Goal: Task Accomplishment & Management: Manage account settings

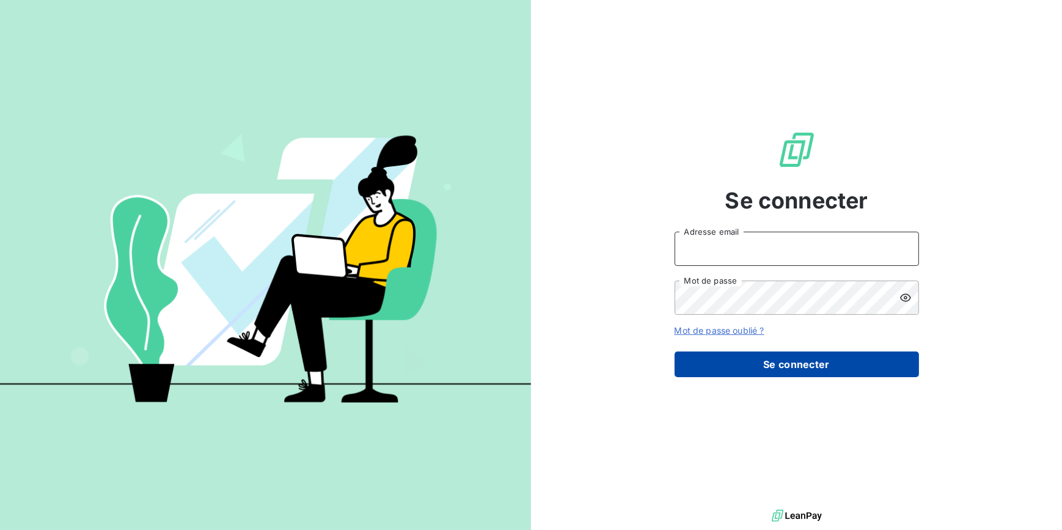
type input "[EMAIL_ADDRESS][DOMAIN_NAME]"
click at [797, 365] on button "Se connecter" at bounding box center [796, 364] width 244 height 26
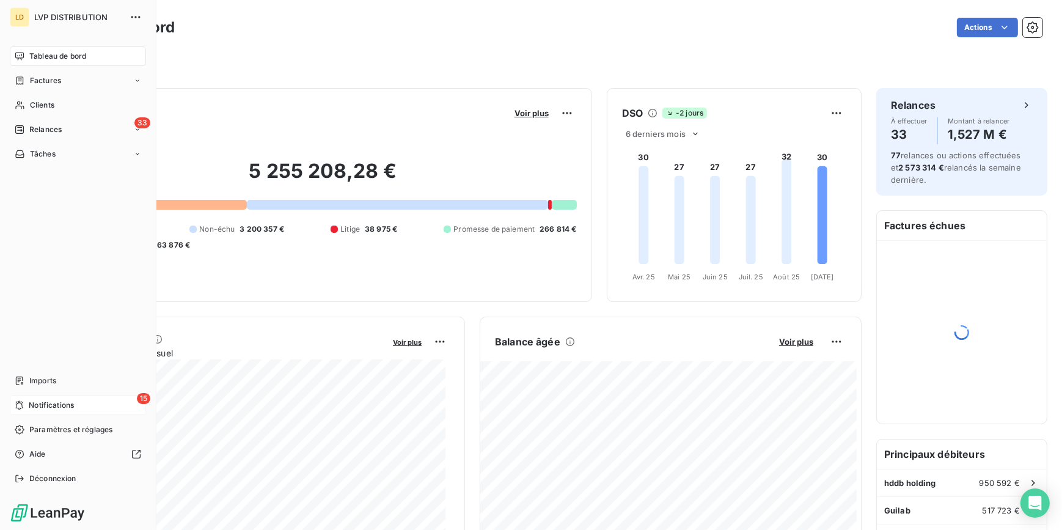
click at [93, 408] on div "15 Notifications" at bounding box center [78, 405] width 136 height 20
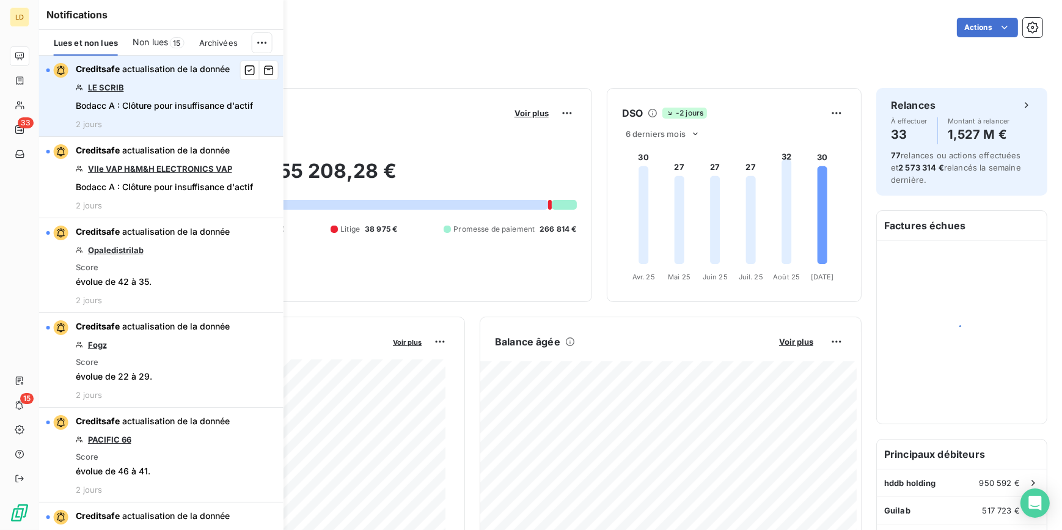
click at [102, 86] on link "LE SCRIB" at bounding box center [106, 87] width 36 height 10
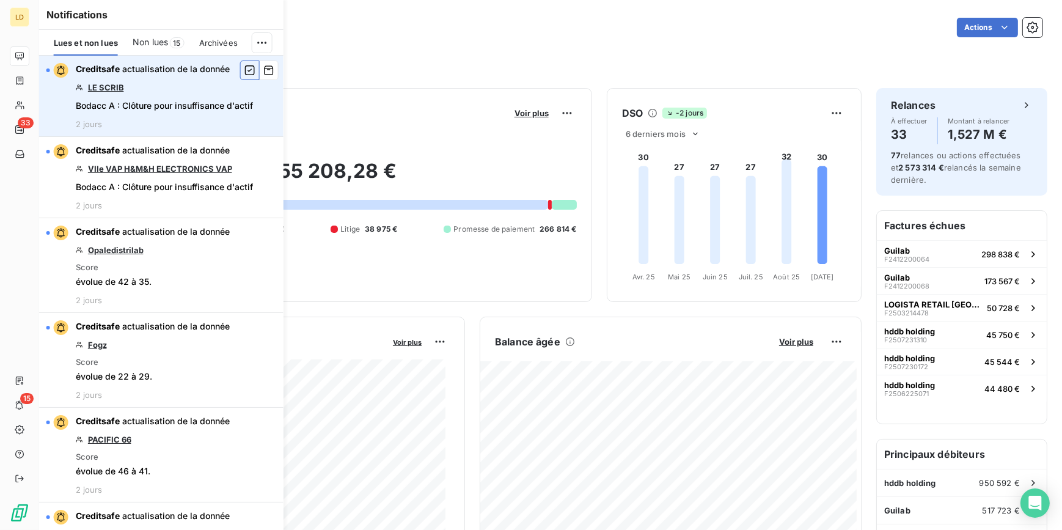
click at [244, 68] on icon "button" at bounding box center [249, 70] width 11 height 12
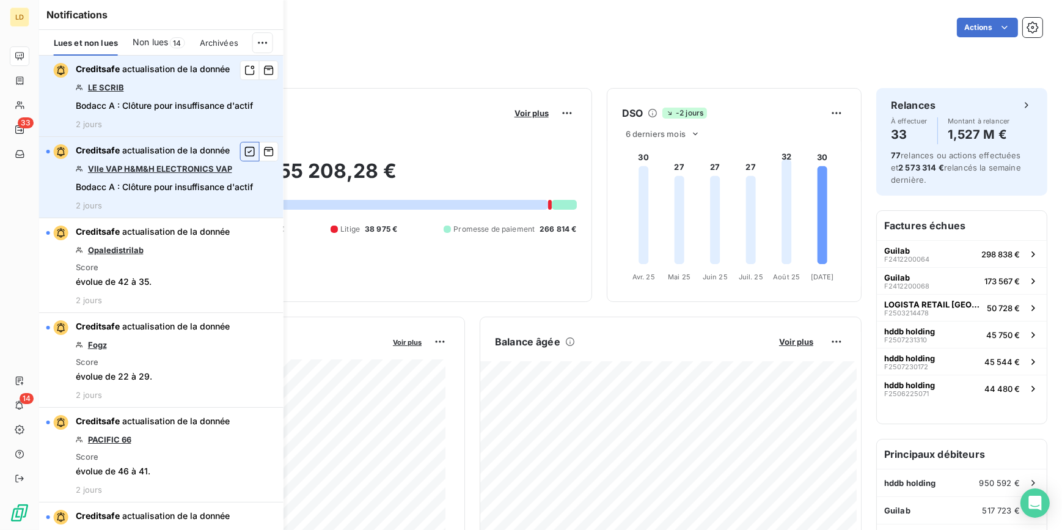
click at [244, 154] on icon "button" at bounding box center [249, 151] width 11 height 12
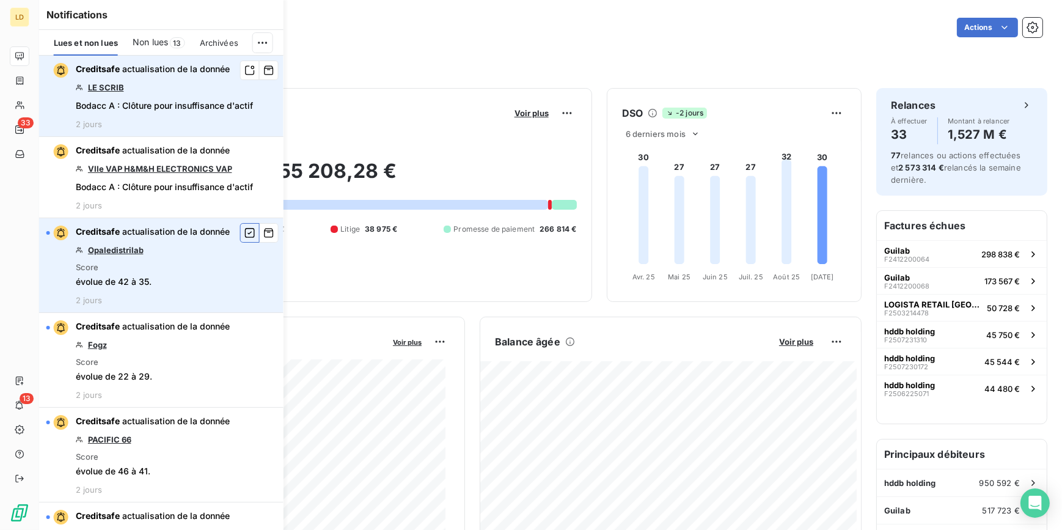
click at [244, 232] on icon "button" at bounding box center [249, 233] width 11 height 12
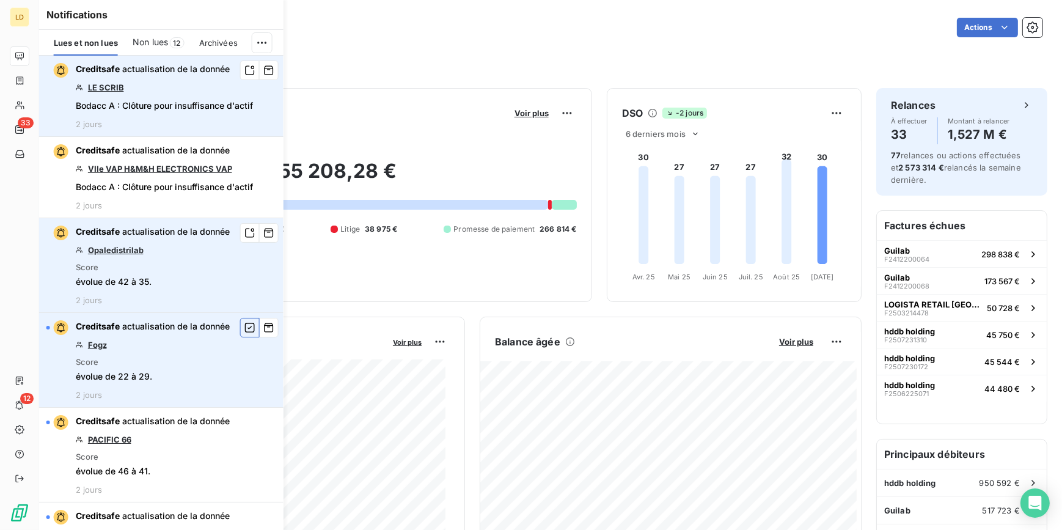
click at [245, 330] on icon "button" at bounding box center [250, 328] width 10 height 10
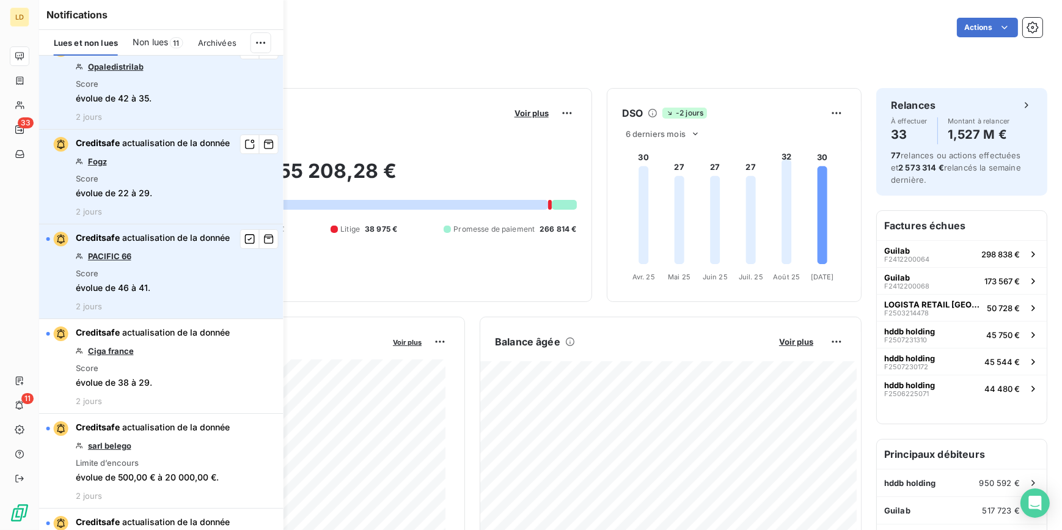
scroll to position [184, 0]
click at [244, 236] on icon "button" at bounding box center [249, 238] width 11 height 12
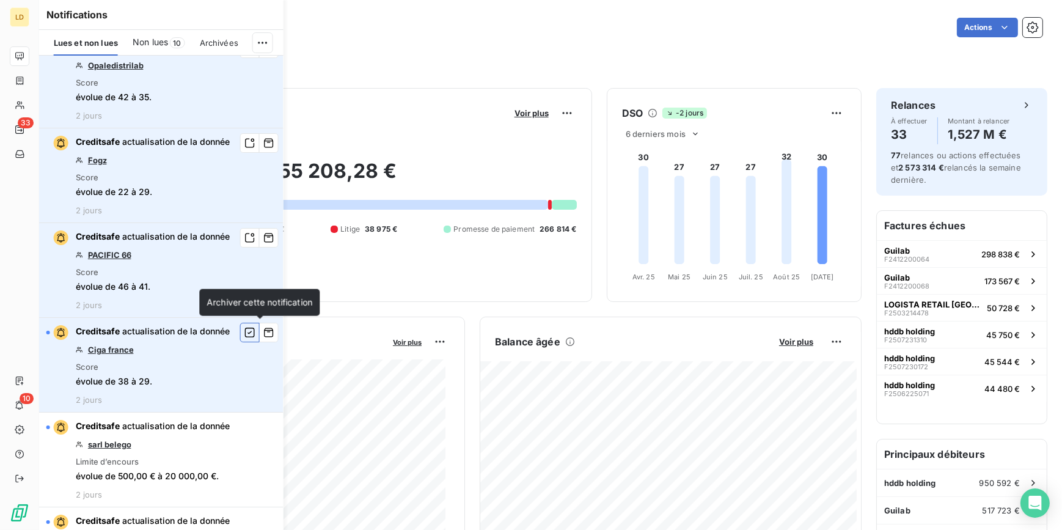
click at [244, 330] on icon "button" at bounding box center [249, 332] width 11 height 12
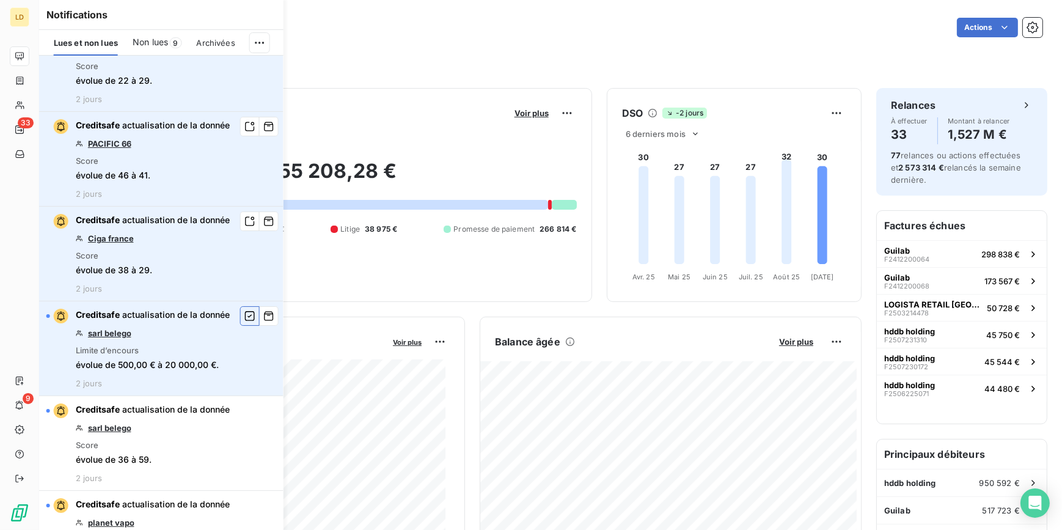
click at [244, 312] on icon "button" at bounding box center [249, 316] width 11 height 12
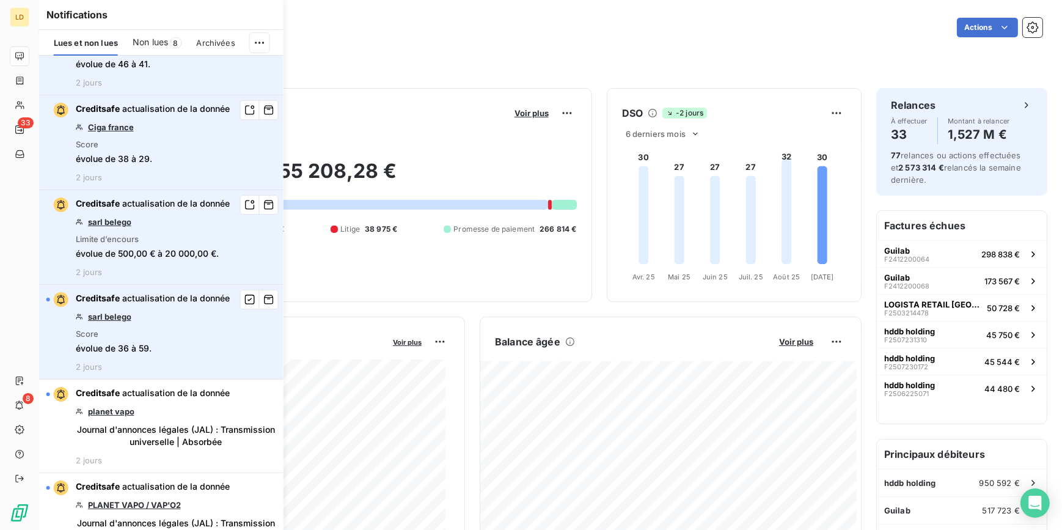
scroll to position [518, 0]
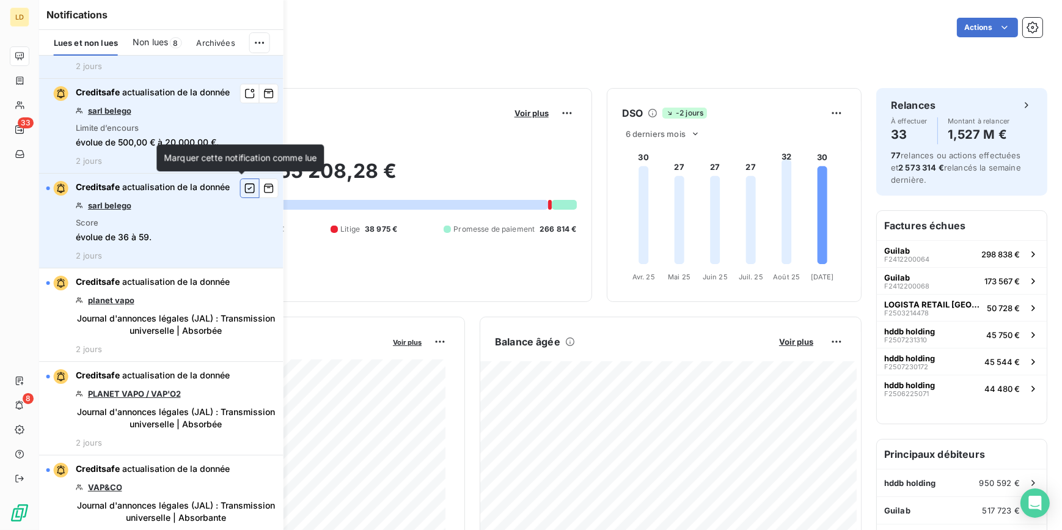
click at [244, 188] on icon "button" at bounding box center [249, 188] width 11 height 12
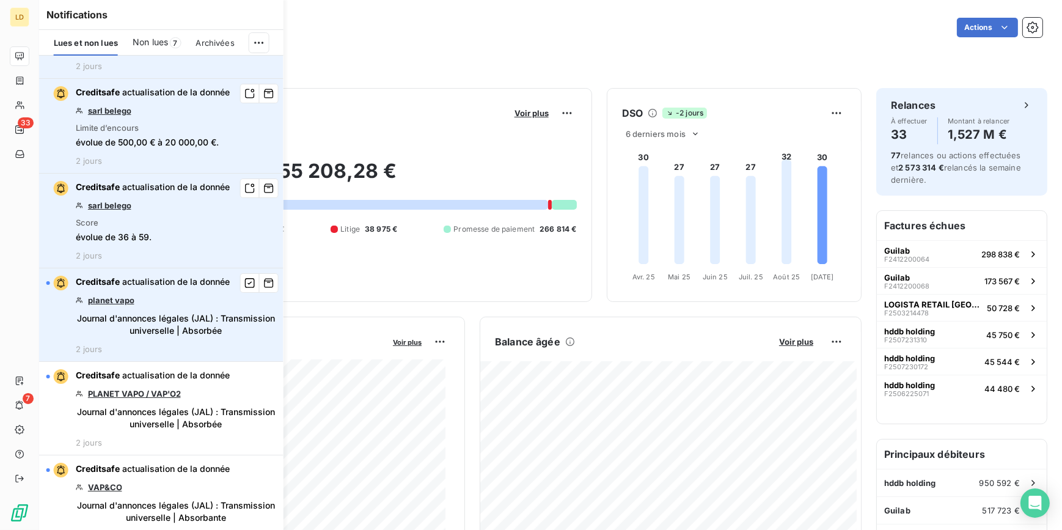
click at [104, 300] on link "planet vapo" at bounding box center [111, 300] width 46 height 10
click at [244, 280] on icon "button" at bounding box center [249, 283] width 11 height 12
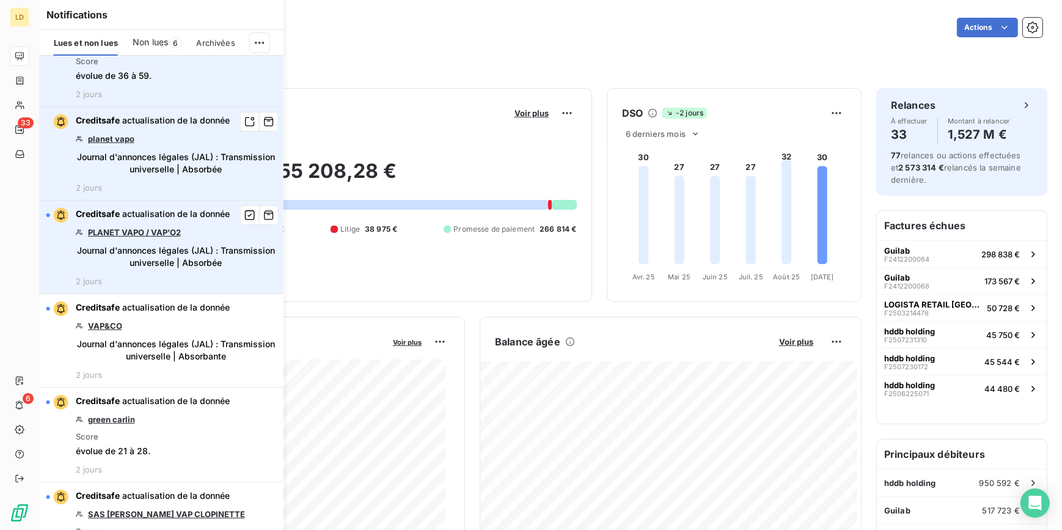
scroll to position [740, 0]
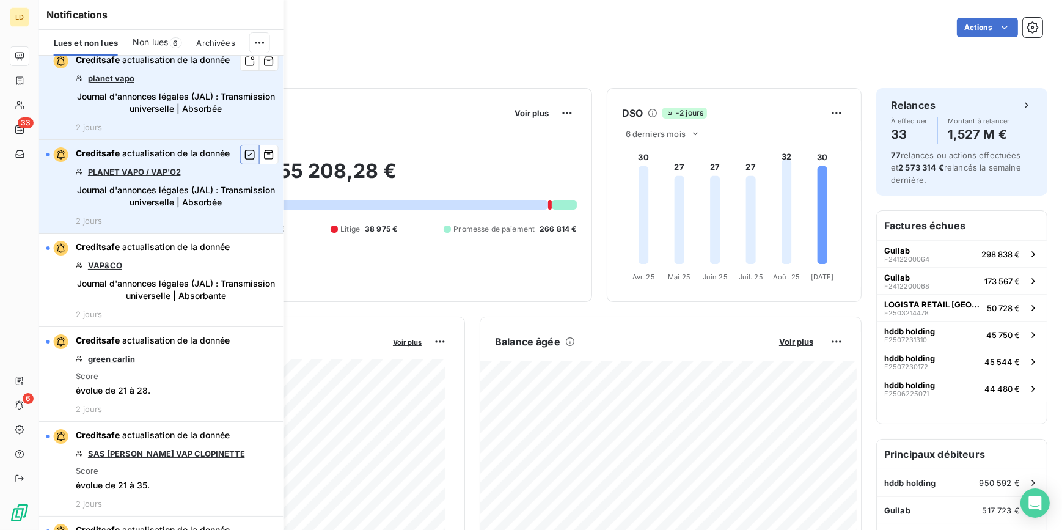
click at [244, 159] on icon "button" at bounding box center [249, 154] width 11 height 12
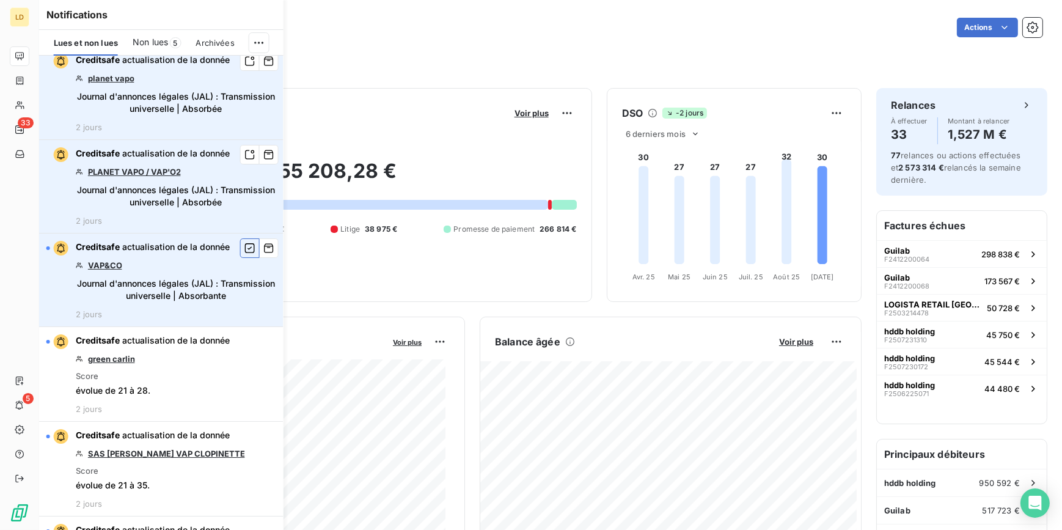
click at [244, 244] on icon "button" at bounding box center [249, 248] width 11 height 12
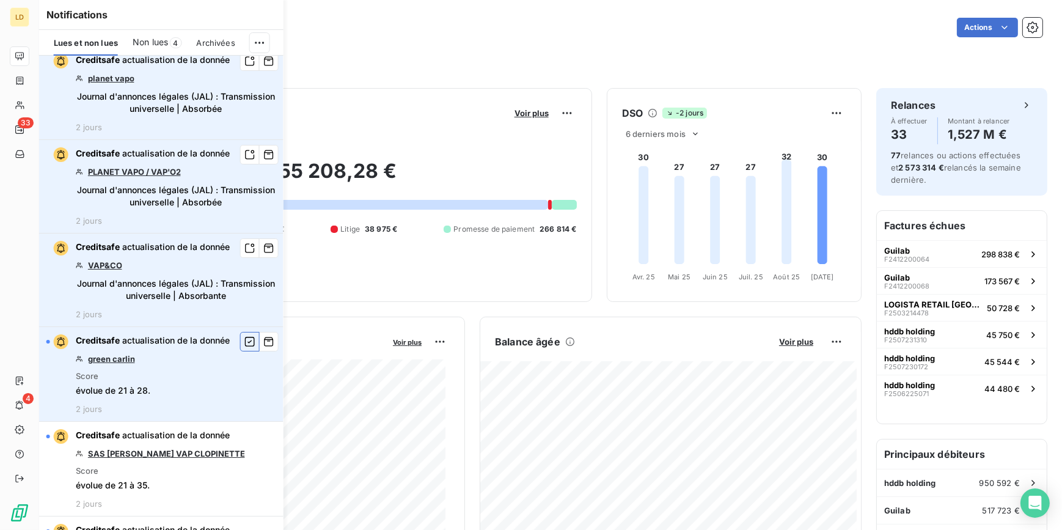
click at [245, 338] on icon "button" at bounding box center [250, 342] width 10 height 10
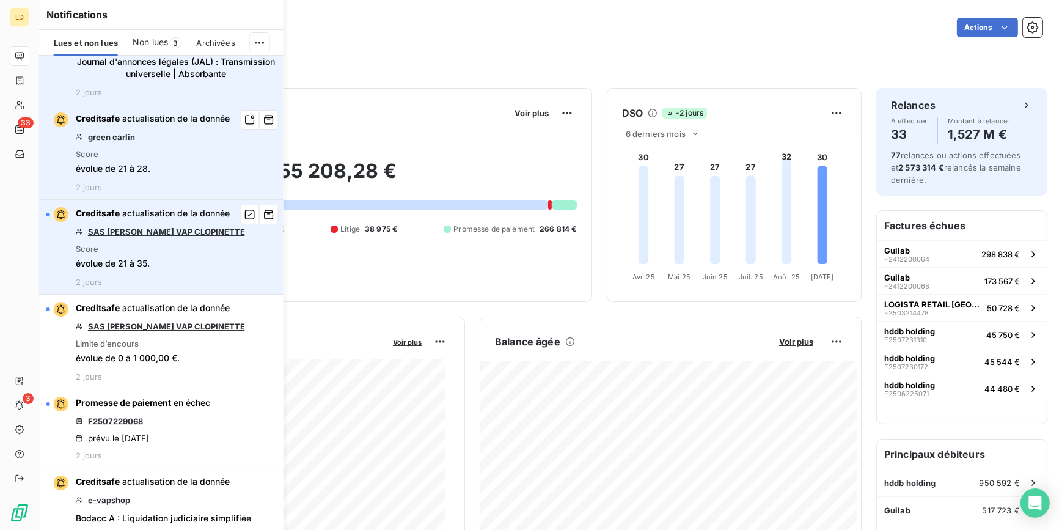
scroll to position [962, 0]
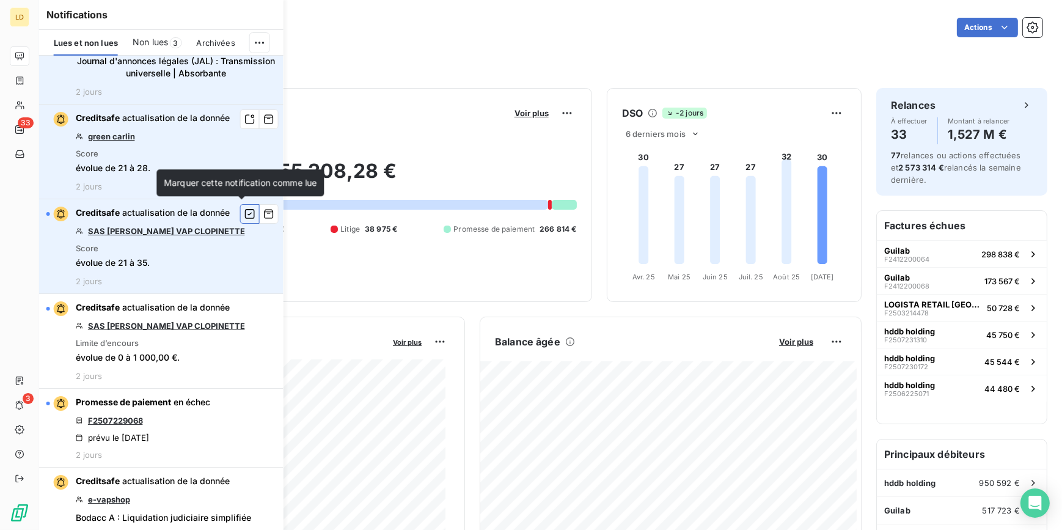
click at [244, 211] on icon "button" at bounding box center [249, 214] width 11 height 12
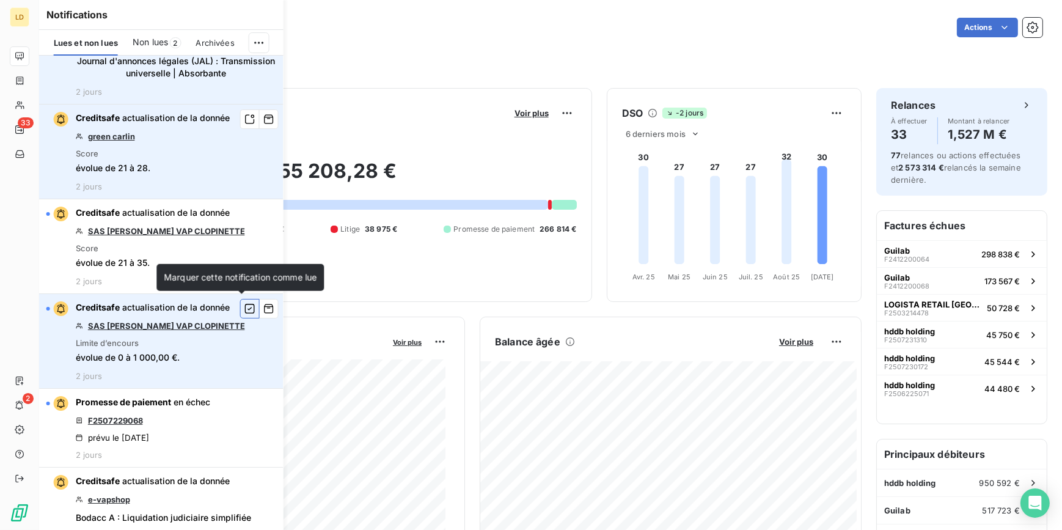
click at [246, 307] on icon "button" at bounding box center [250, 309] width 10 height 10
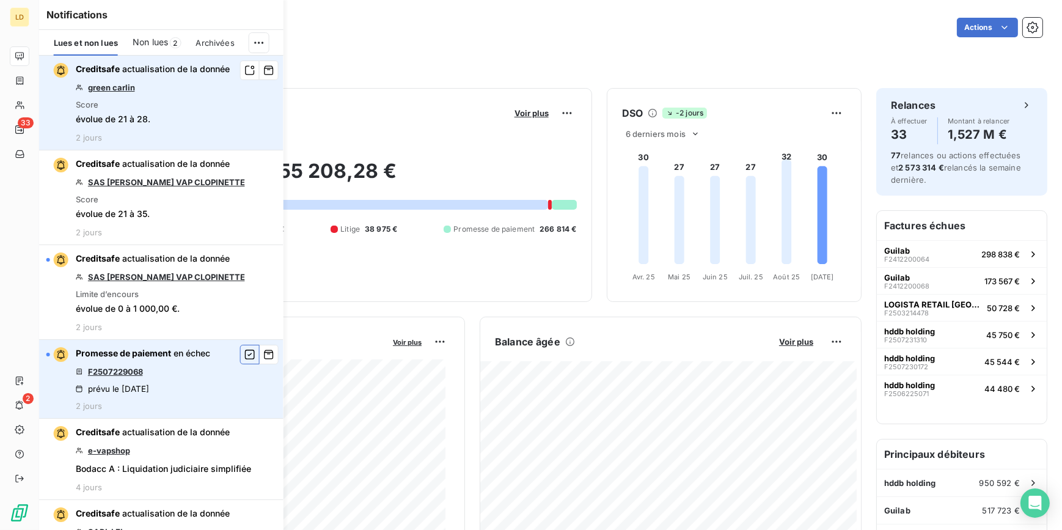
scroll to position [1073, 0]
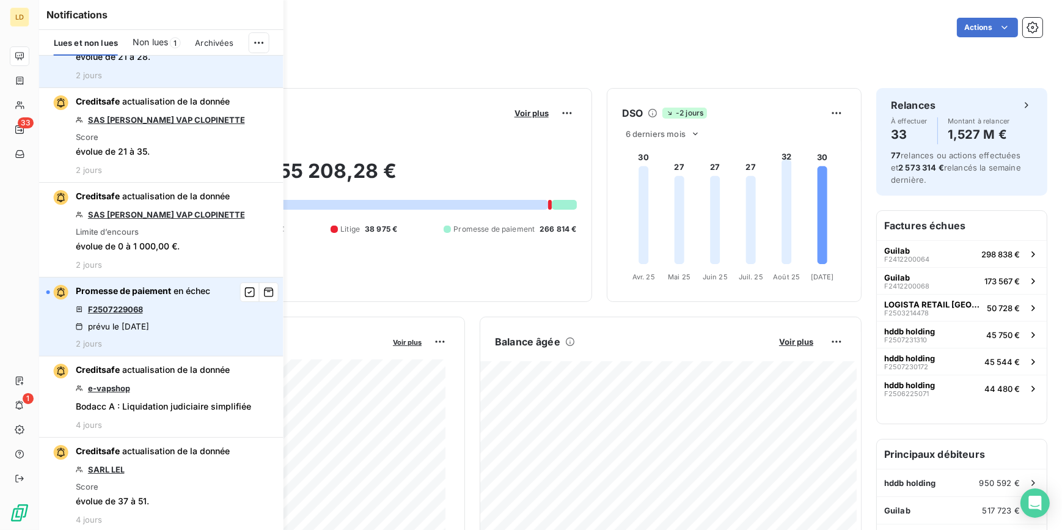
click at [116, 307] on link "F2507229068" at bounding box center [115, 309] width 55 height 10
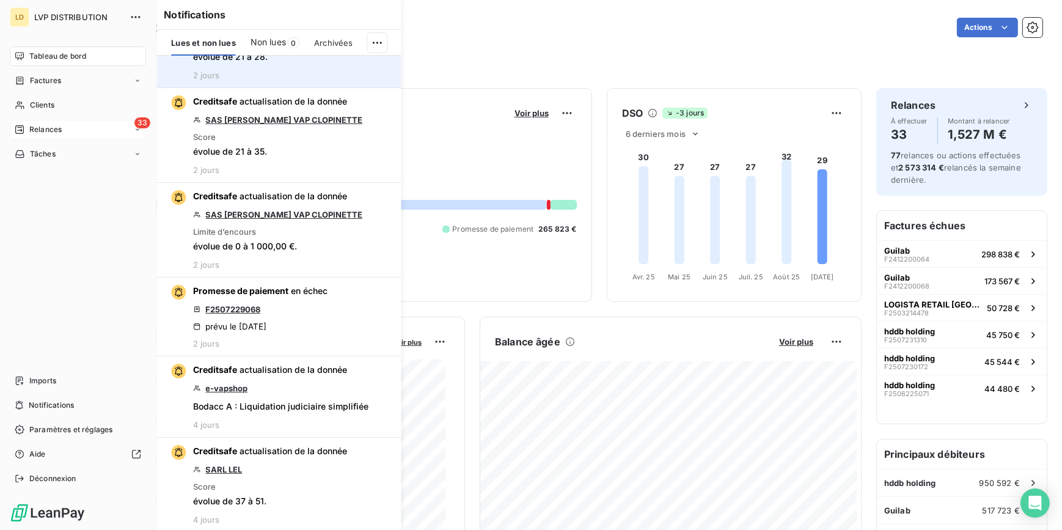
click at [33, 131] on span "Relances" at bounding box center [45, 129] width 32 height 11
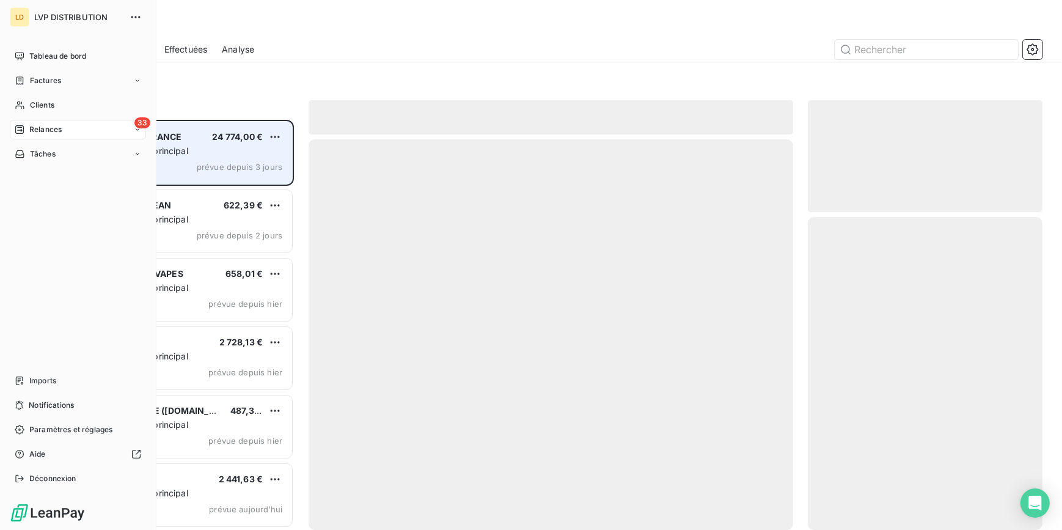
scroll to position [402, 226]
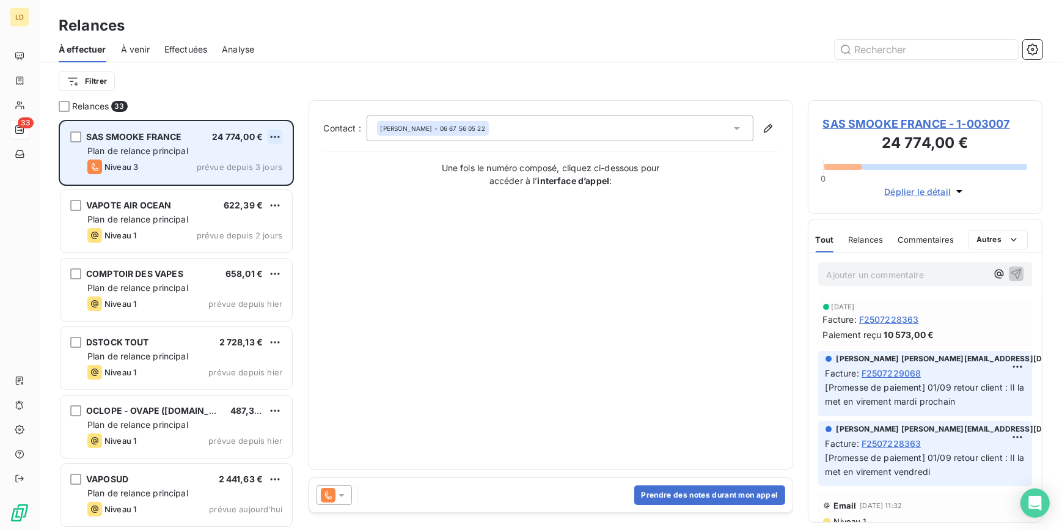
click at [280, 139] on html "LD 33 Relances À effectuer À venir Effectuées Analyse Filtrer Relances 33 SAS S…" at bounding box center [531, 265] width 1062 height 530
click at [244, 166] on div "Replanifier cette action" at bounding box center [221, 162] width 109 height 20
select select "8"
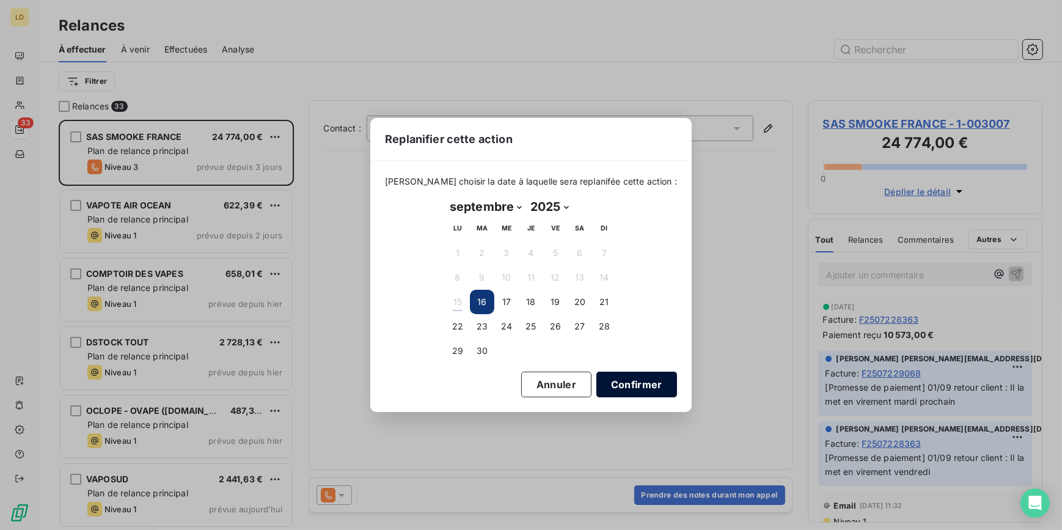
click at [619, 383] on button "Confirmer" at bounding box center [636, 384] width 81 height 26
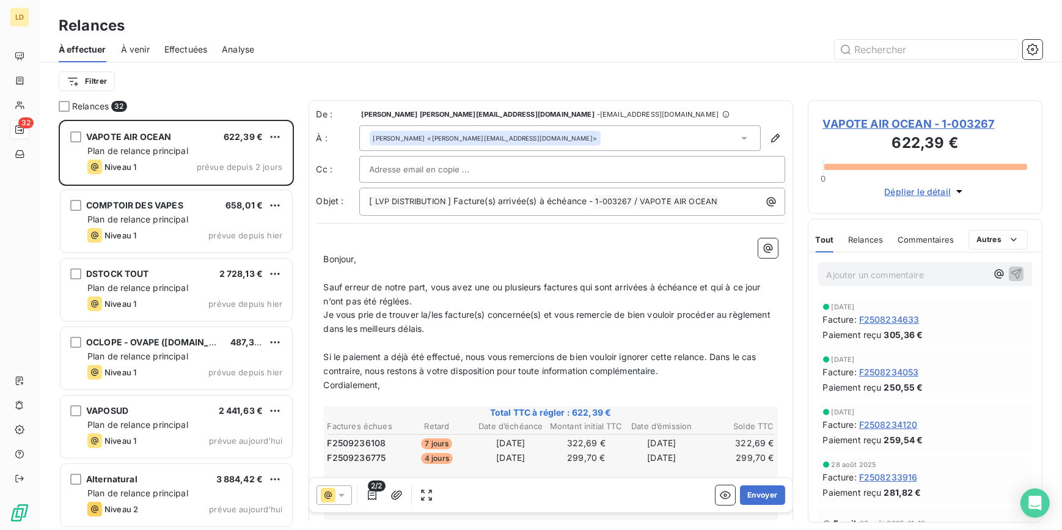
scroll to position [402, 226]
click at [748, 490] on button "Envoyer" at bounding box center [762, 495] width 45 height 20
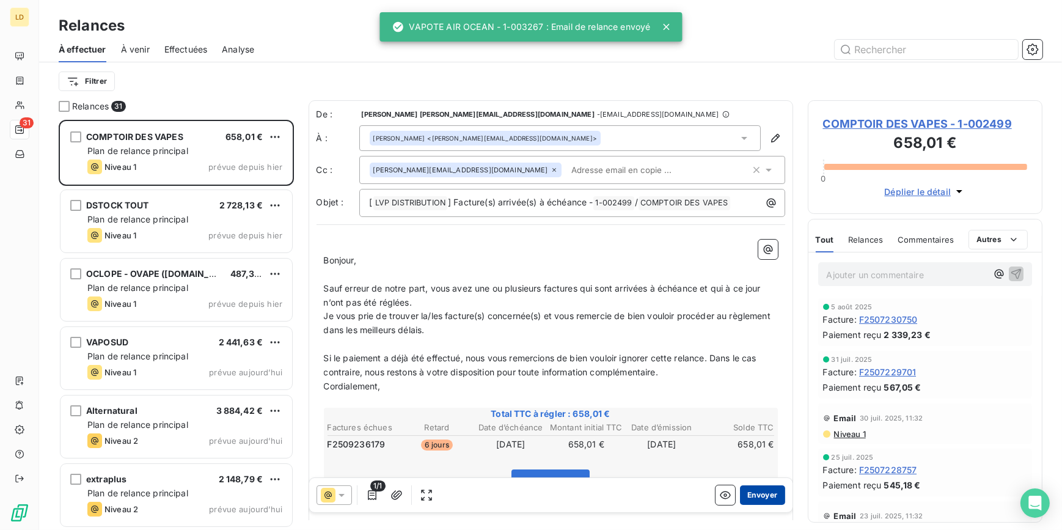
click at [754, 492] on button "Envoyer" at bounding box center [762, 495] width 45 height 20
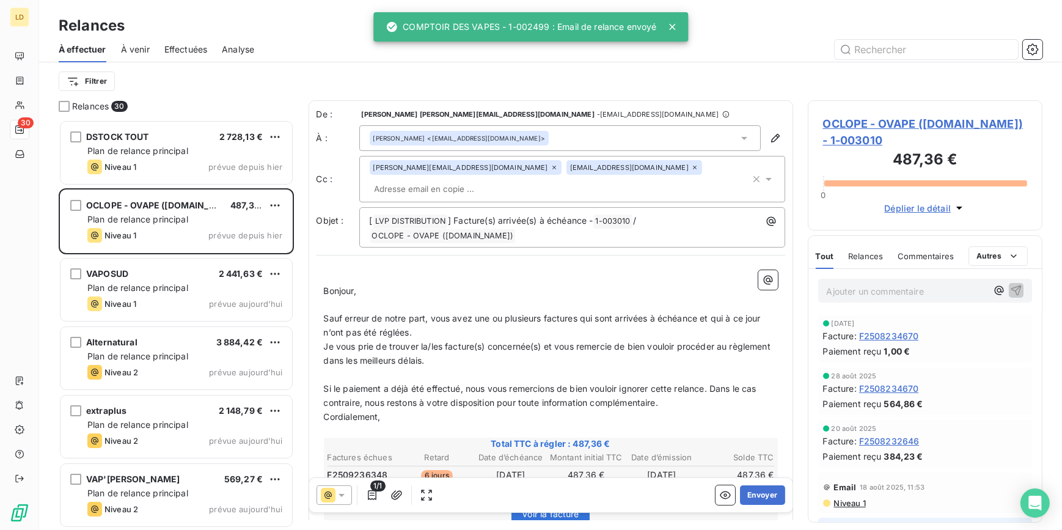
drag, startPoint x: 892, startPoint y: 293, endPoint x: 902, endPoint y: 297, distance: 11.0
click at [892, 293] on p "Ajouter un commentaire ﻿" at bounding box center [907, 290] width 161 height 15
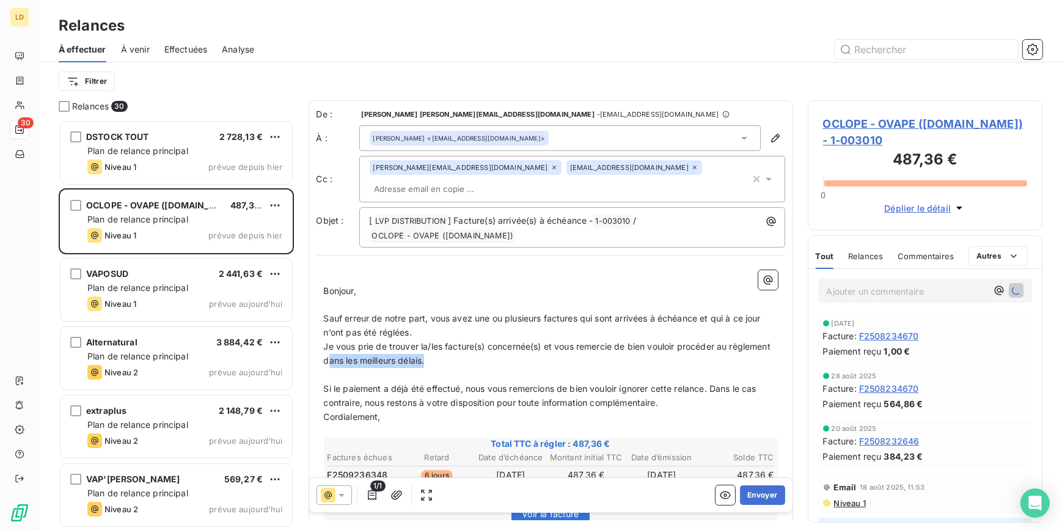
drag, startPoint x: 478, startPoint y: 344, endPoint x: 370, endPoint y: 346, distance: 108.1
click at [370, 346] on p "Je vous prie de trouver la/les facture(s) concernée(s) et vous remercie de bien…" at bounding box center [551, 354] width 454 height 28
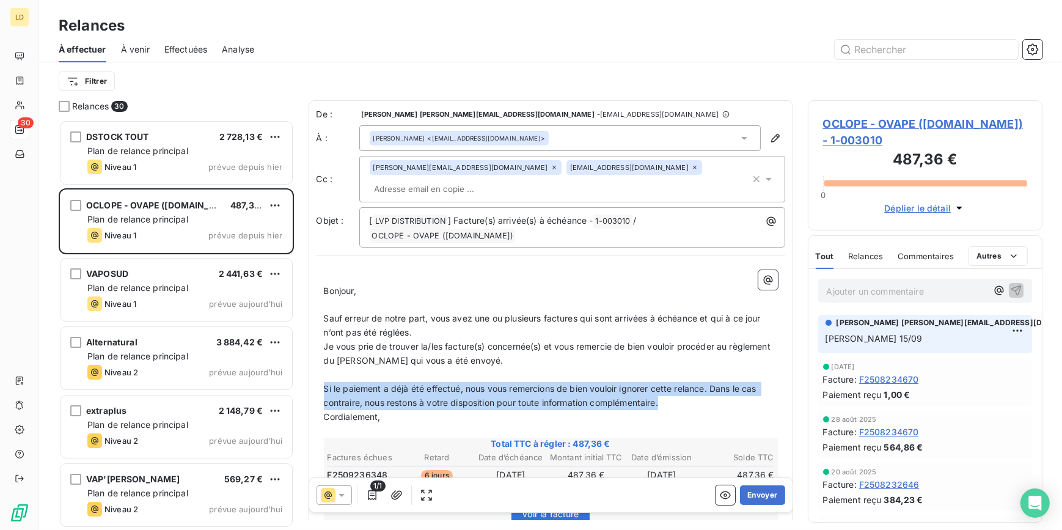
drag, startPoint x: 679, startPoint y: 385, endPoint x: 312, endPoint y: 370, distance: 366.8
click at [312, 370] on div "De : [PERSON_NAME] [PERSON_NAME][EMAIL_ADDRESS][DOMAIN_NAME] - [DOMAIN_NAME][EM…" at bounding box center [551, 388] width 484 height 577
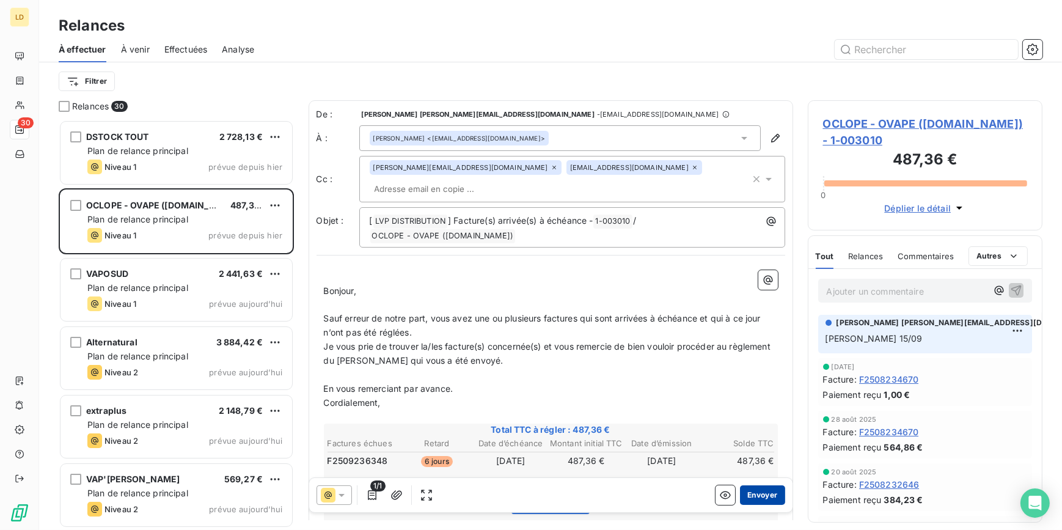
click at [759, 495] on button "Envoyer" at bounding box center [762, 495] width 45 height 20
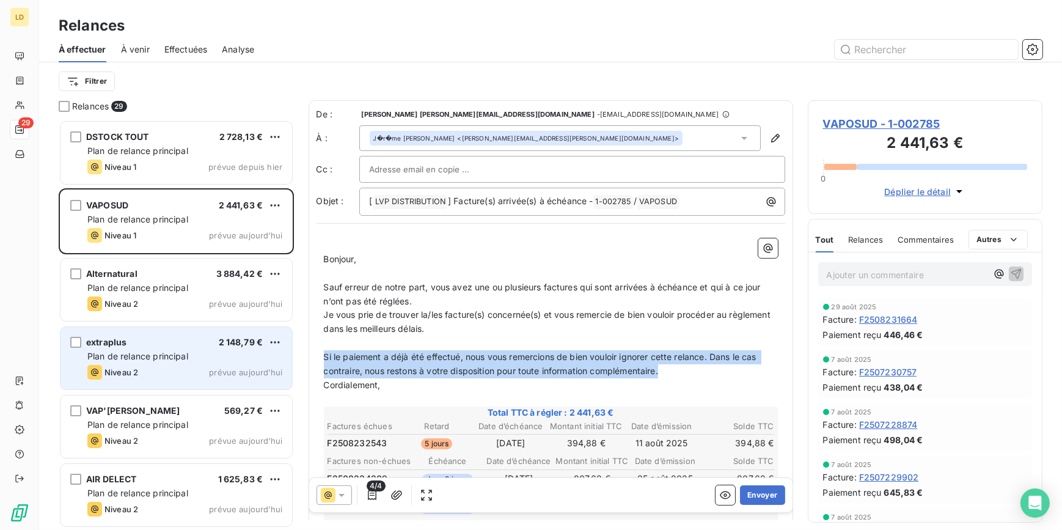
drag, startPoint x: 625, startPoint y: 371, endPoint x: 288, endPoint y: 358, distance: 336.9
click at [288, 358] on div "Relances 29 DSTOCK TOUT 2 728,13 € Plan de relance principal Niveau 1 prévue de…" at bounding box center [550, 314] width 1023 height 429
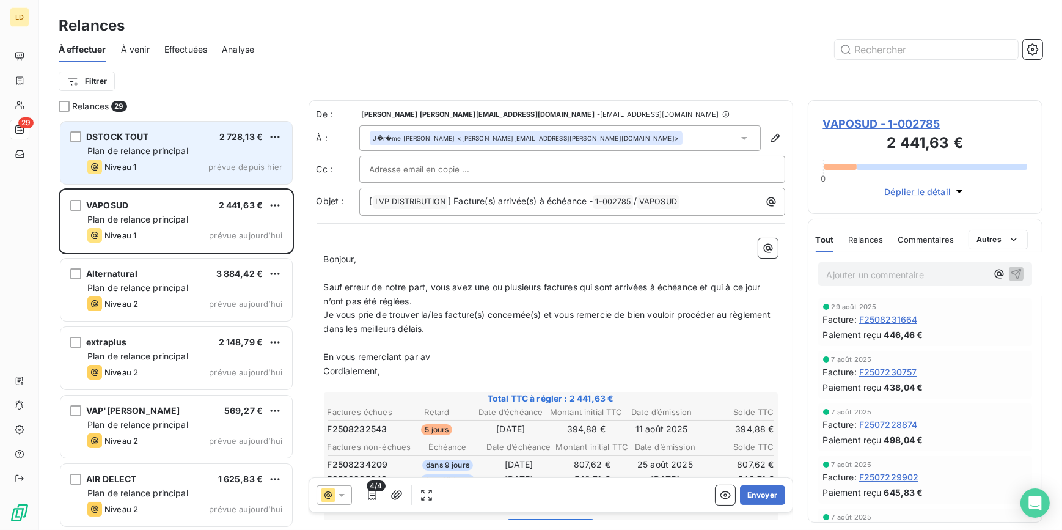
click at [147, 173] on div "Niveau 1 prévue depuis hier" at bounding box center [184, 166] width 195 height 15
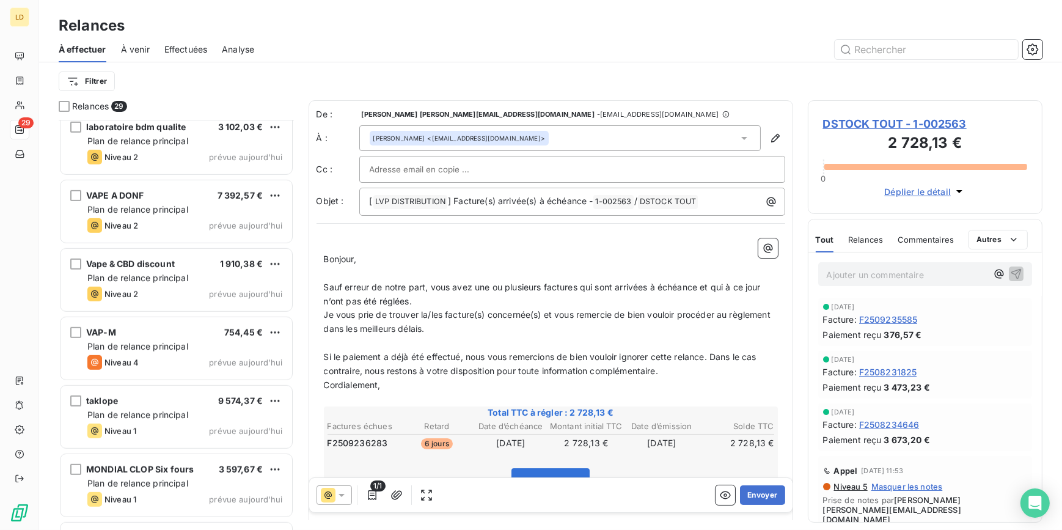
scroll to position [1074, 0]
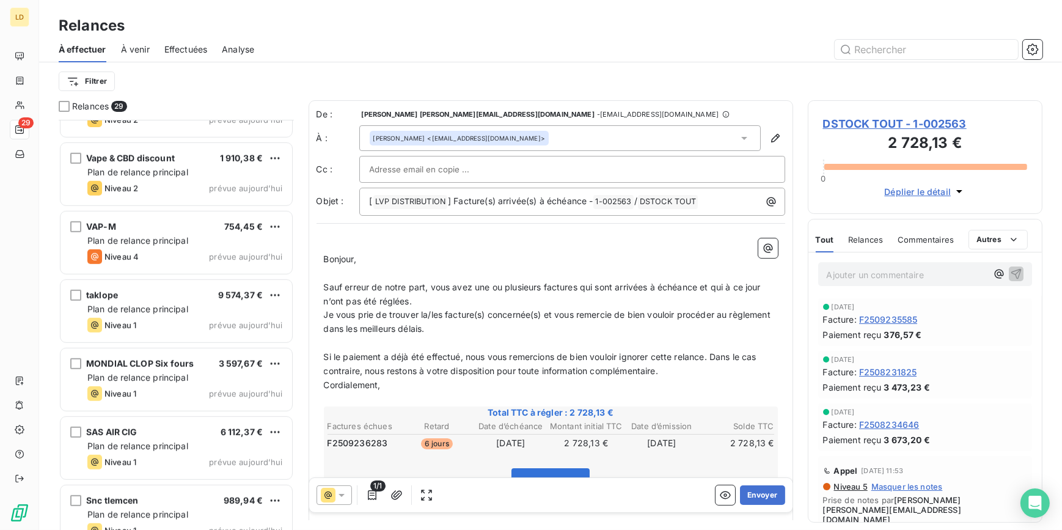
click at [139, 44] on span "À venir" at bounding box center [135, 49] width 29 height 12
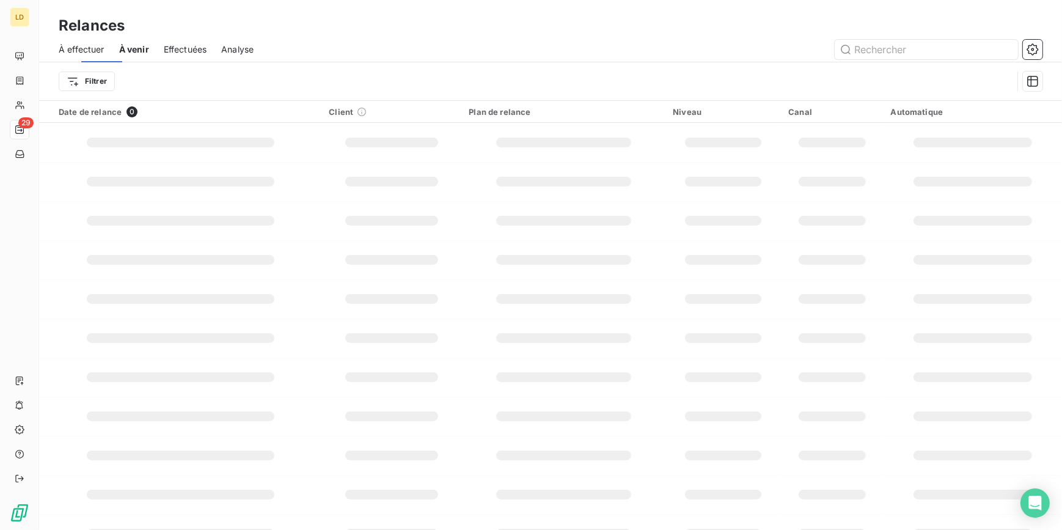
click at [196, 41] on div "Effectuées" at bounding box center [185, 50] width 43 height 26
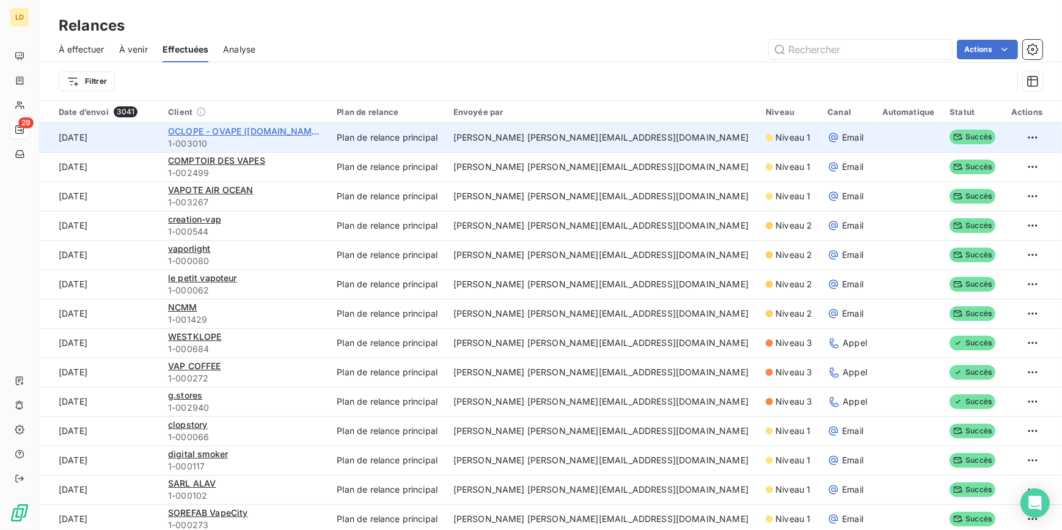
click at [249, 135] on span "OCLOPE - OVAPE ([DOMAIN_NAME])" at bounding box center [245, 131] width 155 height 10
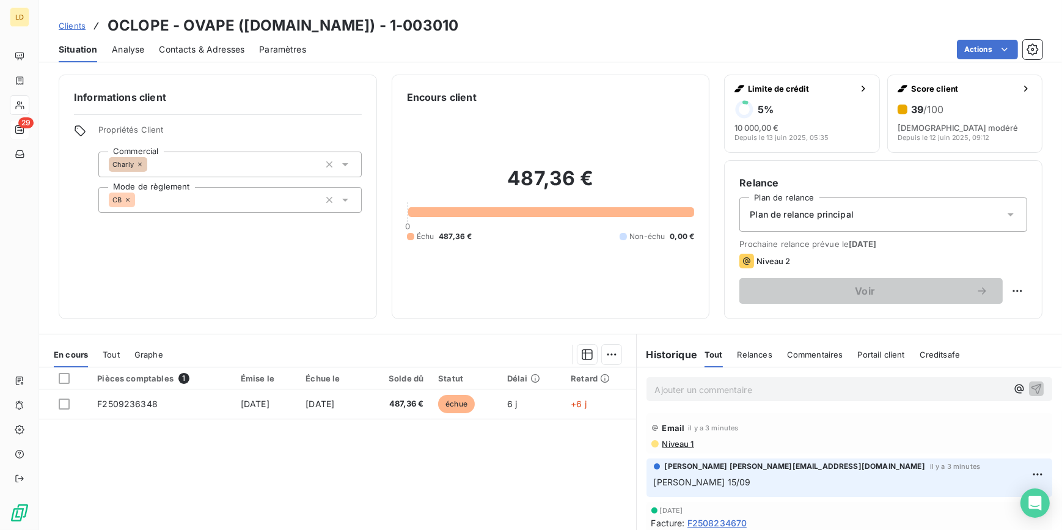
click at [681, 444] on span "Niveau 1" at bounding box center [677, 444] width 33 height 10
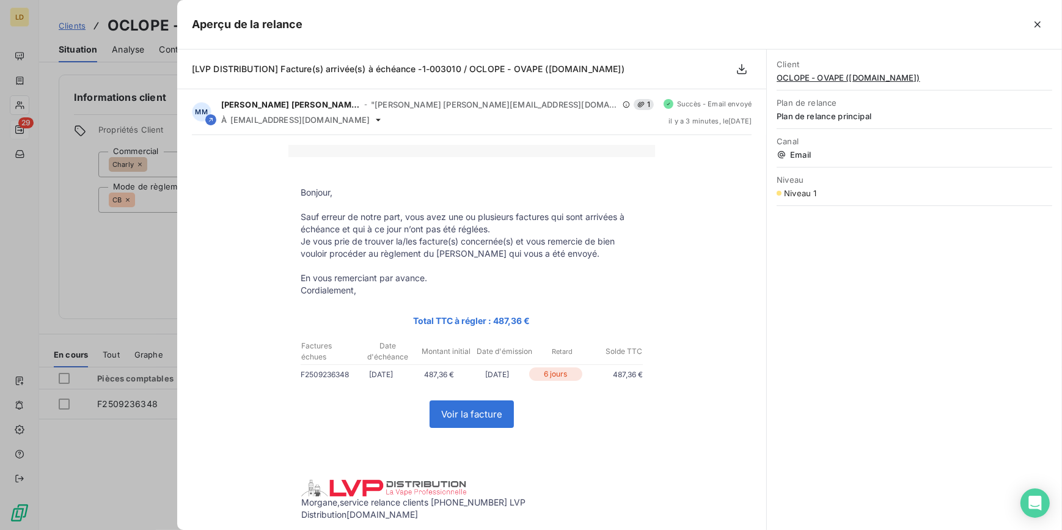
click at [147, 251] on div at bounding box center [531, 265] width 1062 height 530
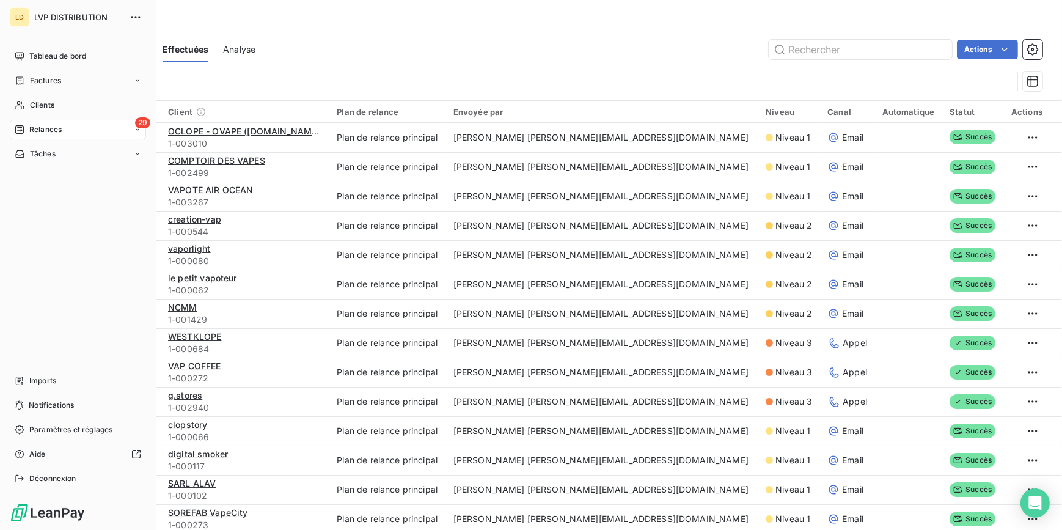
click at [73, 133] on div "29 Relances" at bounding box center [78, 130] width 136 height 20
click at [29, 136] on div "29 Relances" at bounding box center [78, 130] width 136 height 20
click at [26, 128] on div "Relances" at bounding box center [38, 129] width 47 height 11
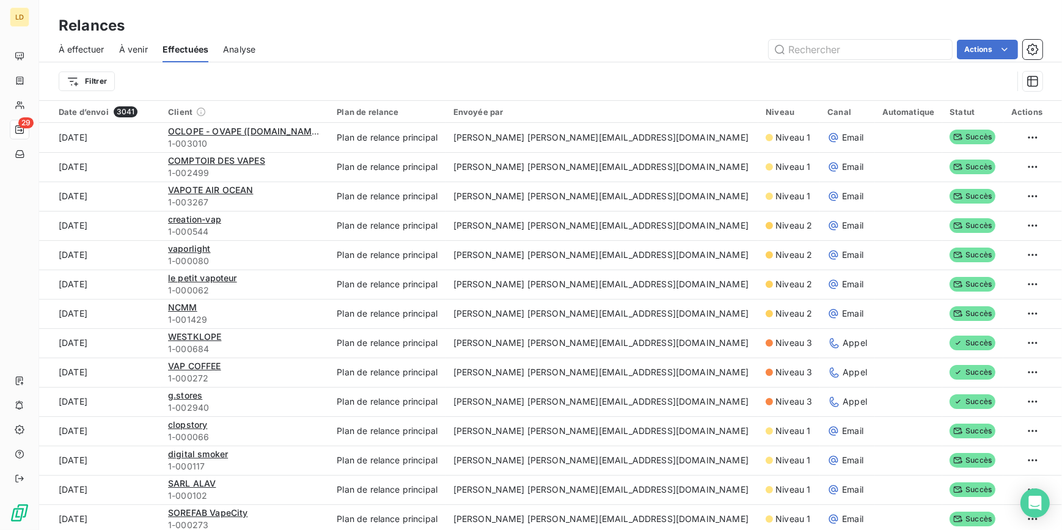
click at [98, 51] on span "À effectuer" at bounding box center [82, 49] width 46 height 12
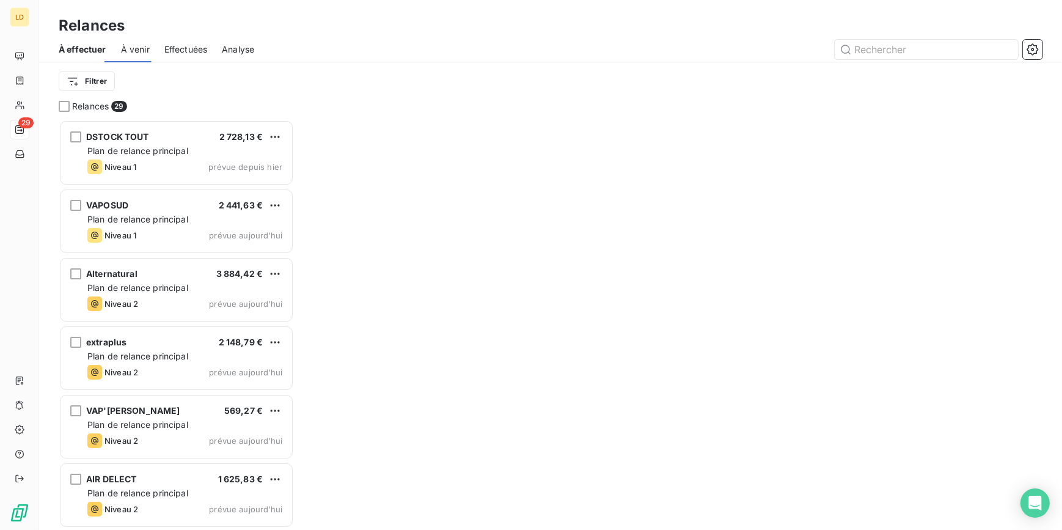
scroll to position [402, 226]
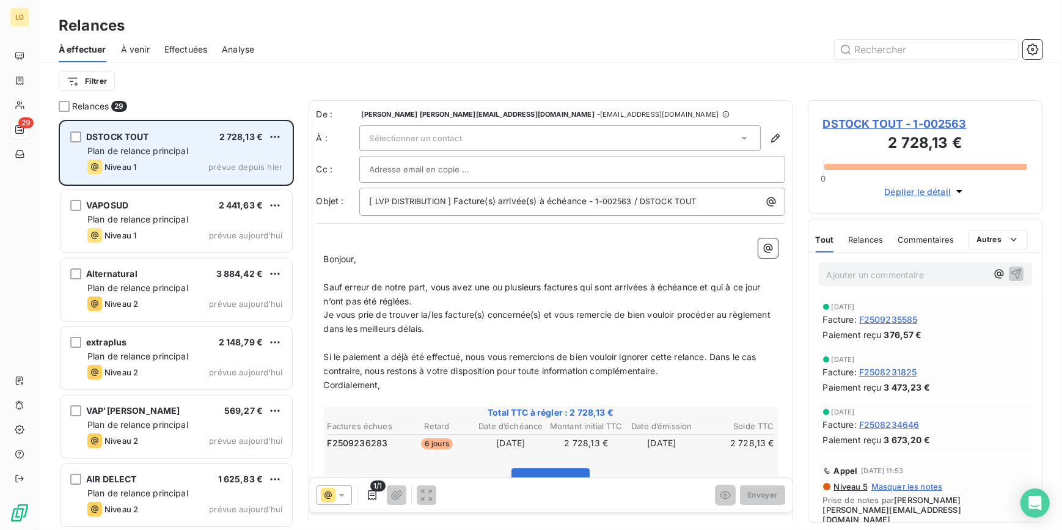
click at [173, 153] on span "Plan de relance principal" at bounding box center [137, 150] width 101 height 10
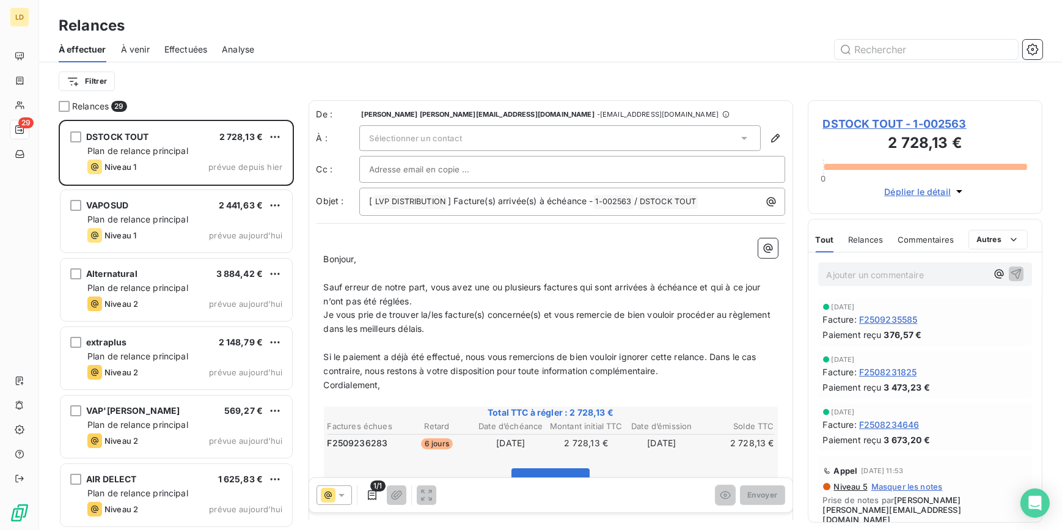
click at [437, 145] on div "Sélectionner un contact" at bounding box center [559, 138] width 401 height 26
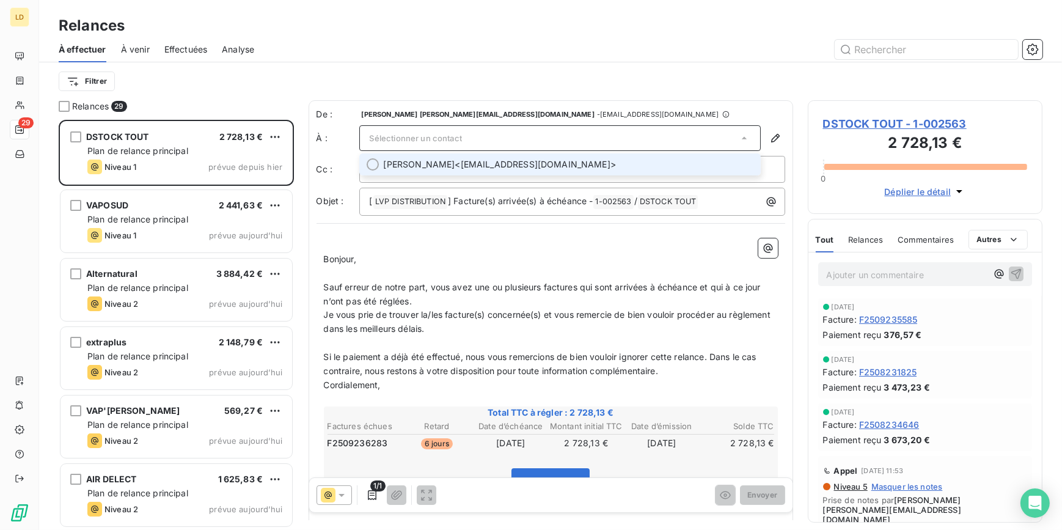
click at [437, 165] on span "[PERSON_NAME]" at bounding box center [419, 164] width 71 height 12
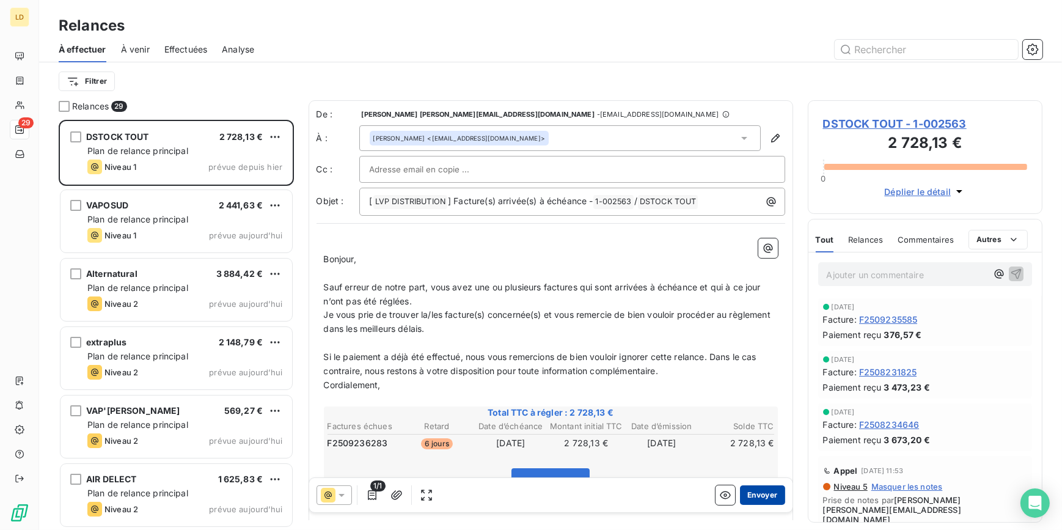
click at [758, 493] on button "Envoyer" at bounding box center [762, 495] width 45 height 20
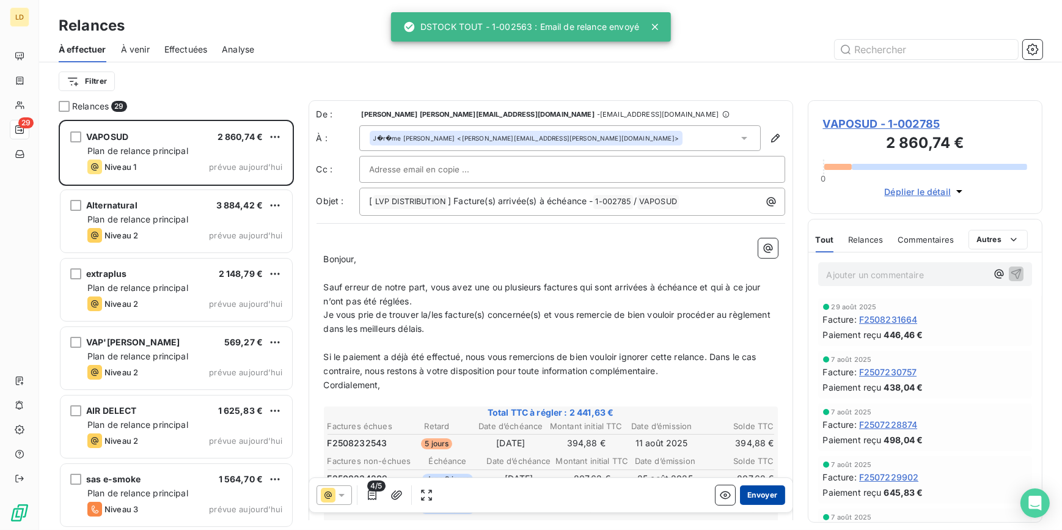
click at [756, 498] on button "Envoyer" at bounding box center [762, 495] width 45 height 20
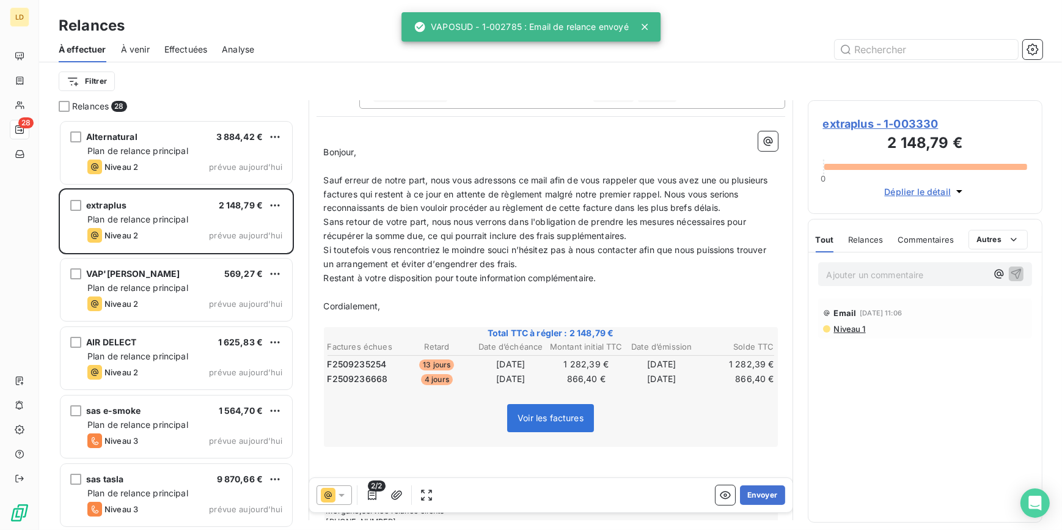
scroll to position [111, 0]
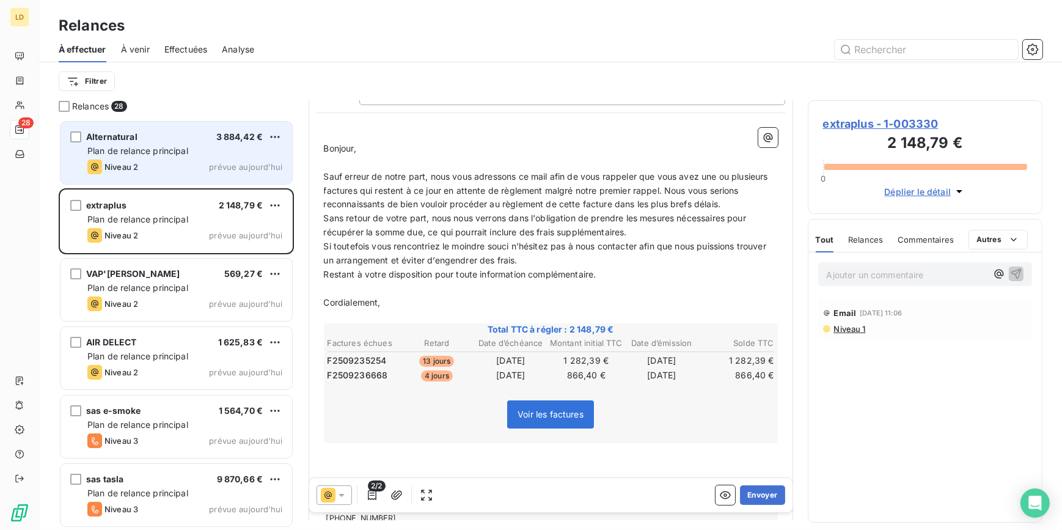
click at [117, 146] on span "Plan de relance principal" at bounding box center [137, 150] width 101 height 10
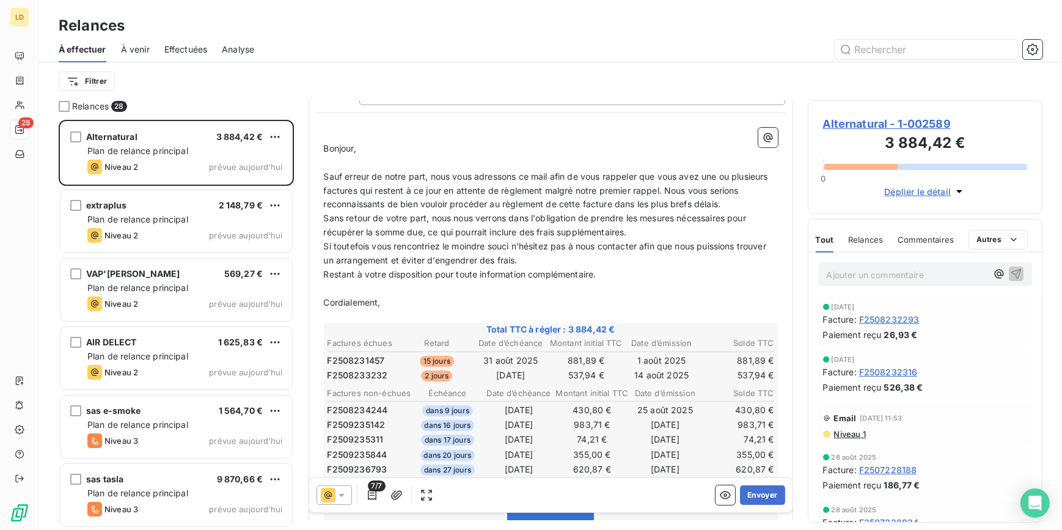
scroll to position [67, 0]
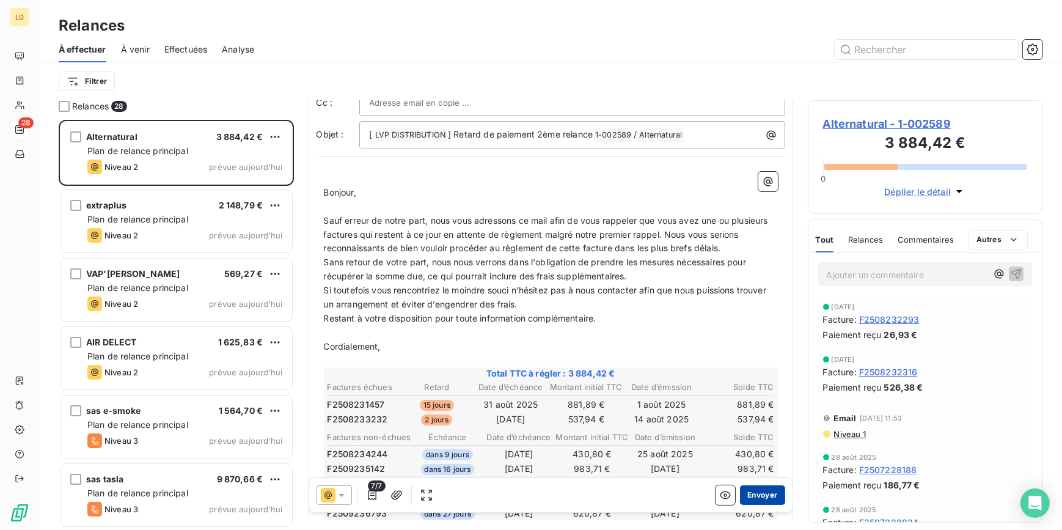
click at [767, 499] on button "Envoyer" at bounding box center [762, 495] width 45 height 20
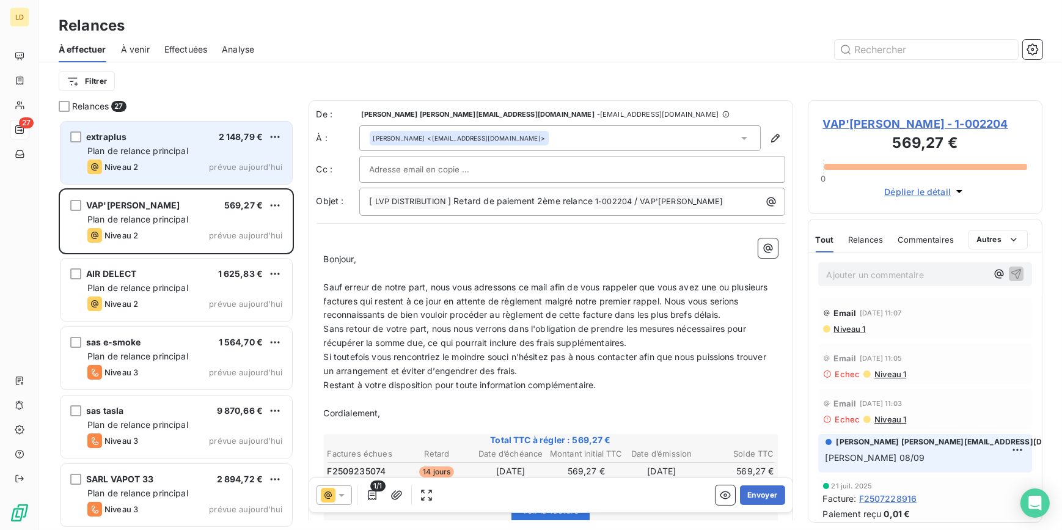
click at [189, 147] on div "Plan de relance principal" at bounding box center [184, 151] width 195 height 12
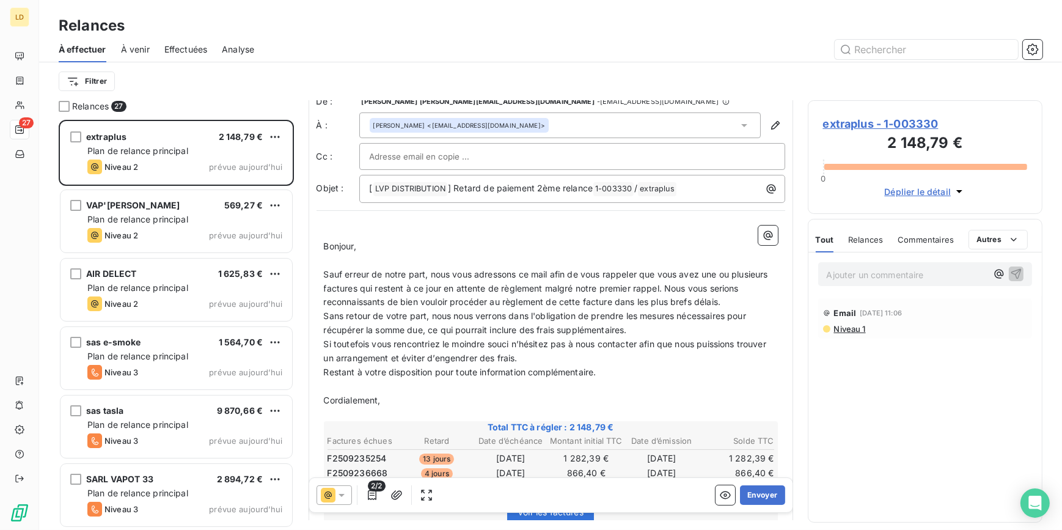
scroll to position [37, 0]
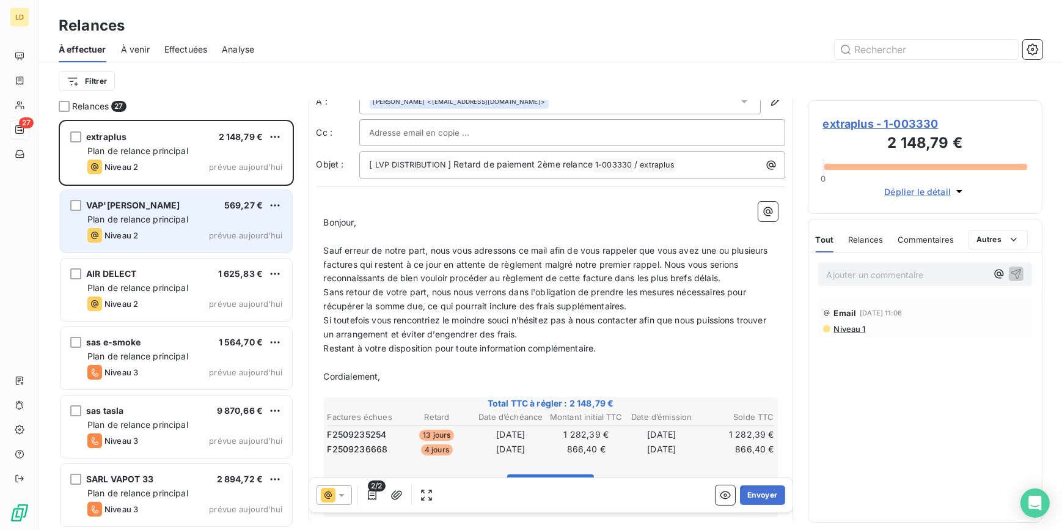
click at [90, 211] on div "VAP'[PERSON_NAME] 569,27 € Plan de relance principal Niveau 2 prévue aujourd’hui" at bounding box center [176, 221] width 232 height 62
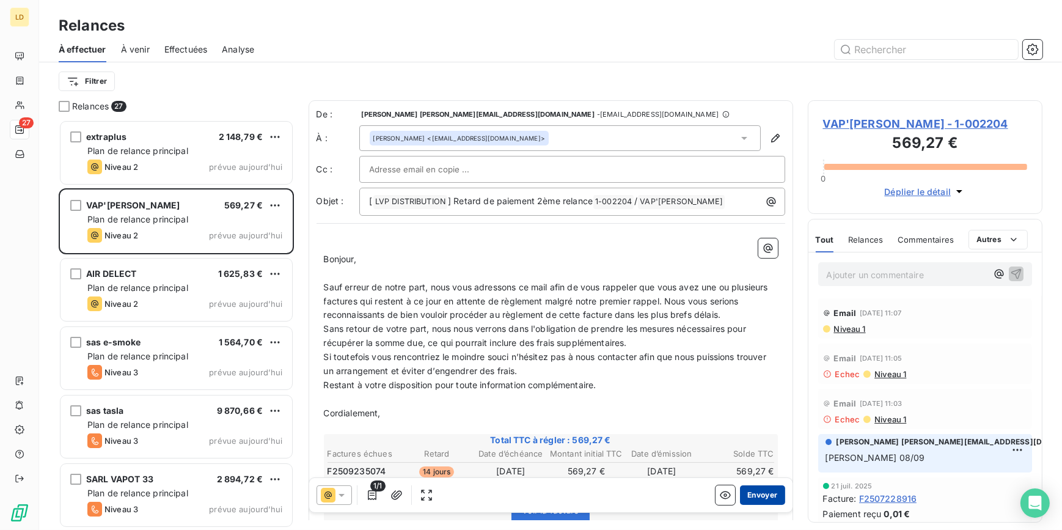
click at [750, 498] on button "Envoyer" at bounding box center [762, 495] width 45 height 20
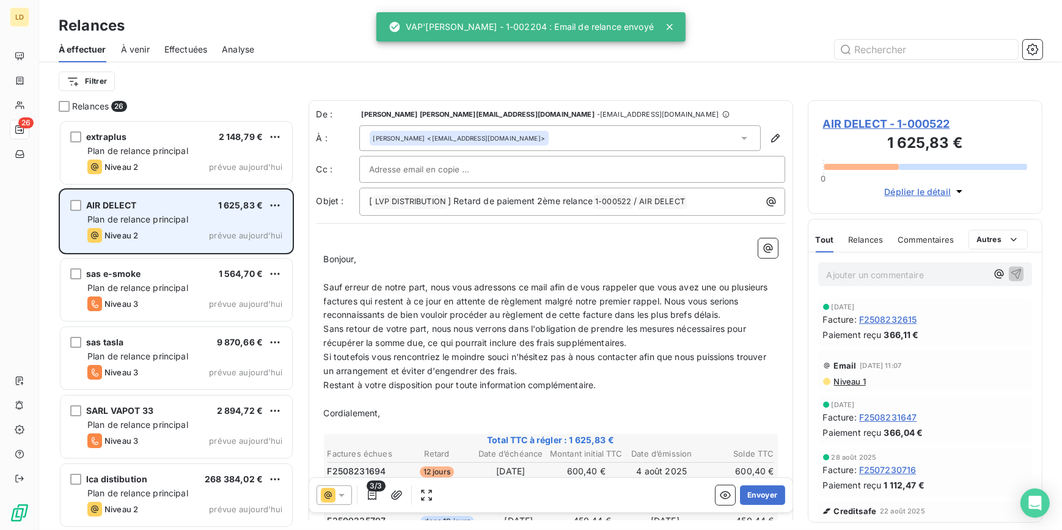
click at [157, 222] on span "Plan de relance principal" at bounding box center [137, 219] width 101 height 10
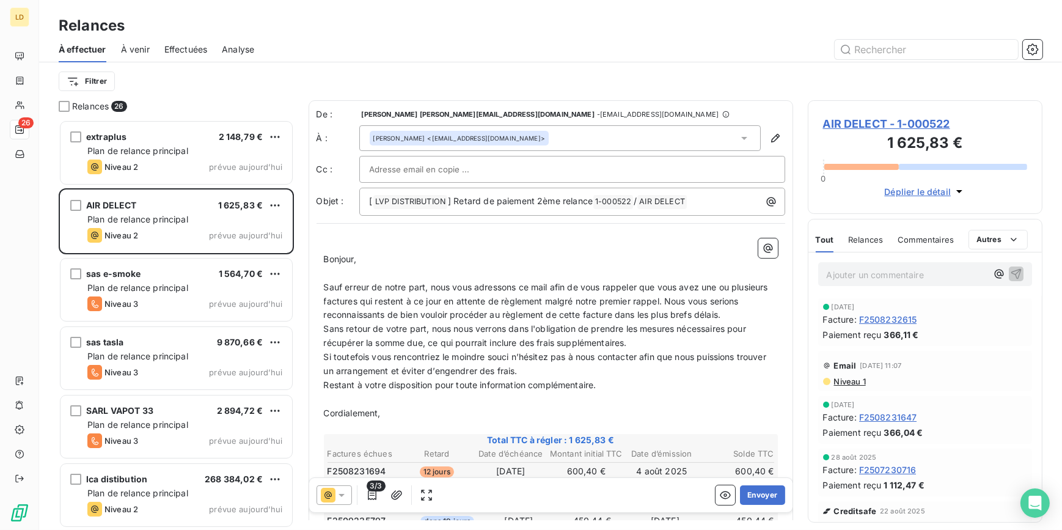
click at [750, 505] on div "3/3 Envoyer" at bounding box center [550, 495] width 483 height 34
click at [749, 496] on button "Envoyer" at bounding box center [762, 495] width 45 height 20
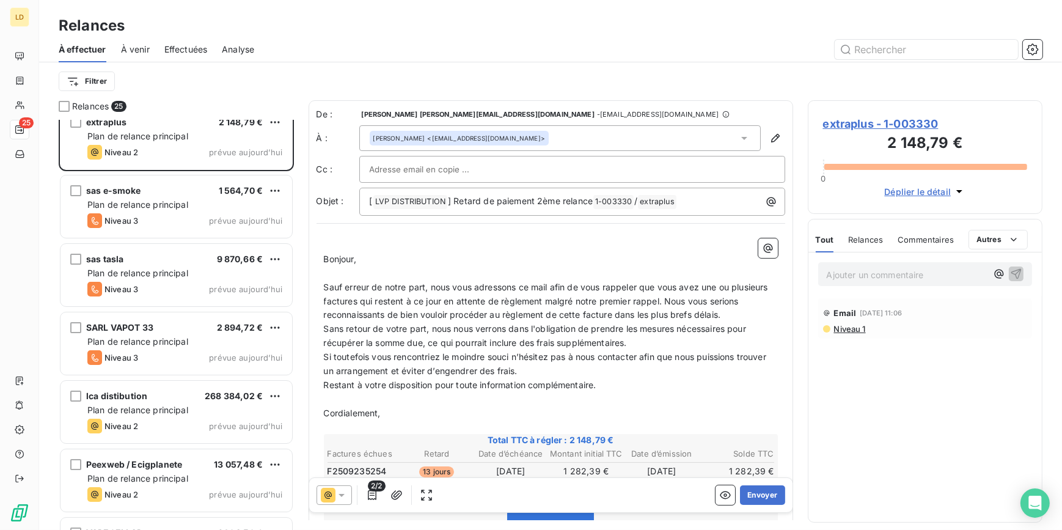
scroll to position [74, 0]
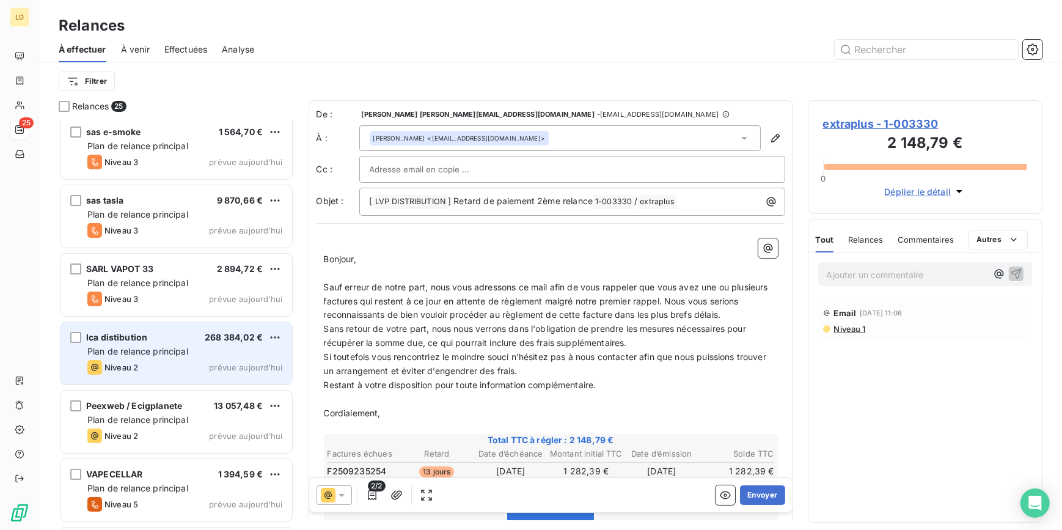
click at [141, 363] on div "Niveau 2 prévue aujourd’hui" at bounding box center [184, 367] width 195 height 15
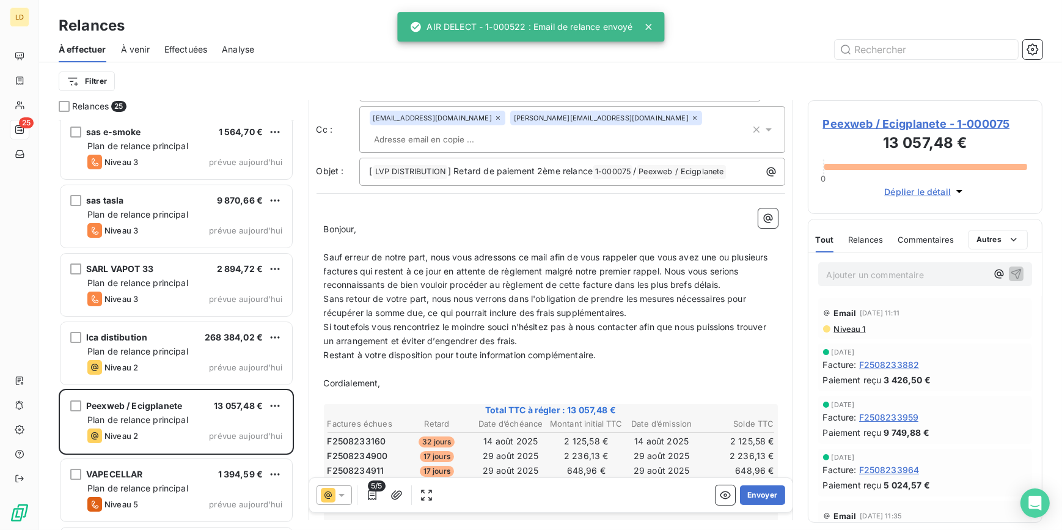
scroll to position [37, 0]
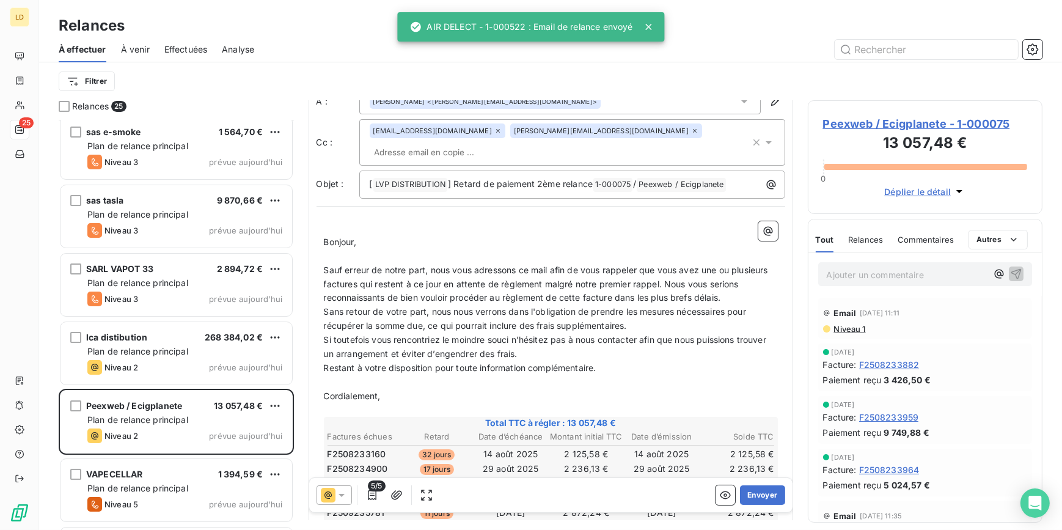
click at [339, 499] on icon at bounding box center [341, 495] width 12 height 12
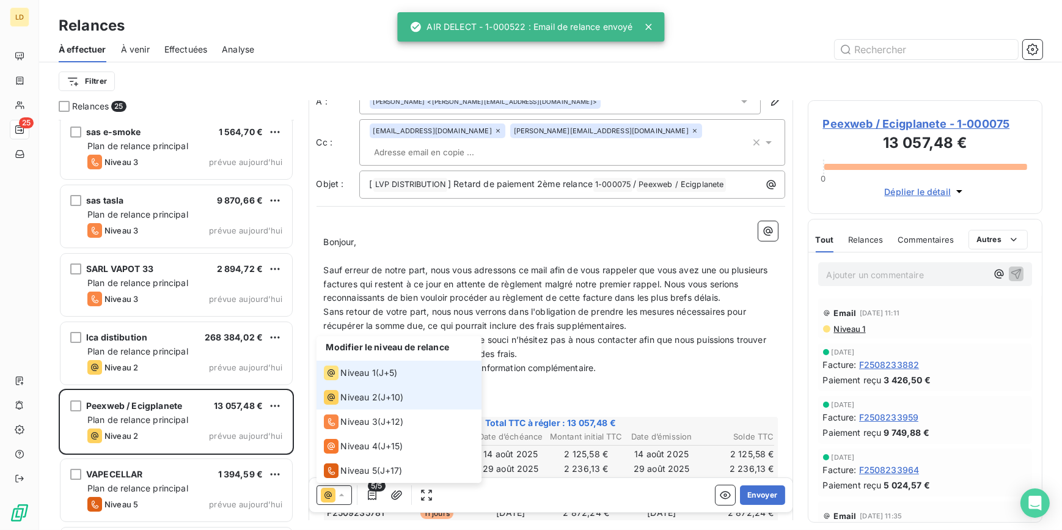
click at [360, 373] on span "Niveau 1" at bounding box center [358, 373] width 35 height 12
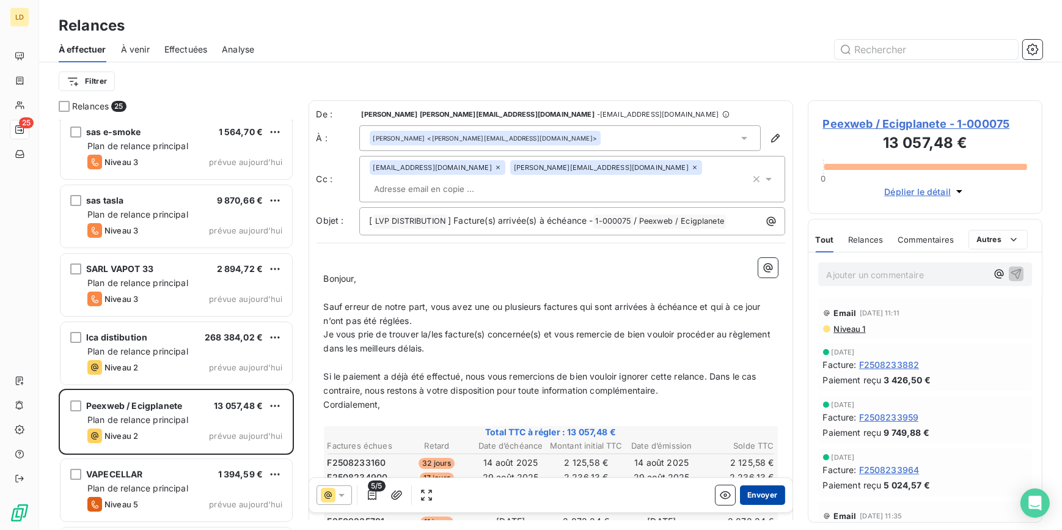
click at [758, 496] on button "Envoyer" at bounding box center [762, 495] width 45 height 20
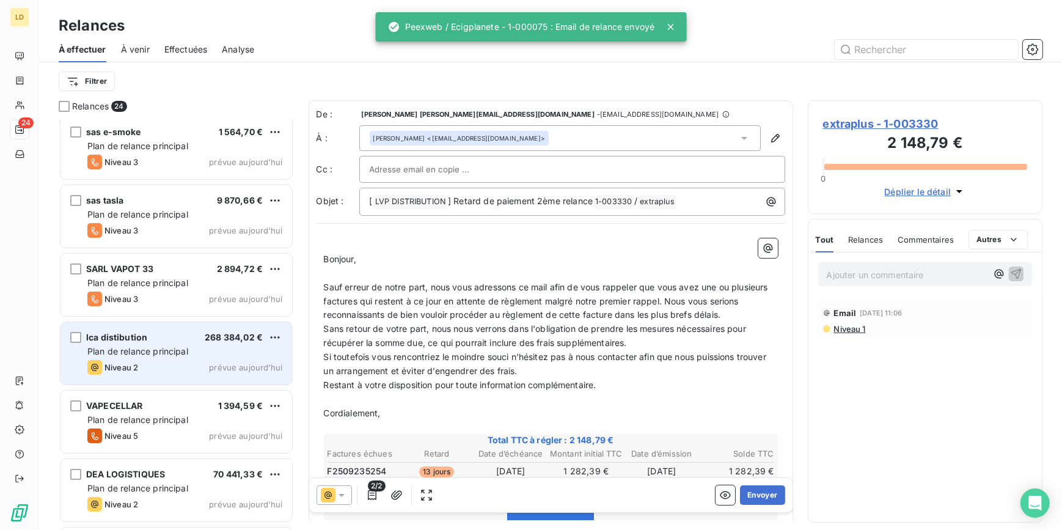
click at [190, 357] on div "lca distibution 268 384,02 € Plan de relance principal Niveau 2 prévue aujourd’…" at bounding box center [176, 353] width 232 height 62
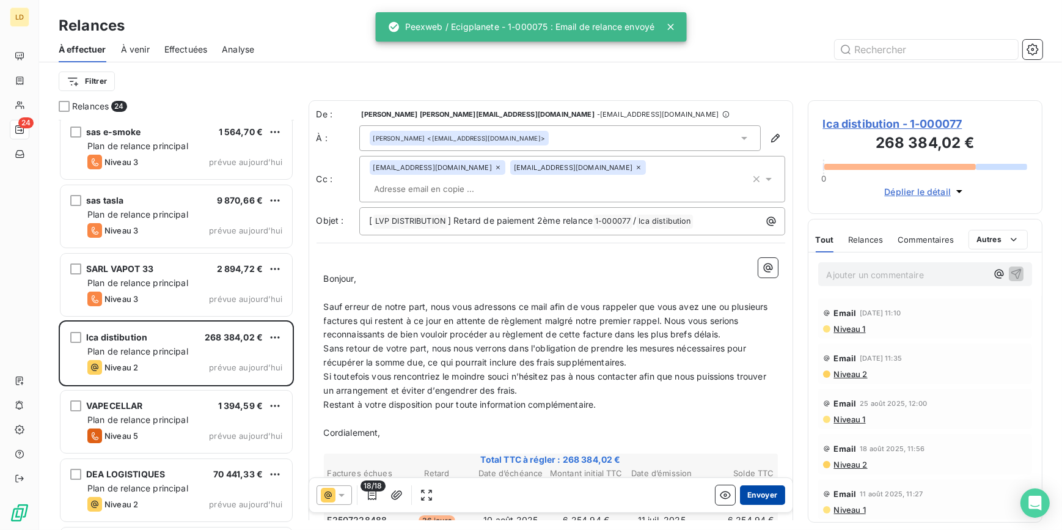
click at [760, 491] on button "Envoyer" at bounding box center [762, 495] width 45 height 20
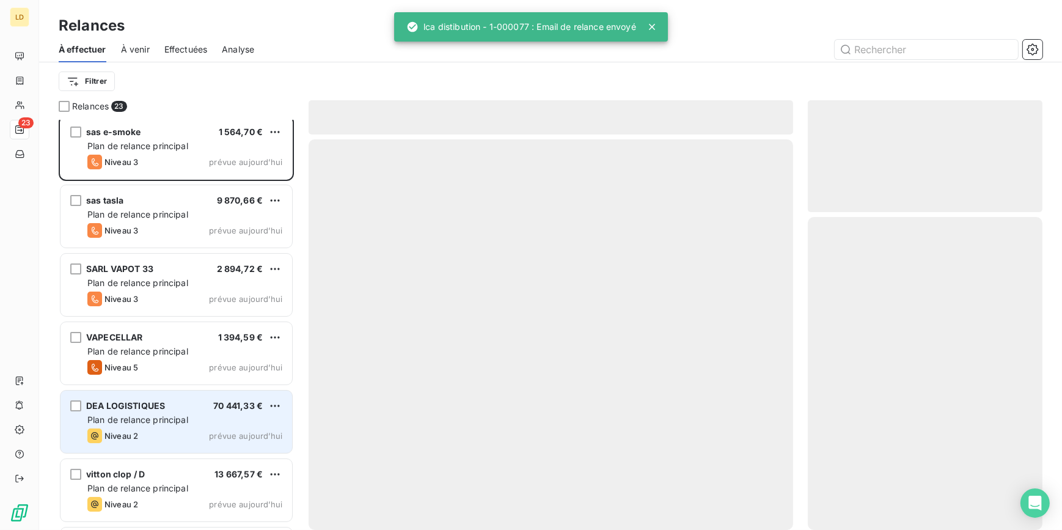
click at [169, 428] on div "Niveau 2 prévue aujourd’hui" at bounding box center [184, 435] width 195 height 15
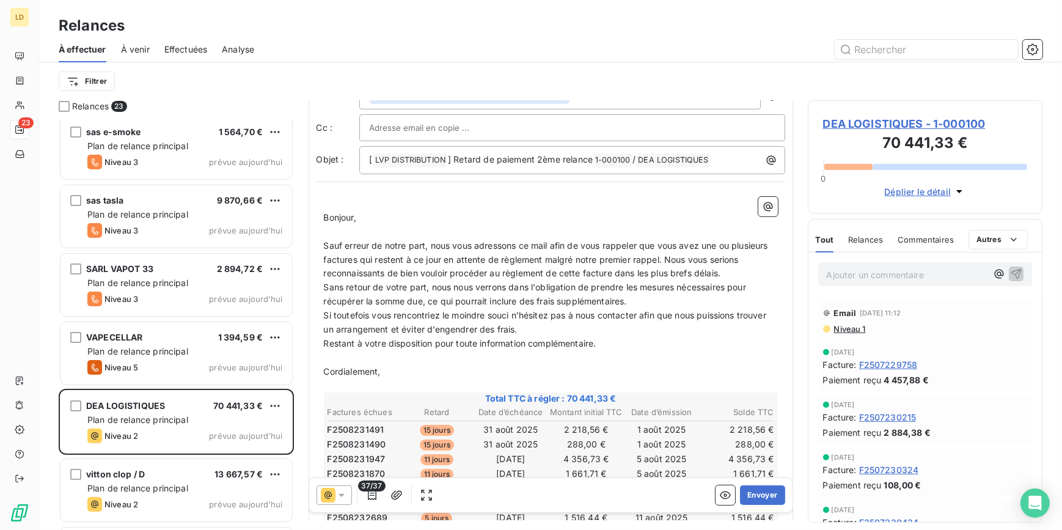
scroll to position [37, 0]
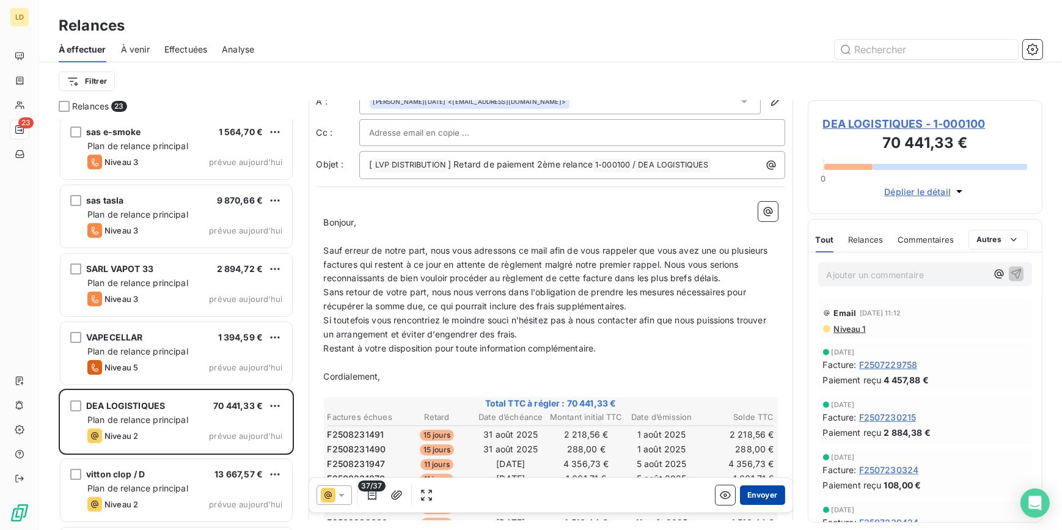
click at [747, 491] on button "Envoyer" at bounding box center [762, 495] width 45 height 20
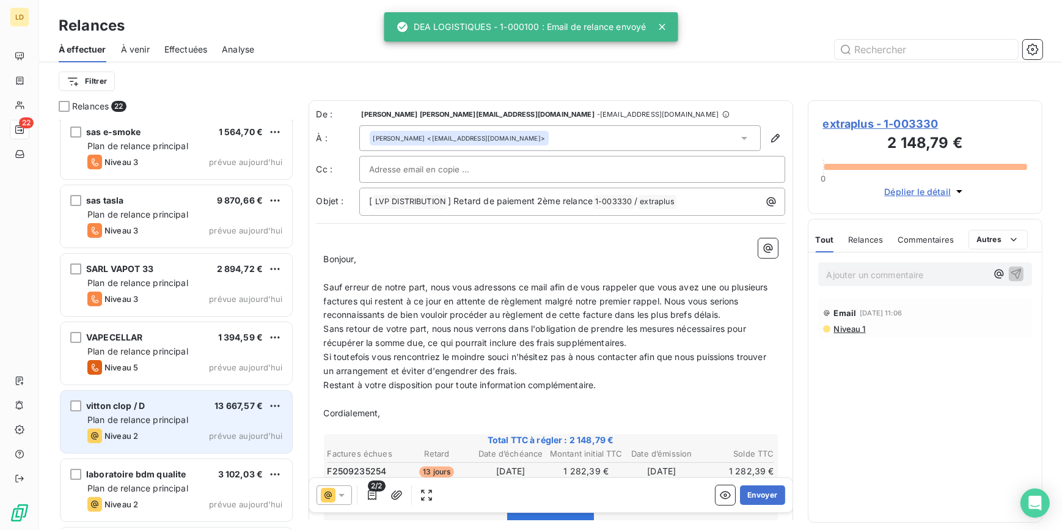
click at [146, 415] on span "Plan de relance principal" at bounding box center [137, 419] width 101 height 10
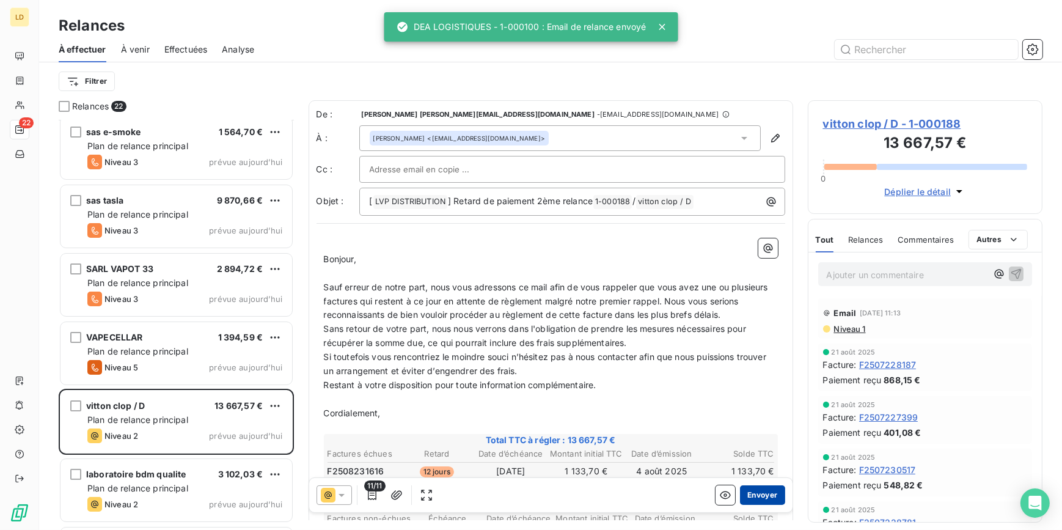
click at [765, 493] on button "Envoyer" at bounding box center [762, 495] width 45 height 20
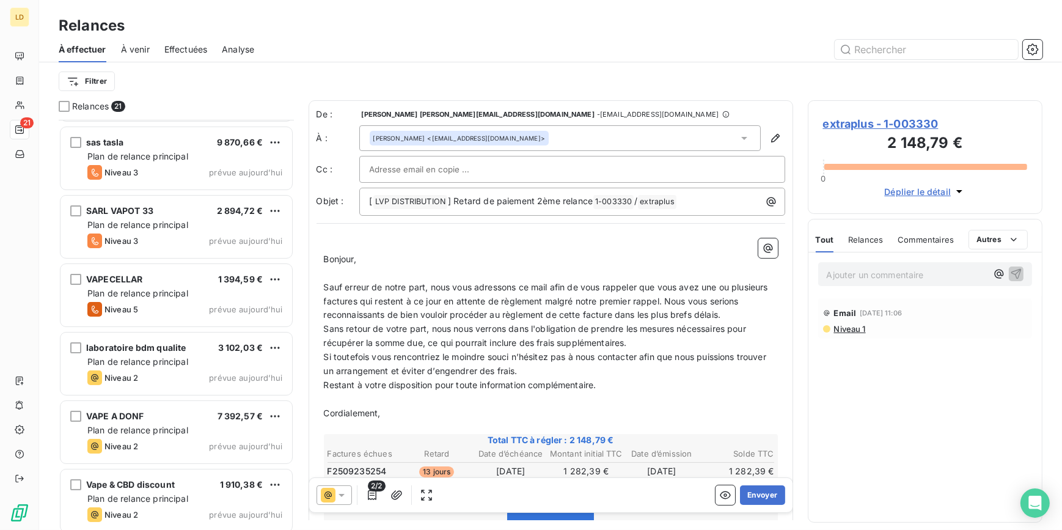
scroll to position [185, 0]
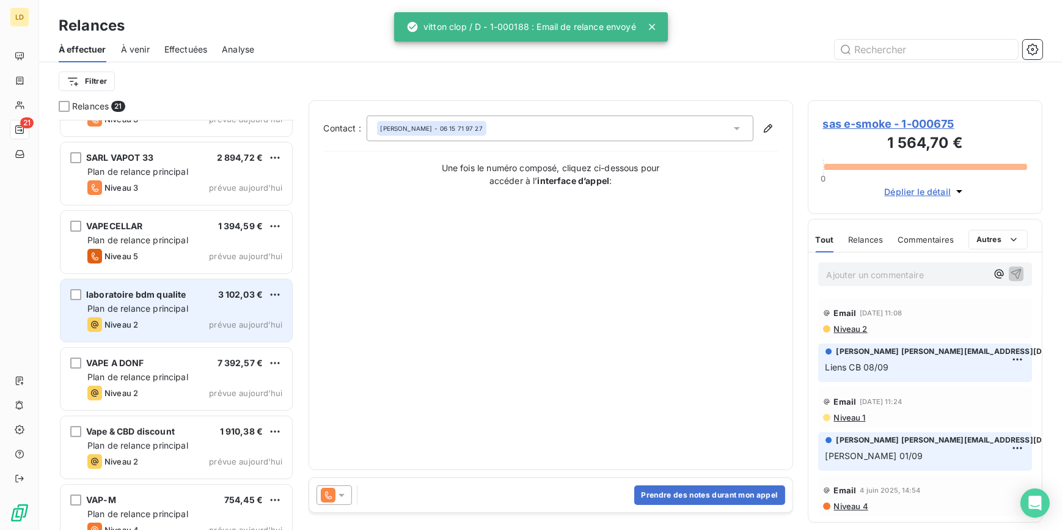
click at [161, 307] on span "Plan de relance principal" at bounding box center [137, 308] width 101 height 10
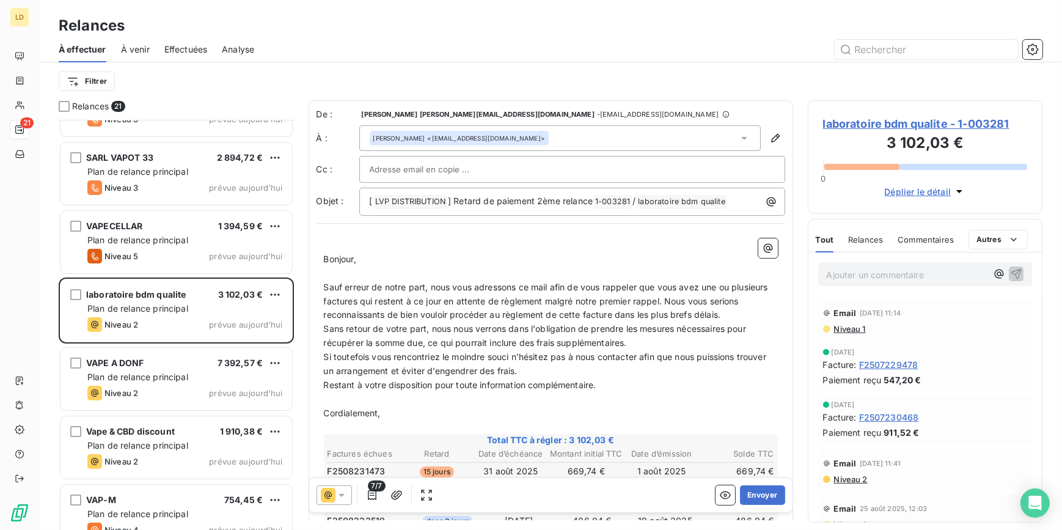
click at [705, 37] on div "À effectuer À venir Effectuées Analyse" at bounding box center [550, 50] width 1023 height 26
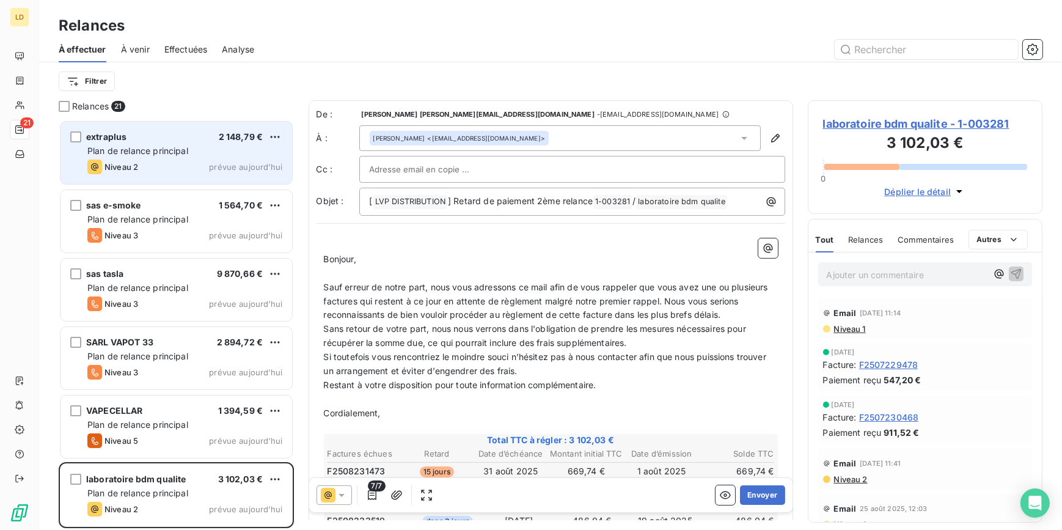
click at [180, 148] on span "Plan de relance principal" at bounding box center [137, 150] width 101 height 10
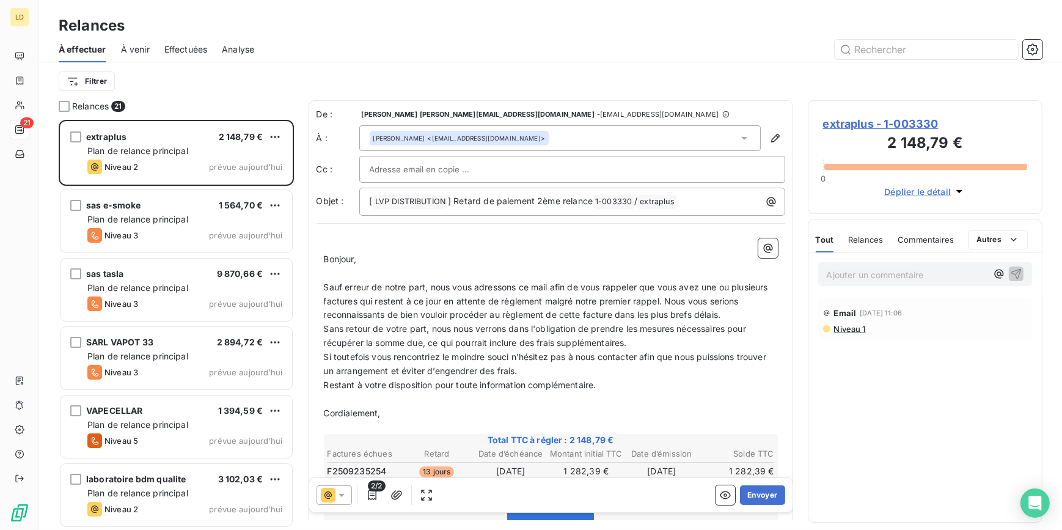
click at [867, 123] on span "extraplus - 1-003330" at bounding box center [925, 123] width 205 height 16
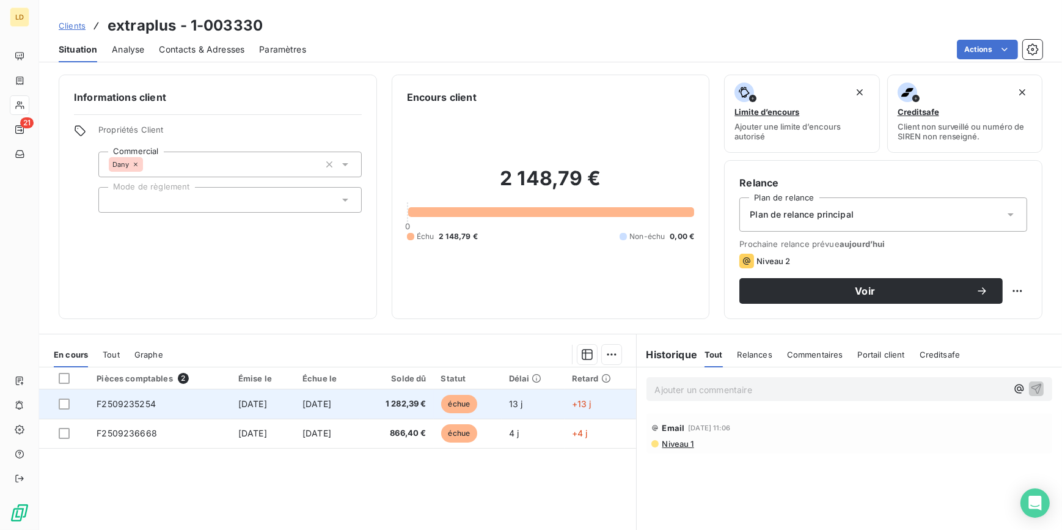
click at [270, 409] on td "[DATE]" at bounding box center [263, 403] width 64 height 29
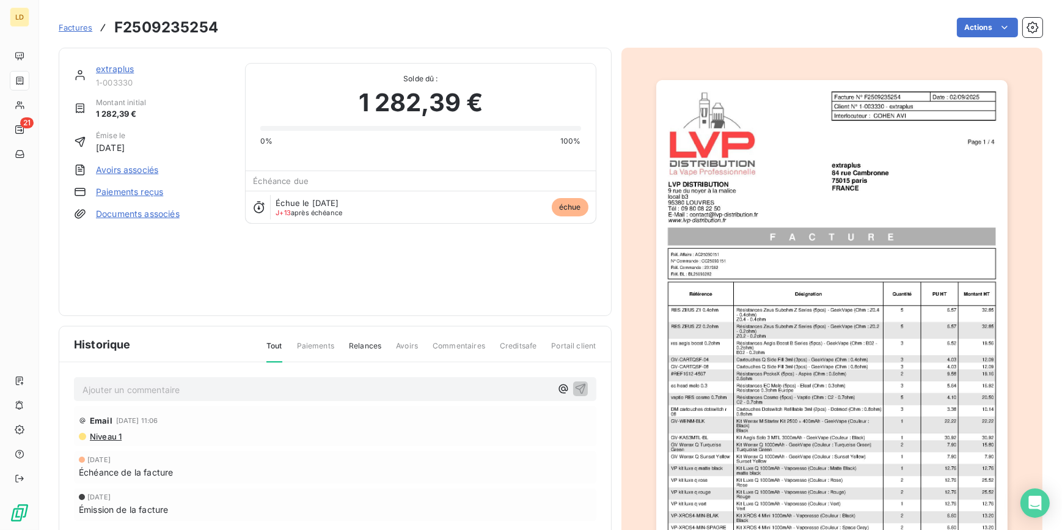
click at [977, 15] on div "Factures F2509235254 Actions" at bounding box center [551, 28] width 984 height 26
click at [977, 20] on html "LD 21 Factures F2509235254 Actions extraplus 1-003330 Montant initial 1 282,39 …" at bounding box center [531, 265] width 1062 height 530
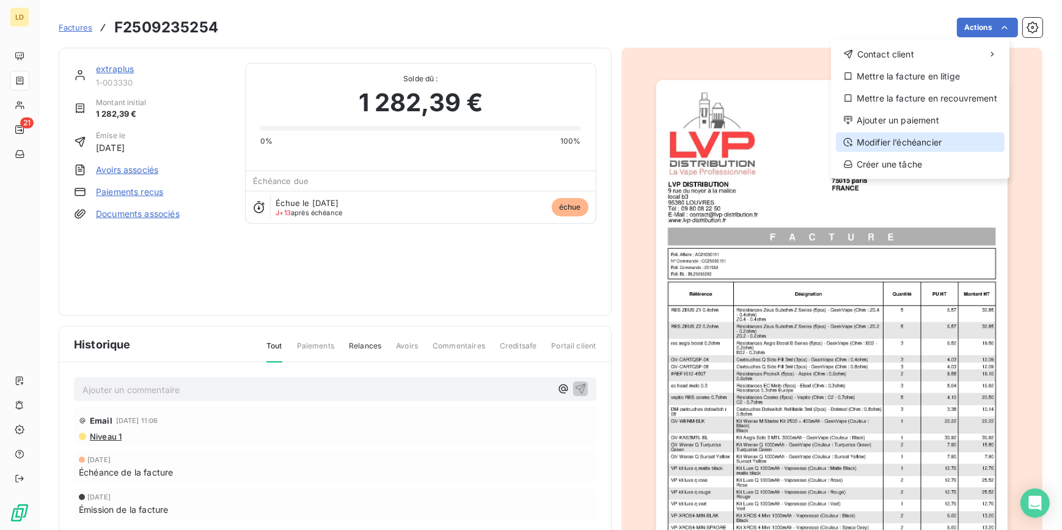
click at [919, 142] on div "Modifier l’échéancier" at bounding box center [920, 143] width 169 height 20
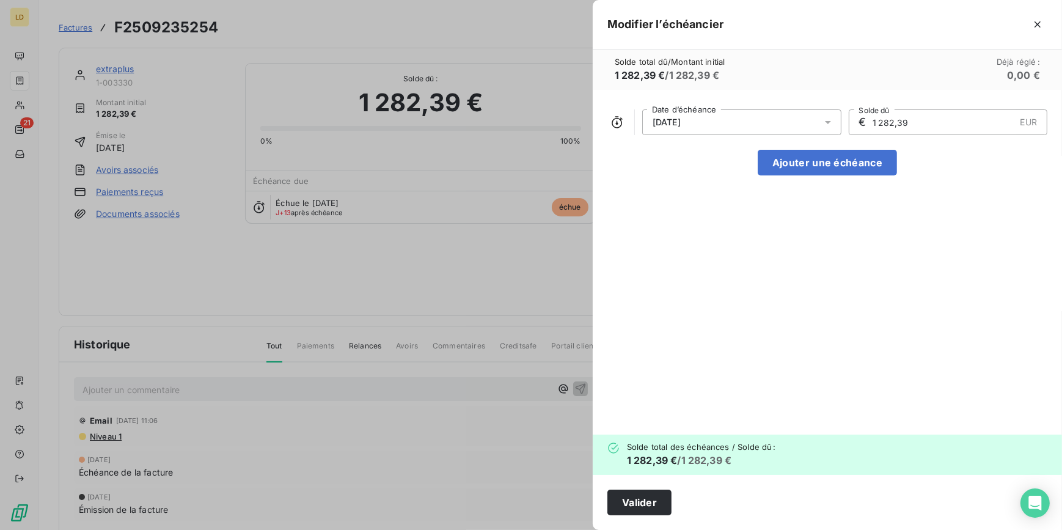
click at [752, 131] on div "[DATE]" at bounding box center [741, 122] width 199 height 26
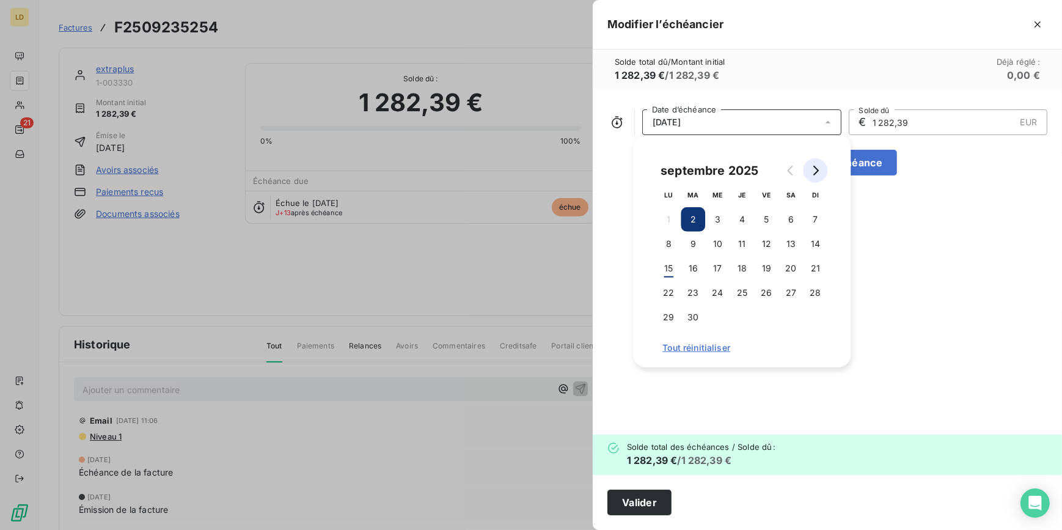
click at [821, 166] on button "Go to next month" at bounding box center [815, 170] width 24 height 24
click at [746, 223] on button "2" at bounding box center [741, 219] width 24 height 24
click at [655, 514] on button "Valider" at bounding box center [639, 502] width 64 height 26
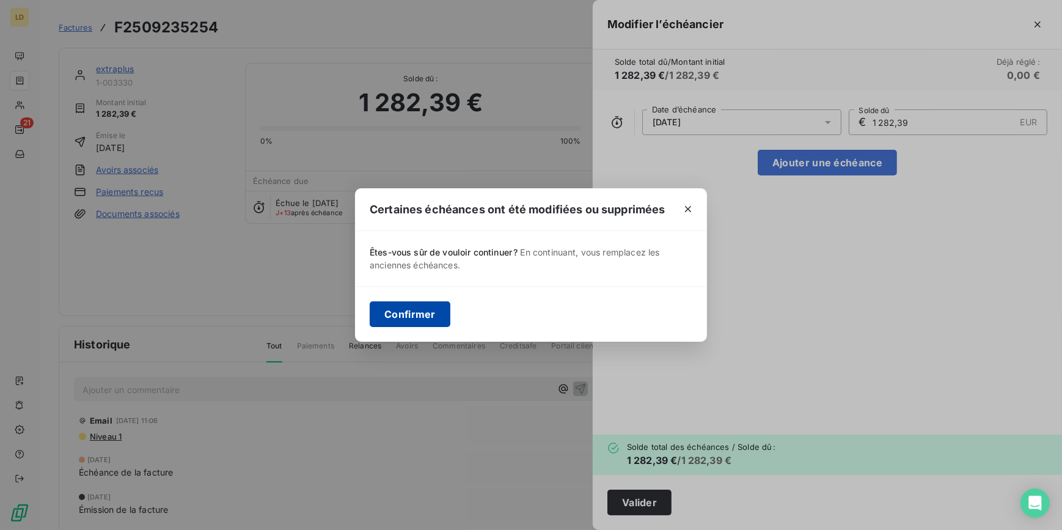
click at [407, 312] on button "Confirmer" at bounding box center [410, 314] width 81 height 26
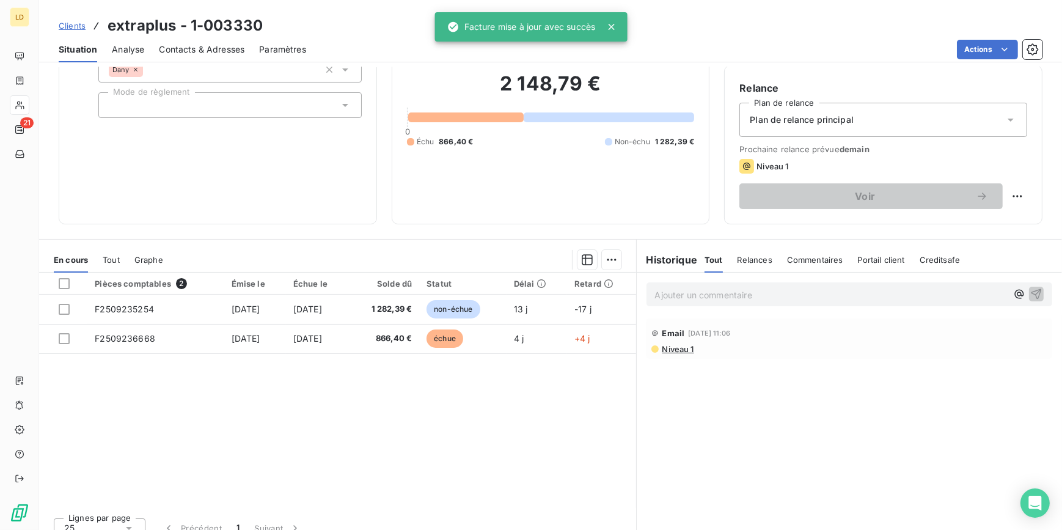
scroll to position [109, 0]
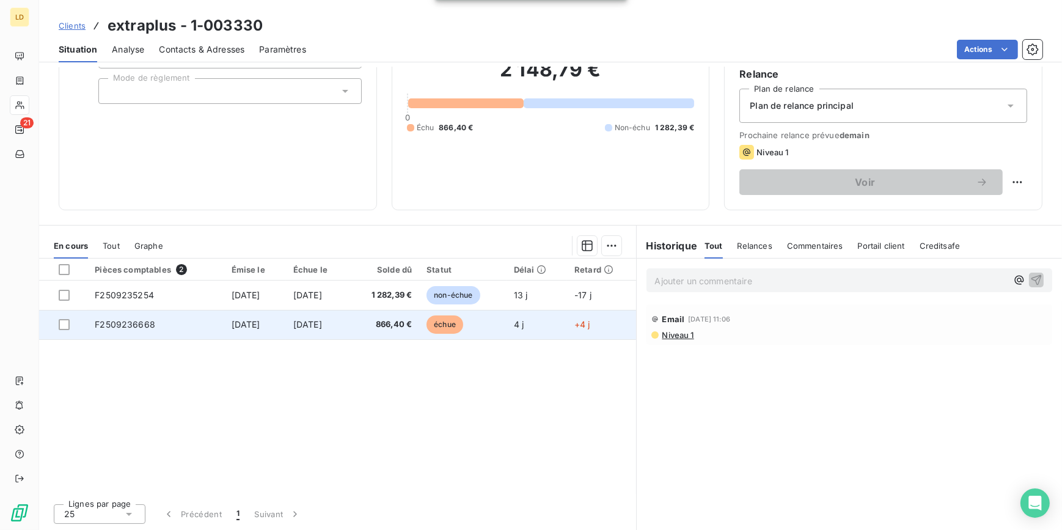
click at [312, 326] on span "[DATE]" at bounding box center [307, 324] width 29 height 10
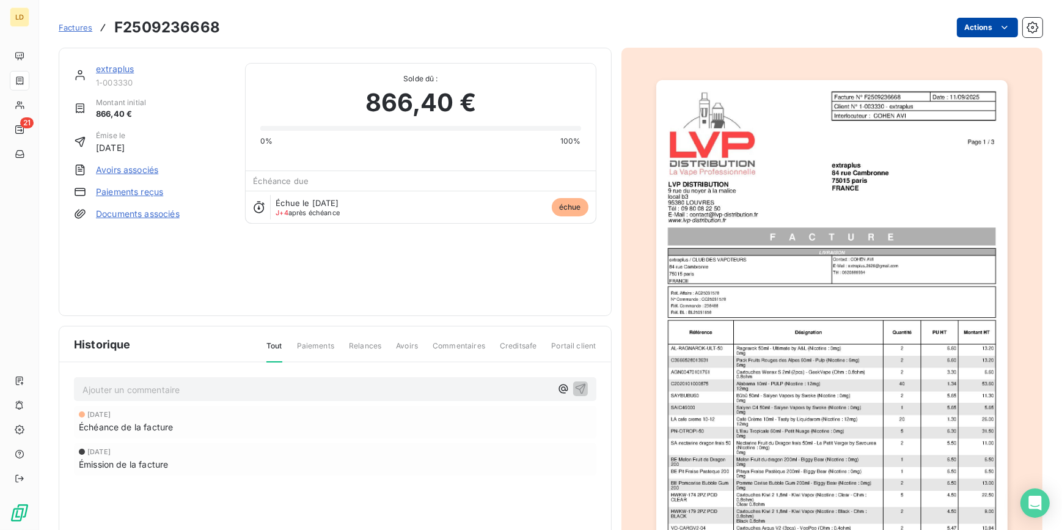
click at [974, 22] on html "LD 21 Factures F2509236668 Actions extraplus 1-003330 Montant initial 866,40 € …" at bounding box center [531, 265] width 1062 height 530
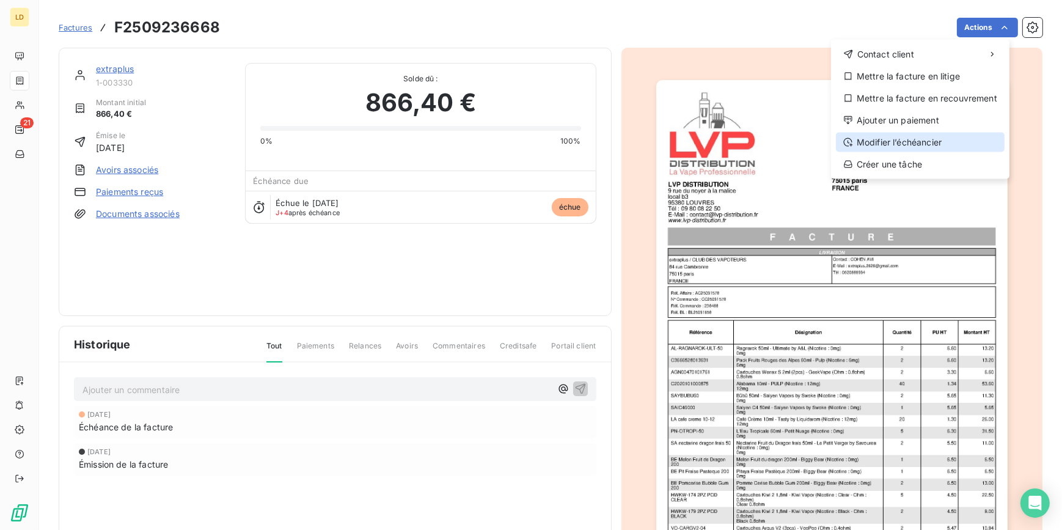
click at [932, 143] on div "Modifier l’échéancier" at bounding box center [920, 143] width 169 height 20
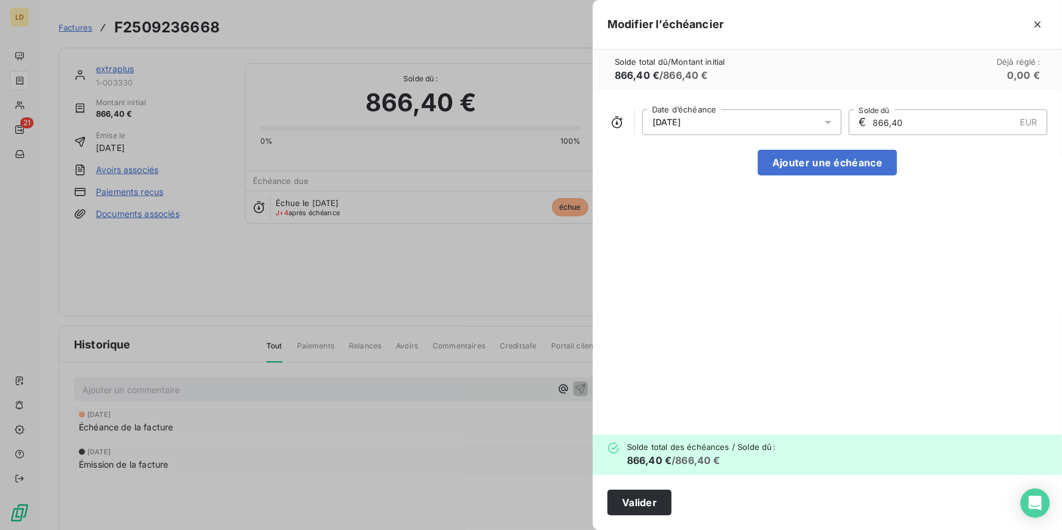
click at [703, 130] on div "[DATE]" at bounding box center [741, 122] width 199 height 26
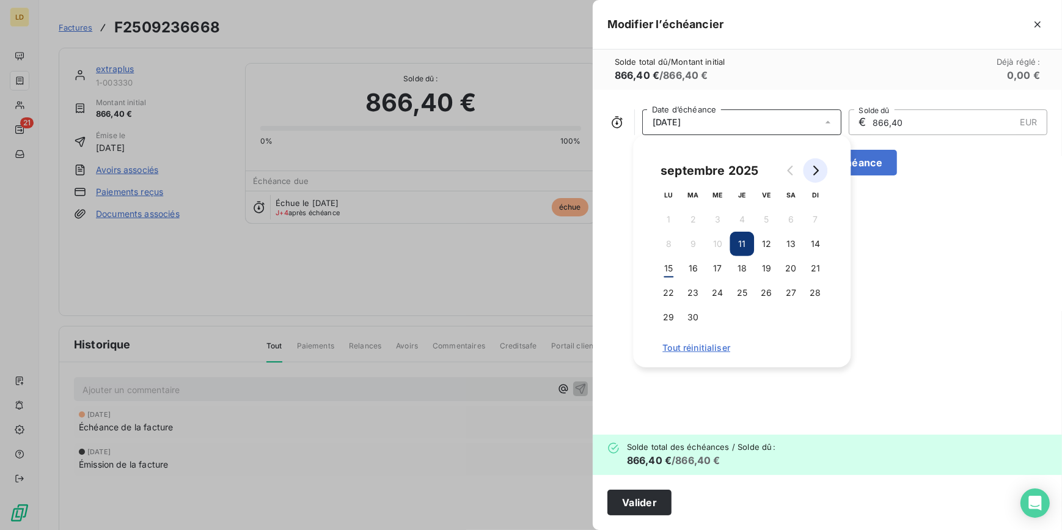
click at [820, 166] on button "Go to next month" at bounding box center [815, 170] width 24 height 24
click at [790, 246] on button "11" at bounding box center [790, 244] width 24 height 24
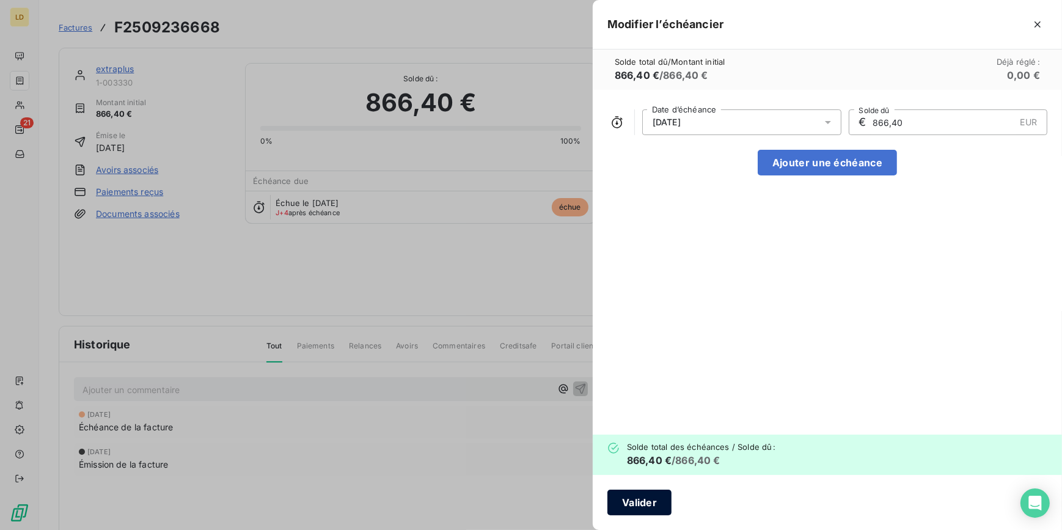
click at [655, 501] on button "Valider" at bounding box center [639, 502] width 64 height 26
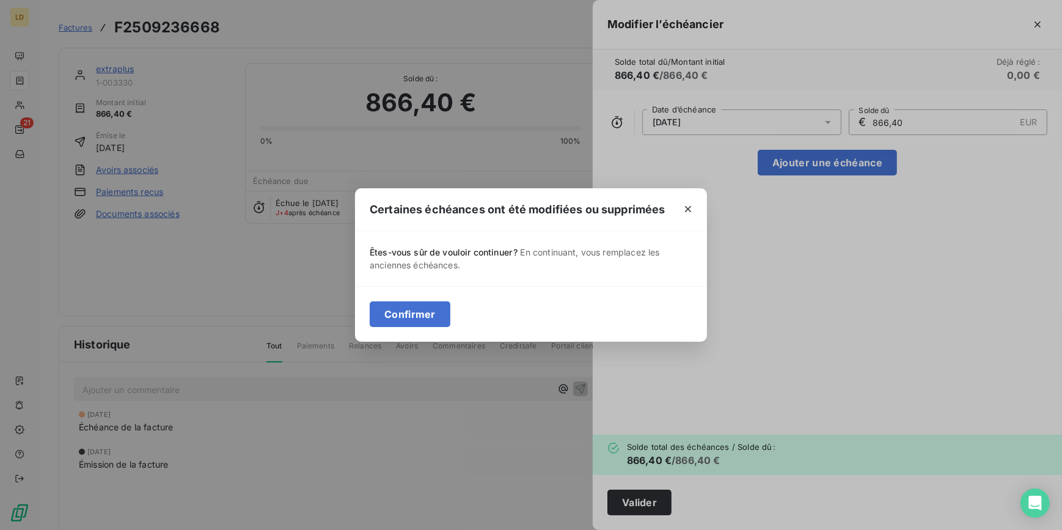
click at [430, 334] on div "Confirmer" at bounding box center [531, 314] width 352 height 56
click at [422, 321] on button "Confirmer" at bounding box center [410, 314] width 81 height 26
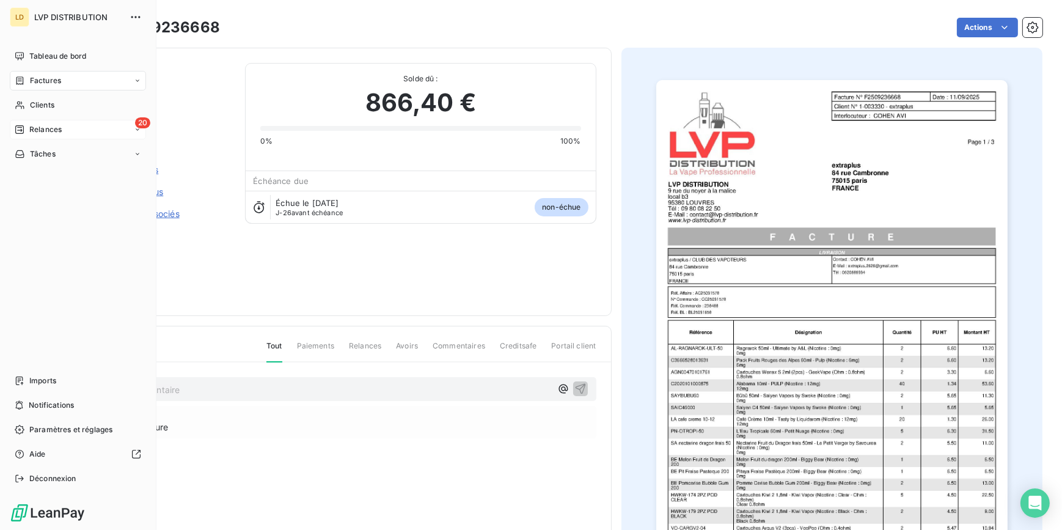
click at [31, 122] on div "20 Relances" at bounding box center [78, 130] width 136 height 20
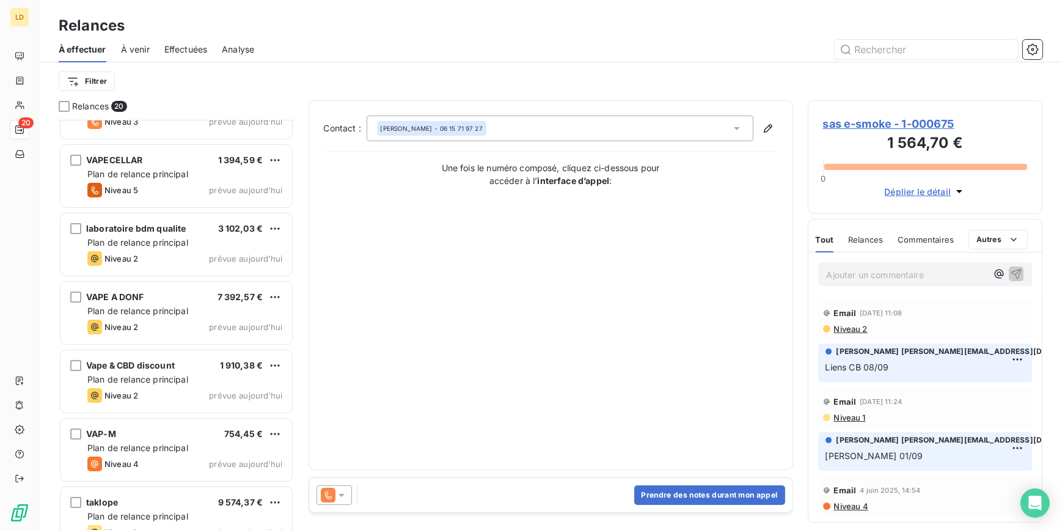
scroll to position [185, 0]
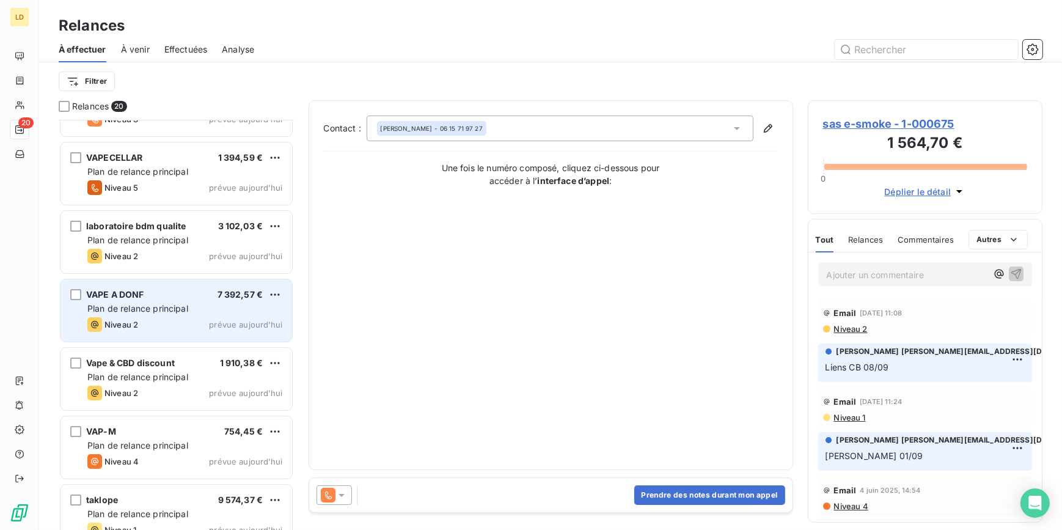
click at [172, 293] on div "VAPE A DONF 7 392,57 €" at bounding box center [184, 294] width 195 height 11
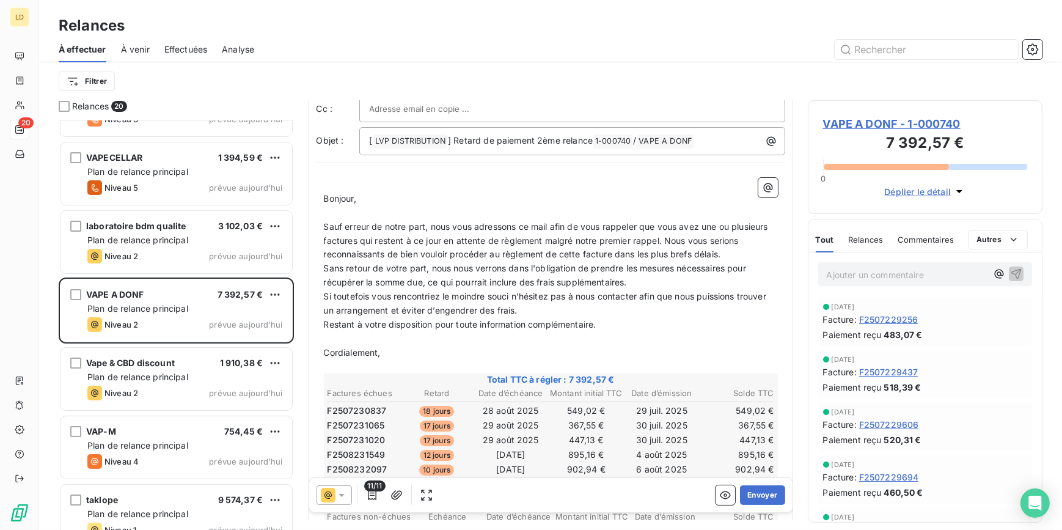
scroll to position [185, 0]
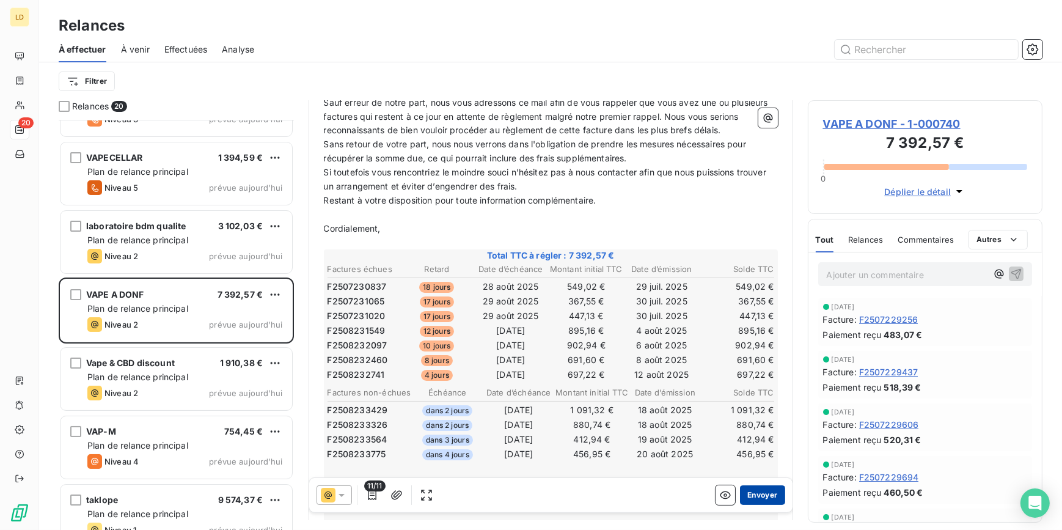
click at [755, 497] on button "Envoyer" at bounding box center [762, 495] width 45 height 20
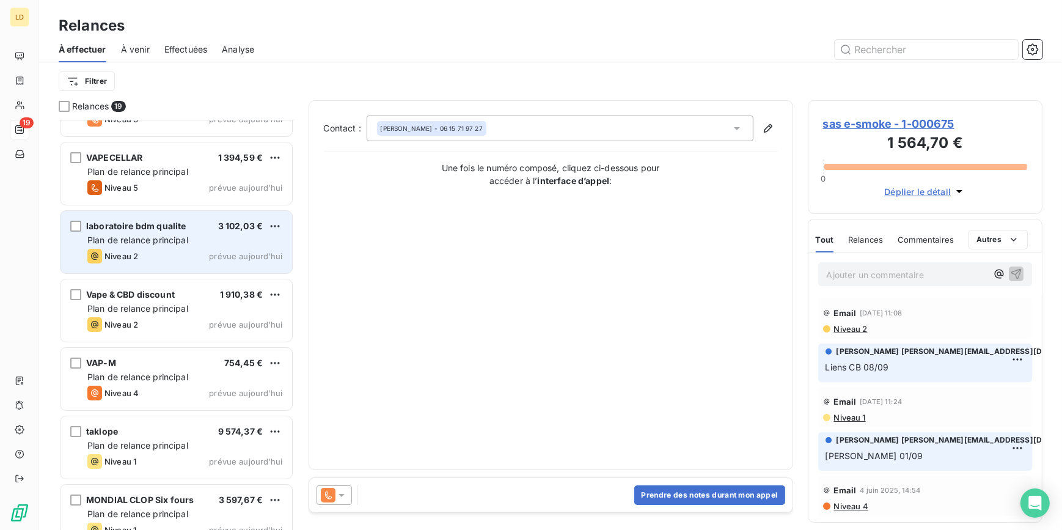
click at [166, 242] on span "Plan de relance principal" at bounding box center [137, 240] width 101 height 10
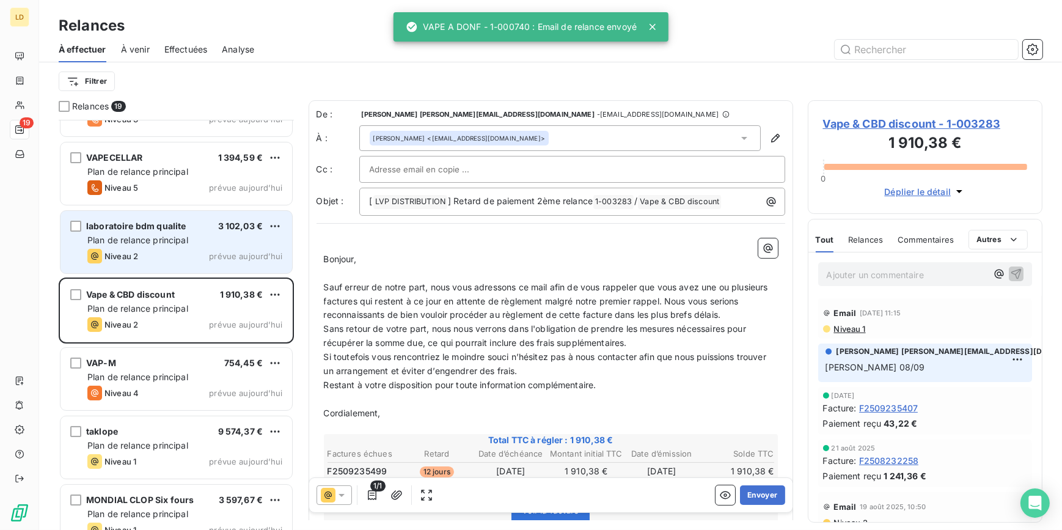
click at [146, 242] on span "Plan de relance principal" at bounding box center [137, 240] width 101 height 10
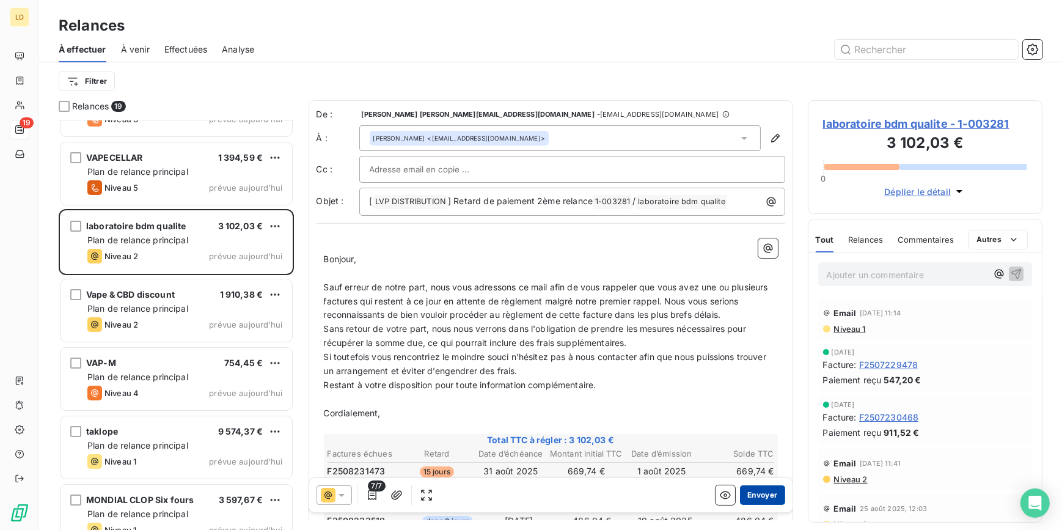
click at [760, 499] on button "Envoyer" at bounding box center [762, 495] width 45 height 20
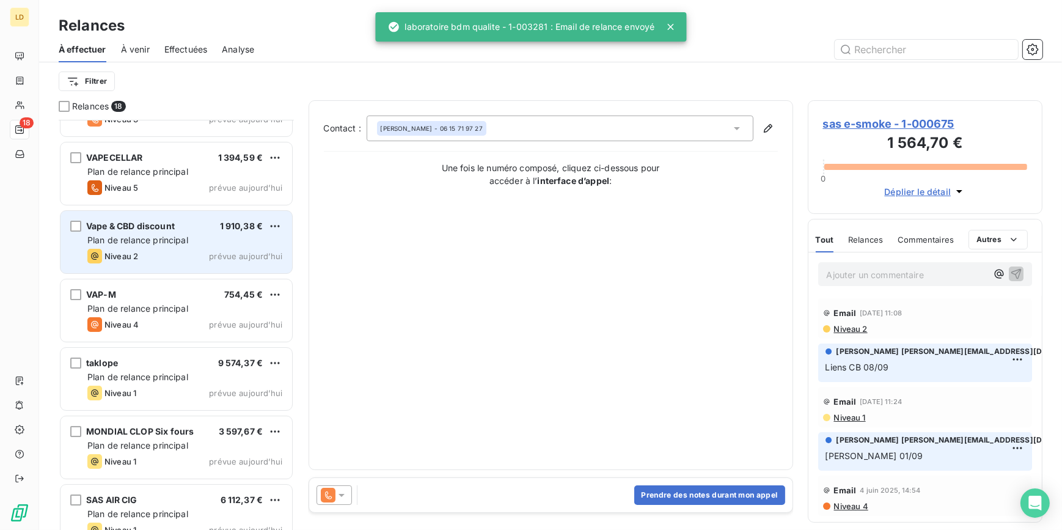
click at [161, 256] on div "Niveau 2 prévue aujourd’hui" at bounding box center [184, 256] width 195 height 15
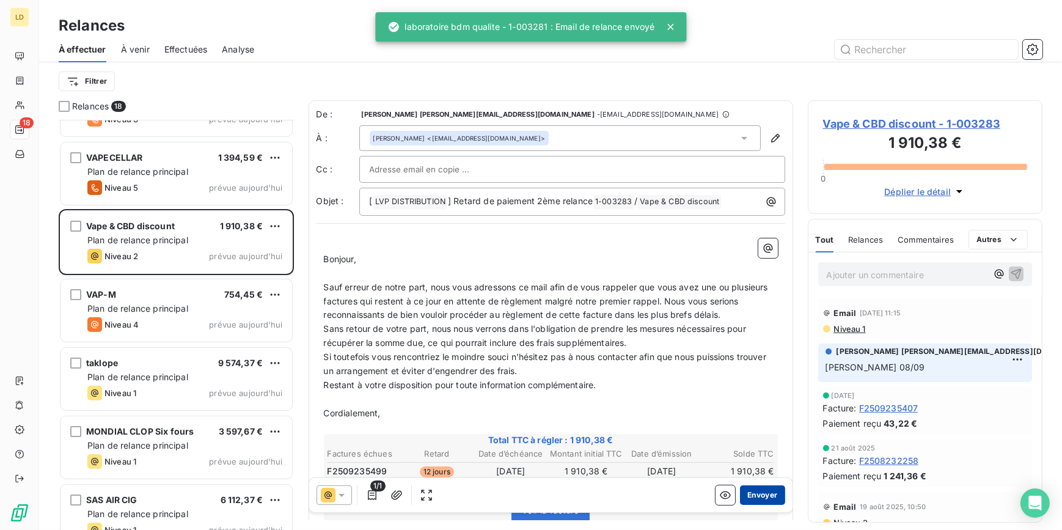
click at [752, 496] on button "Envoyer" at bounding box center [762, 495] width 45 height 20
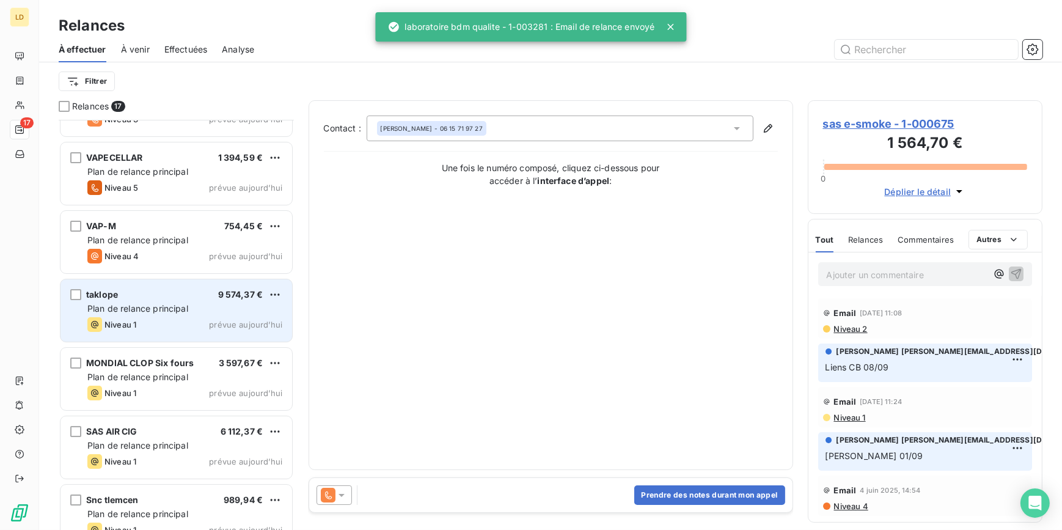
click at [161, 305] on span "Plan de relance principal" at bounding box center [137, 308] width 101 height 10
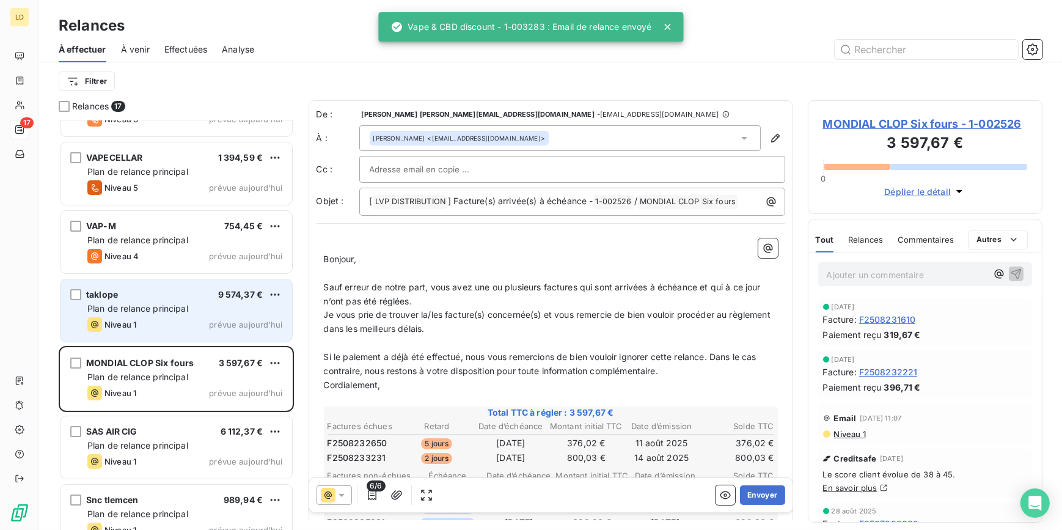
click at [145, 308] on span "Plan de relance principal" at bounding box center [137, 308] width 101 height 10
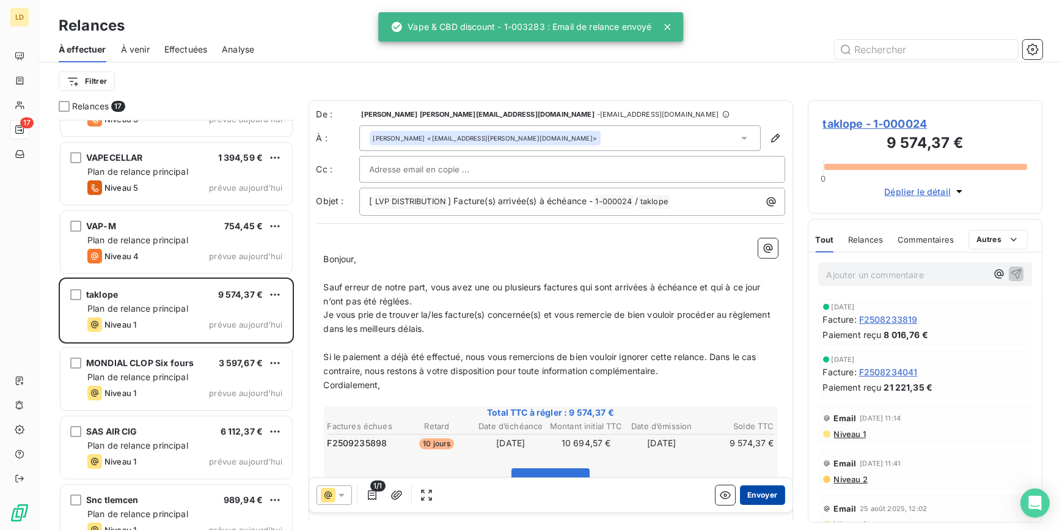
click at [759, 491] on button "Envoyer" at bounding box center [762, 495] width 45 height 20
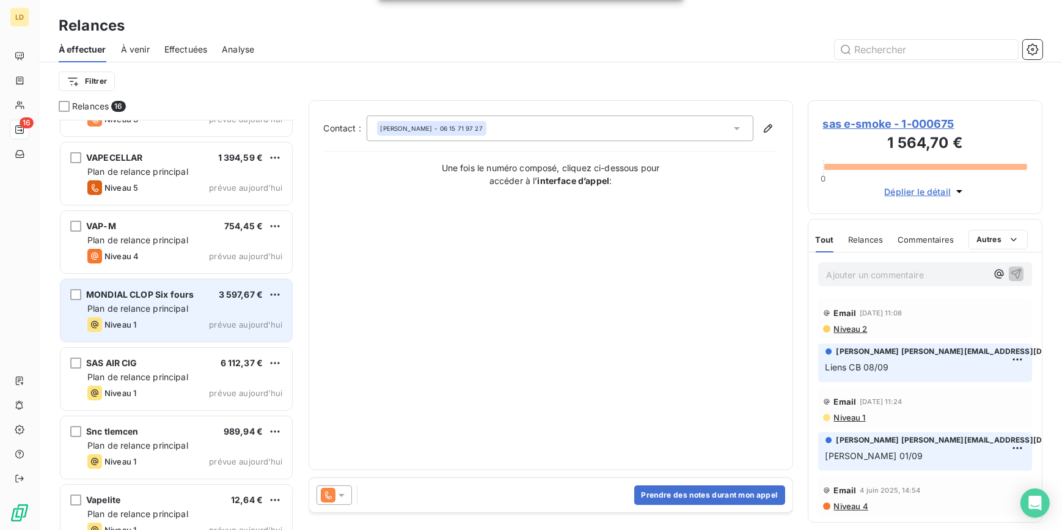
click at [150, 321] on div "Niveau 1 prévue aujourd’hui" at bounding box center [184, 324] width 195 height 15
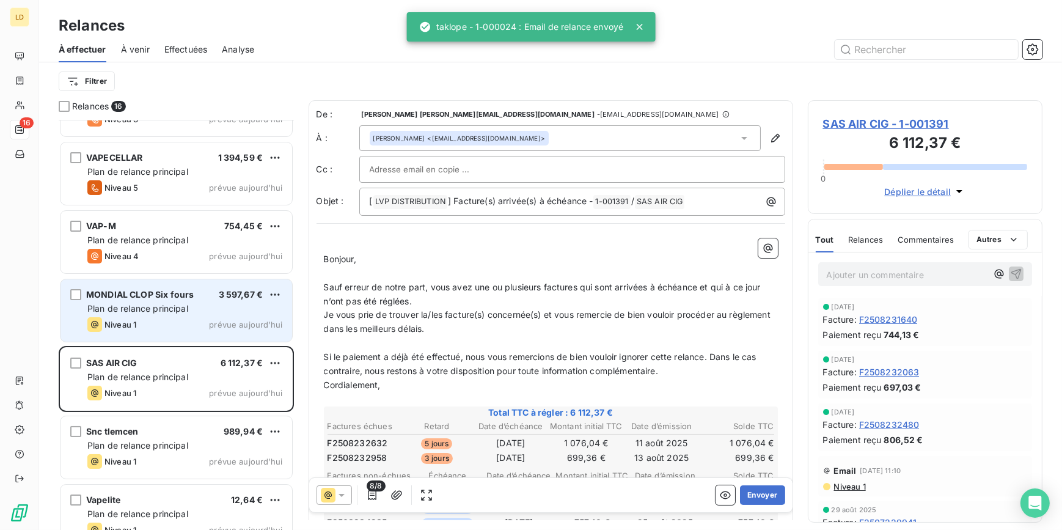
click at [183, 313] on div "Plan de relance principal" at bounding box center [184, 308] width 195 height 12
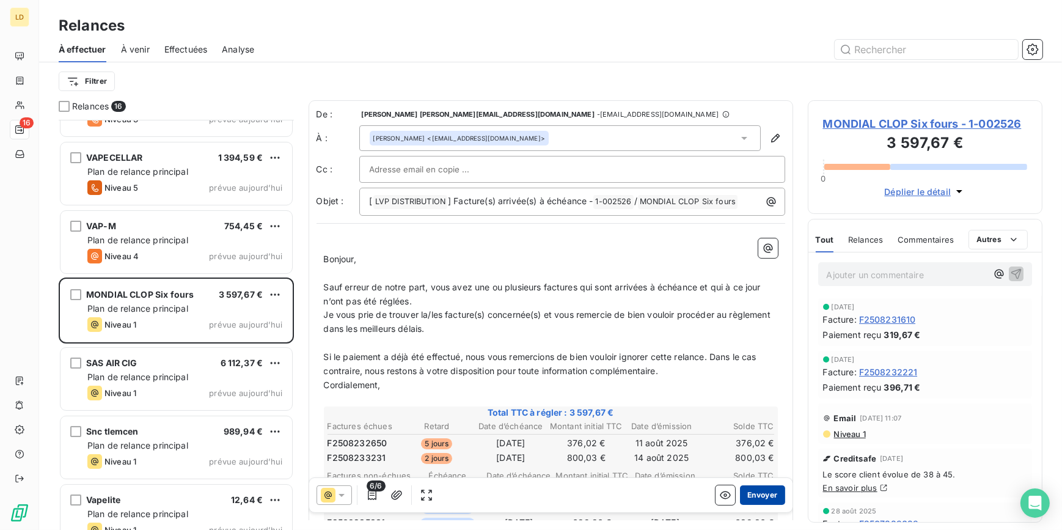
click at [756, 496] on button "Envoyer" at bounding box center [762, 495] width 45 height 20
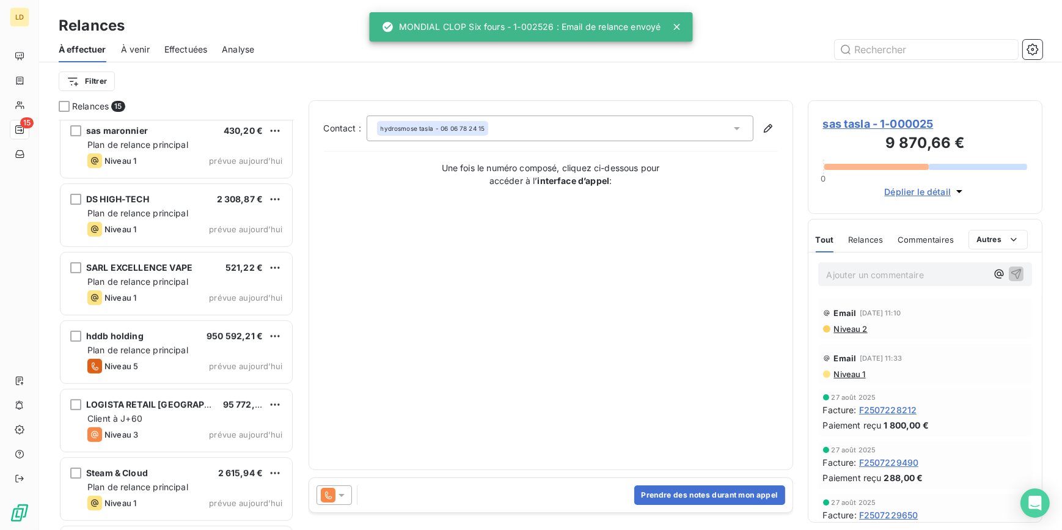
scroll to position [556, 0]
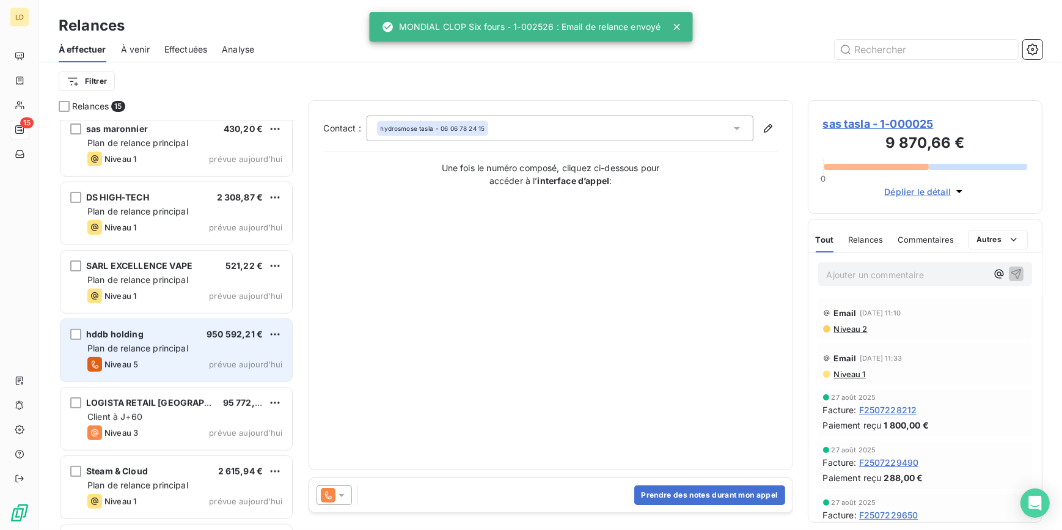
click at [158, 370] on div "Niveau 5 prévue aujourd’hui" at bounding box center [184, 364] width 195 height 15
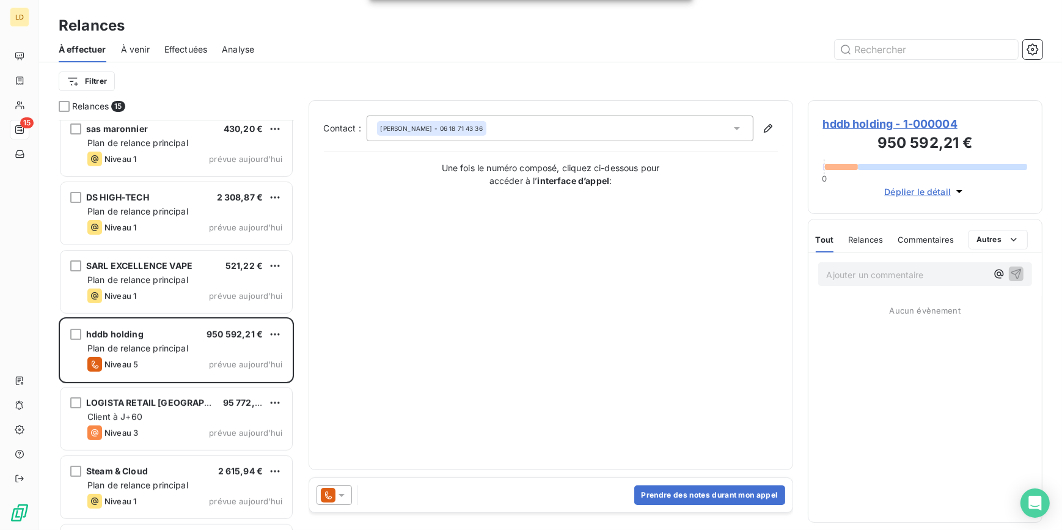
click at [343, 495] on icon at bounding box center [341, 495] width 12 height 12
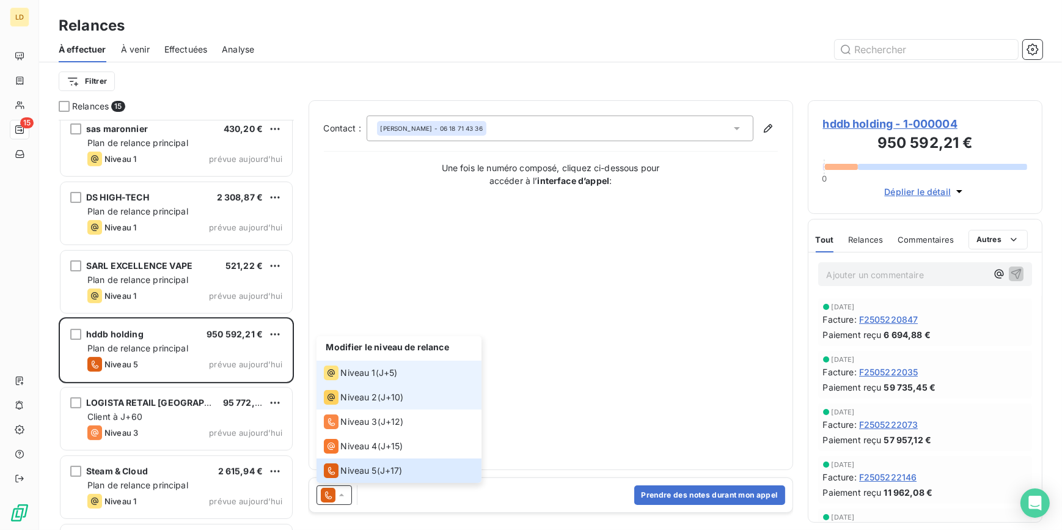
click at [370, 368] on span "Niveau 1" at bounding box center [358, 373] width 35 height 12
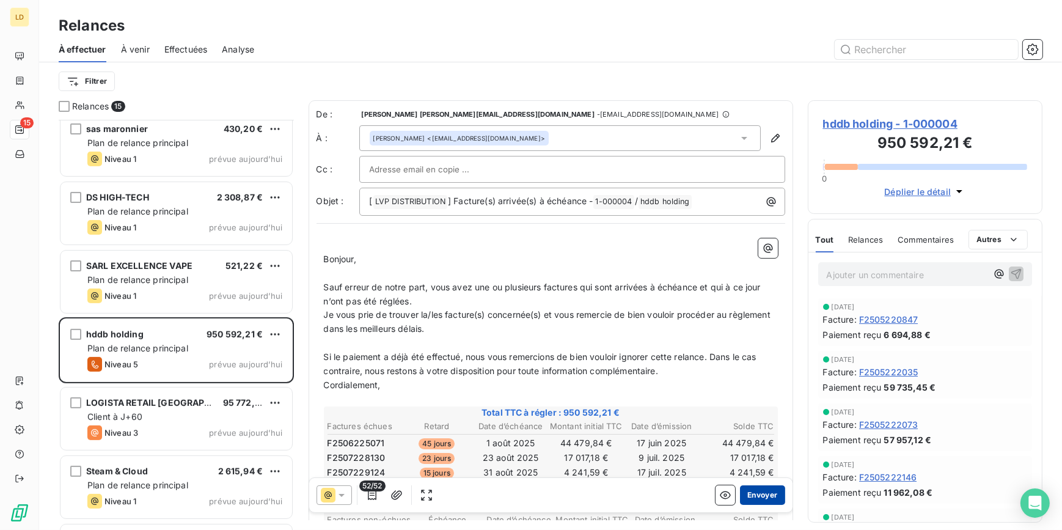
click at [762, 498] on button "Envoyer" at bounding box center [762, 495] width 45 height 20
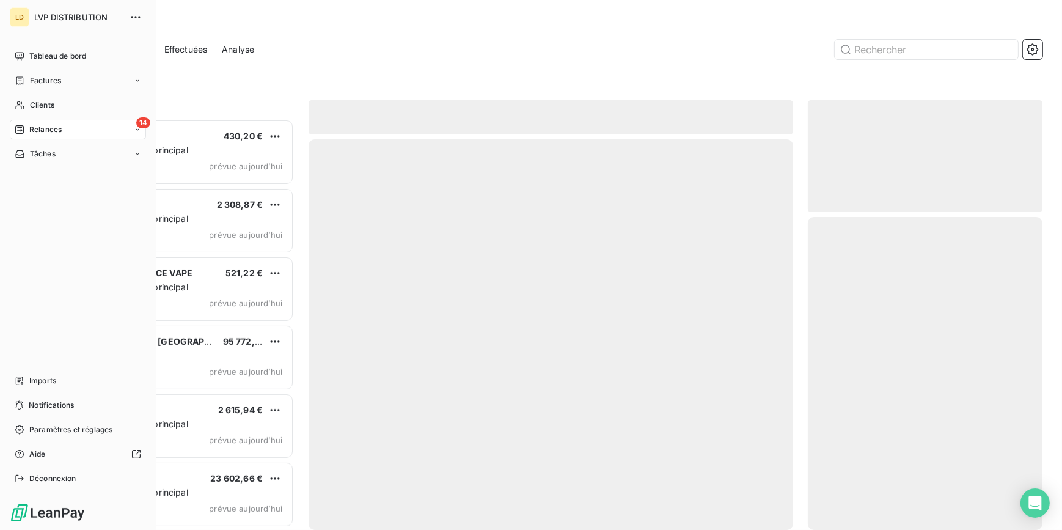
scroll to position [548, 0]
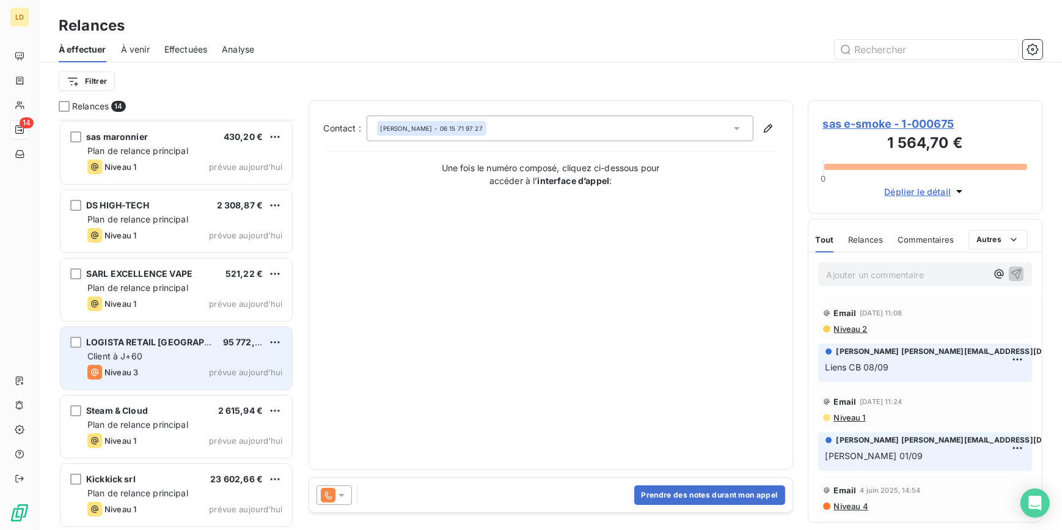
click at [157, 365] on div "Niveau 3 prévue aujourd’hui" at bounding box center [184, 372] width 195 height 15
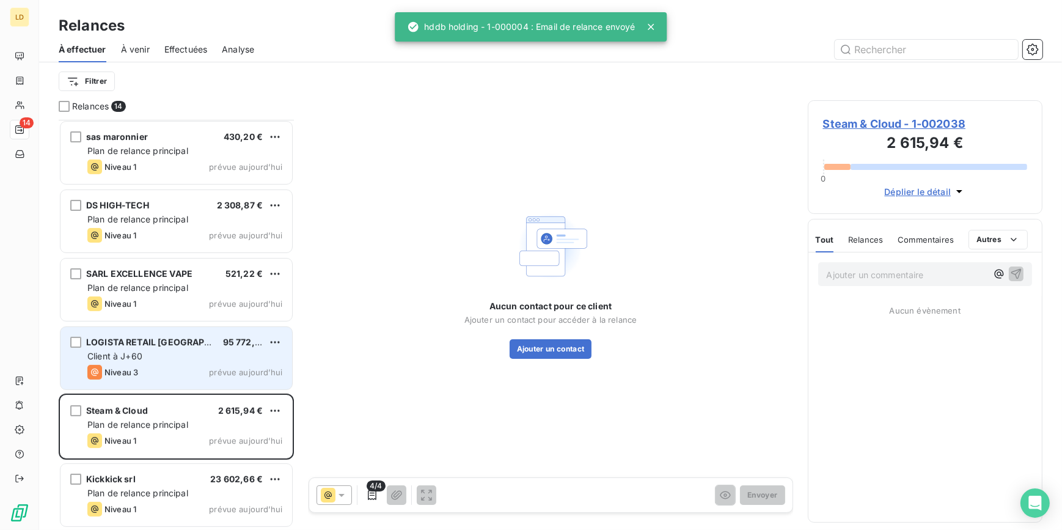
click at [153, 357] on div "Client à J+60" at bounding box center [184, 356] width 195 height 12
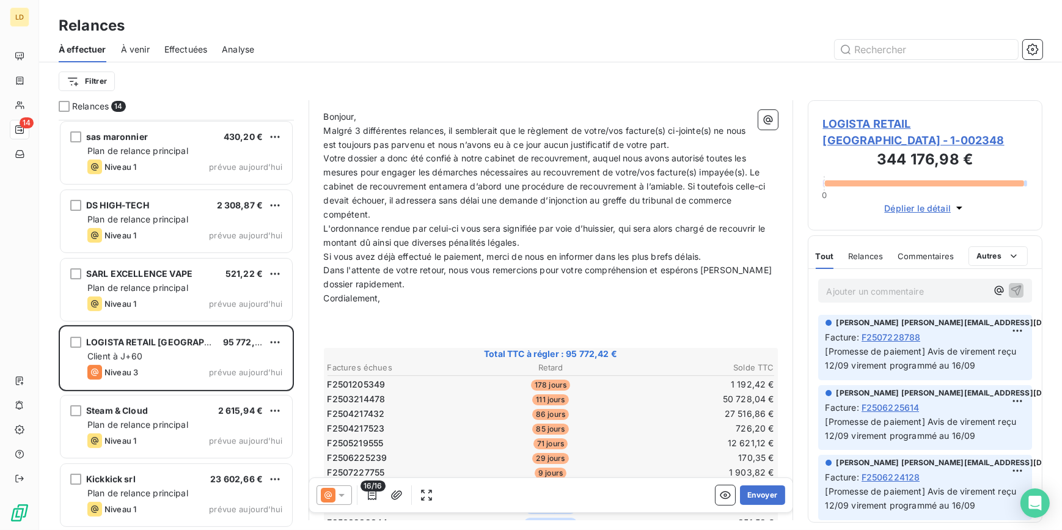
scroll to position [74, 0]
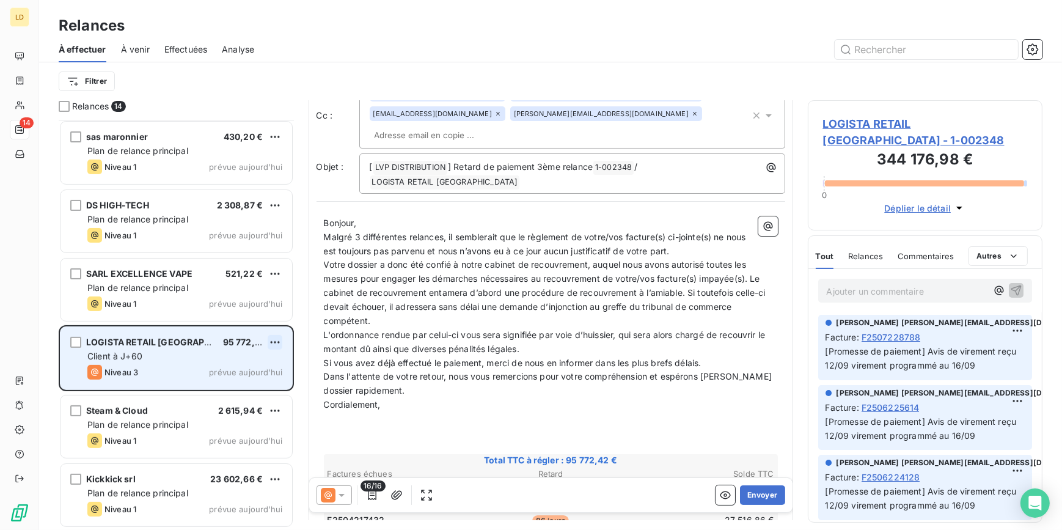
click at [279, 342] on html "LD 14 Relances À effectuer À venir Effectuées Analyse Filtrer Relances 14 Vapel…" at bounding box center [531, 265] width 1062 height 530
click at [233, 364] on div "Replanifier cette action" at bounding box center [221, 366] width 109 height 20
select select "8"
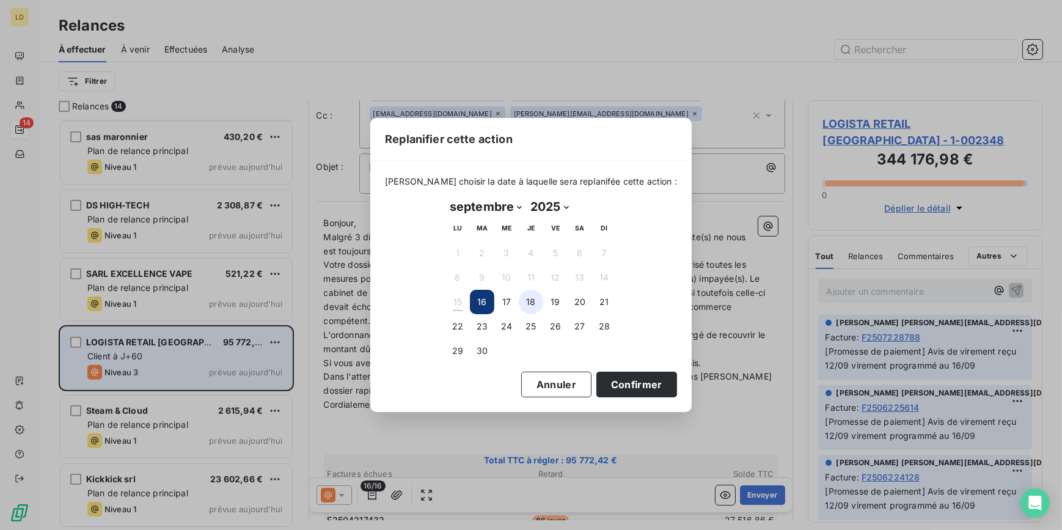
click at [537, 303] on button "18" at bounding box center [531, 302] width 24 height 24
click at [613, 381] on button "Confirmer" at bounding box center [636, 384] width 81 height 26
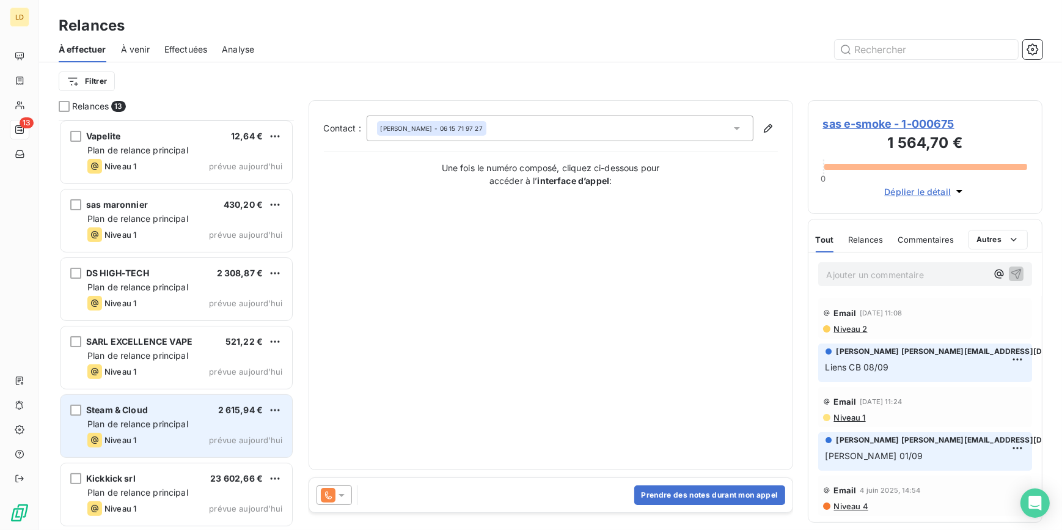
scroll to position [480, 0]
click at [142, 409] on span "Steam & Cloud" at bounding box center [117, 410] width 62 height 10
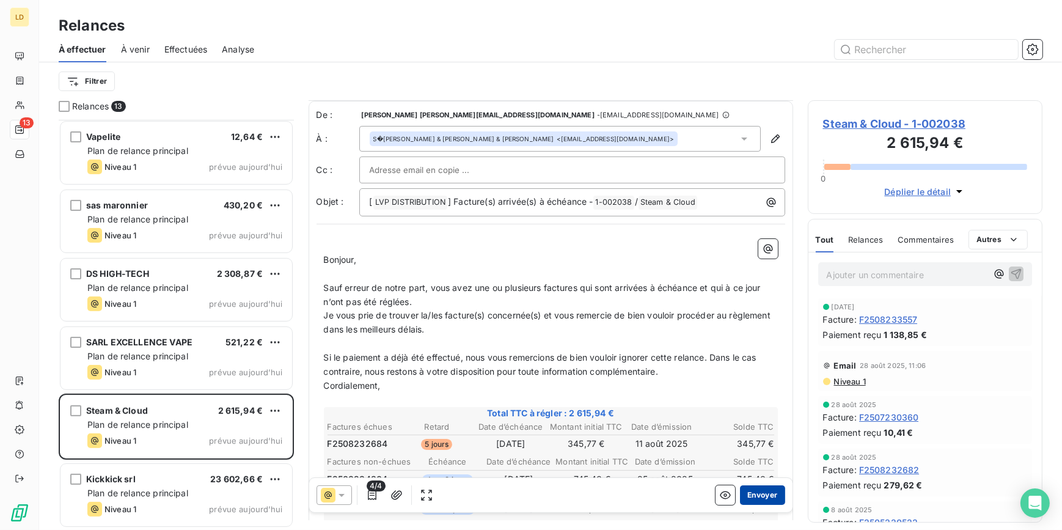
click at [752, 498] on button "Envoyer" at bounding box center [762, 495] width 45 height 20
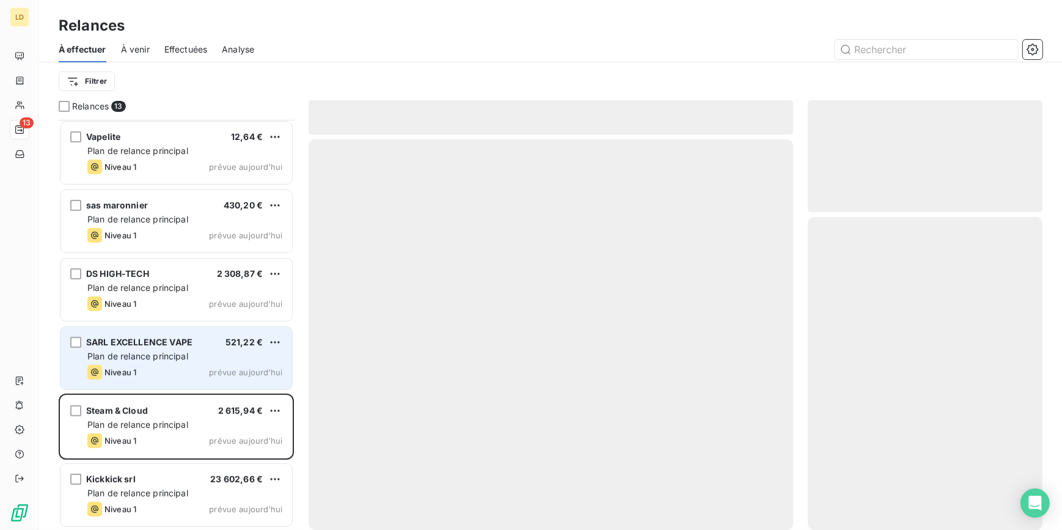
scroll to position [411, 0]
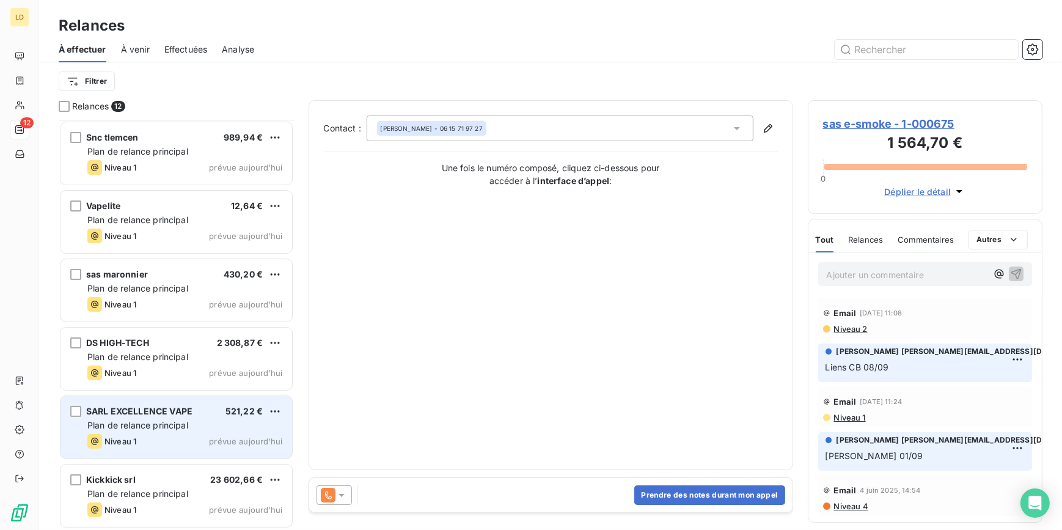
click at [166, 409] on span "SARL EXCELLENCE VAPE" at bounding box center [139, 411] width 106 height 10
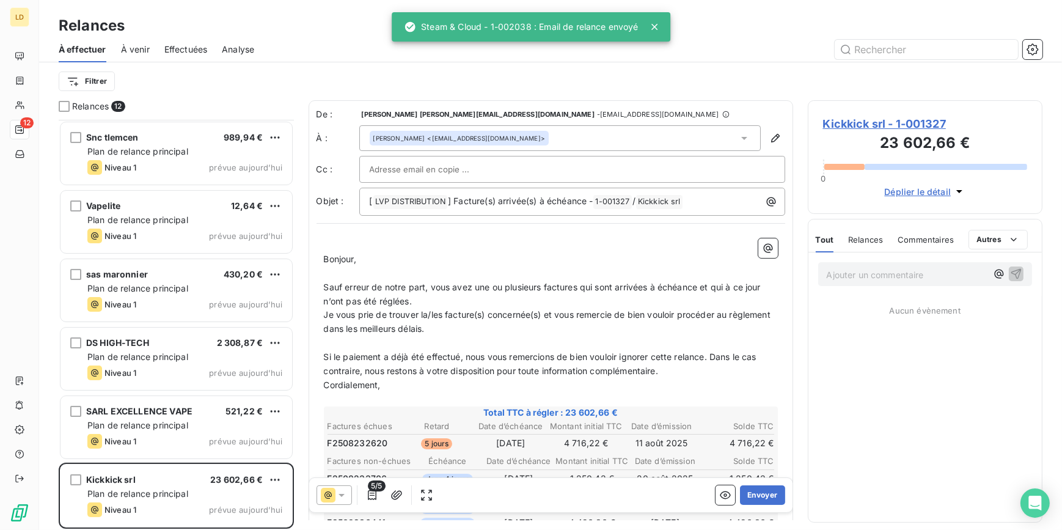
scroll to position [411, 0]
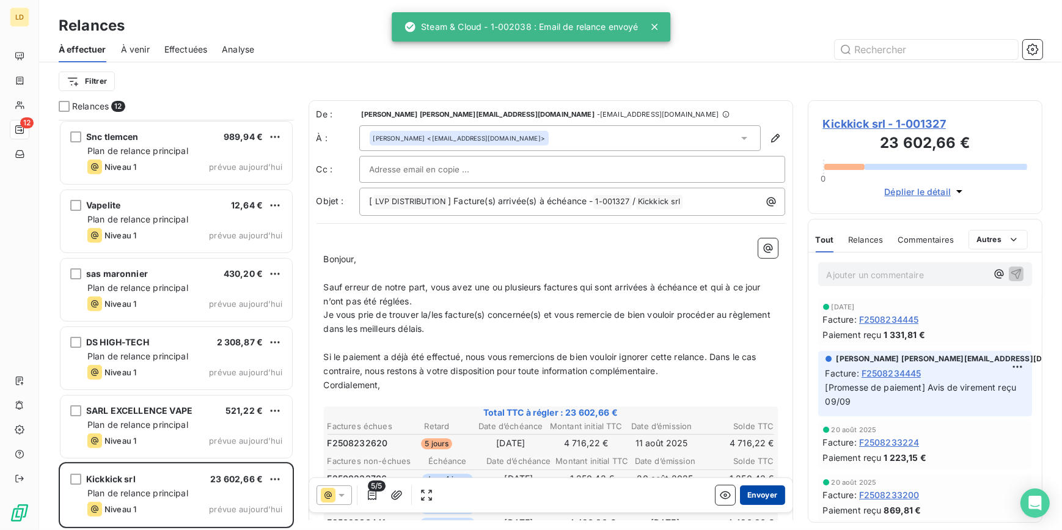
click at [755, 495] on button "Envoyer" at bounding box center [762, 495] width 45 height 20
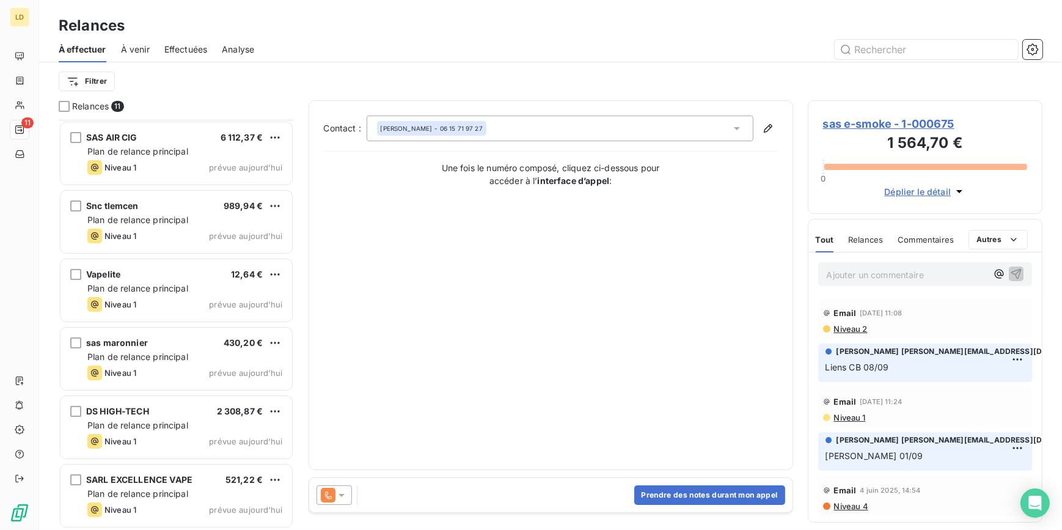
scroll to position [343, 0]
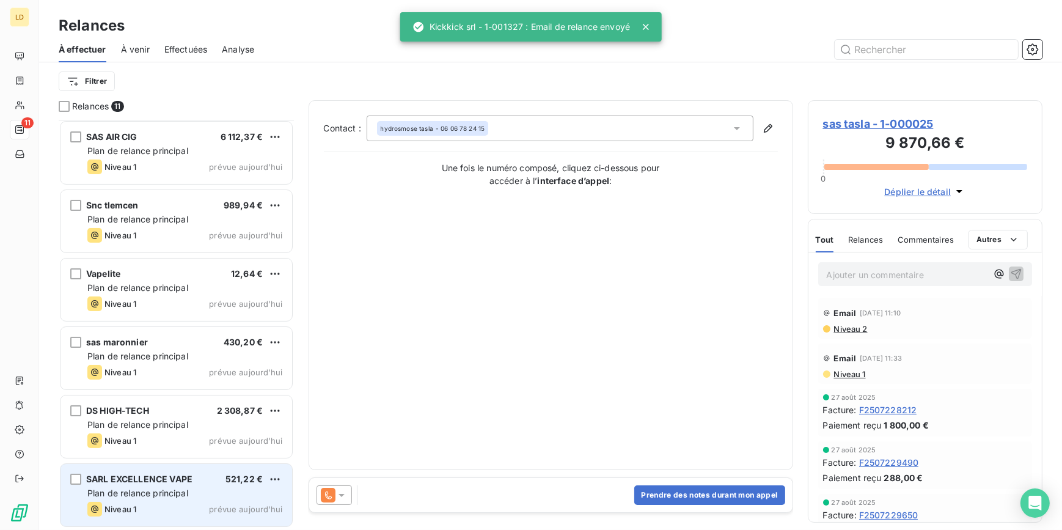
click at [186, 488] on span "Plan de relance principal" at bounding box center [137, 493] width 101 height 10
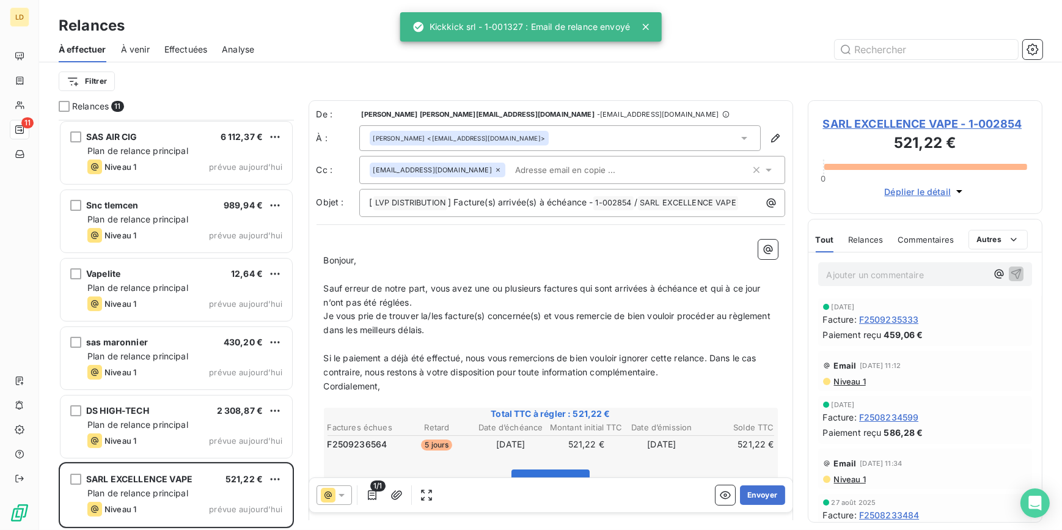
click at [758, 505] on div "1/1 Envoyer" at bounding box center [550, 495] width 483 height 34
click at [761, 489] on button "Envoyer" at bounding box center [762, 495] width 45 height 20
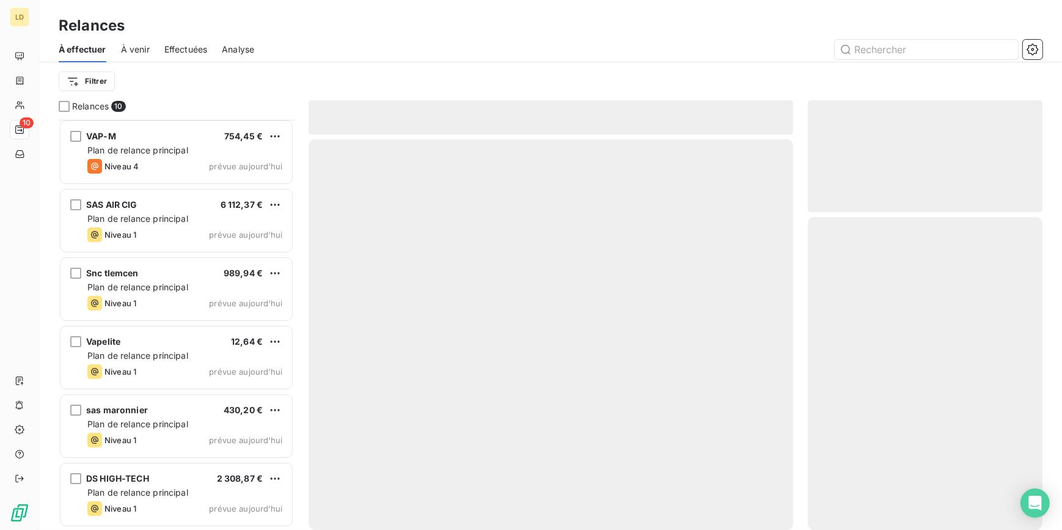
scroll to position [274, 0]
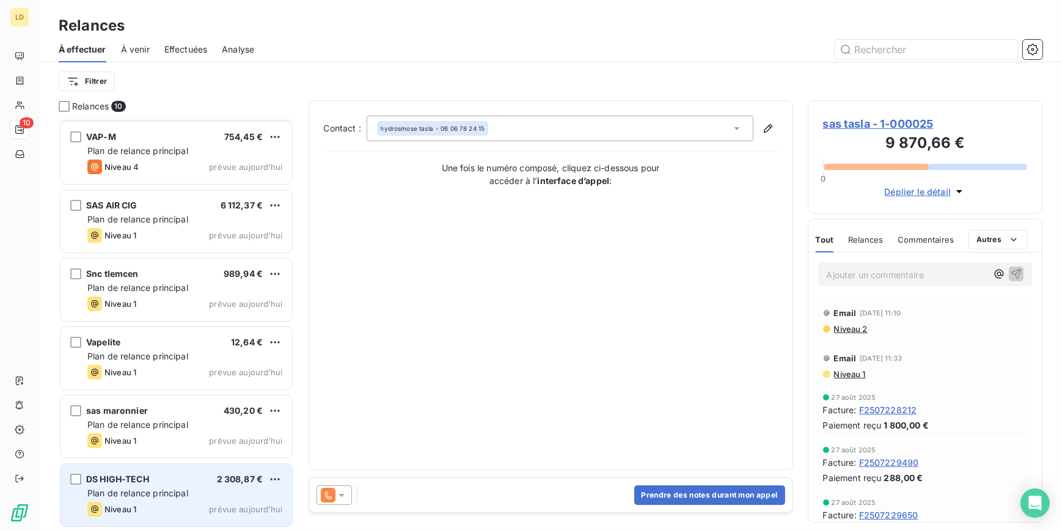
click at [141, 489] on span "Plan de relance principal" at bounding box center [137, 493] width 101 height 10
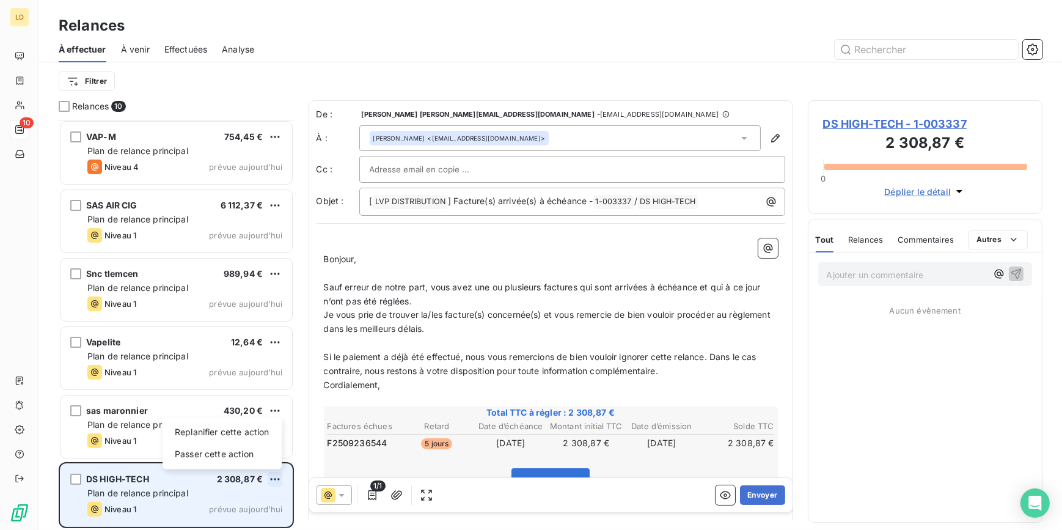
click at [274, 480] on html "LD 10 Relances À effectuer À venir Effectuées Analyse Filtrer Relances 10 VAPEC…" at bounding box center [531, 265] width 1062 height 530
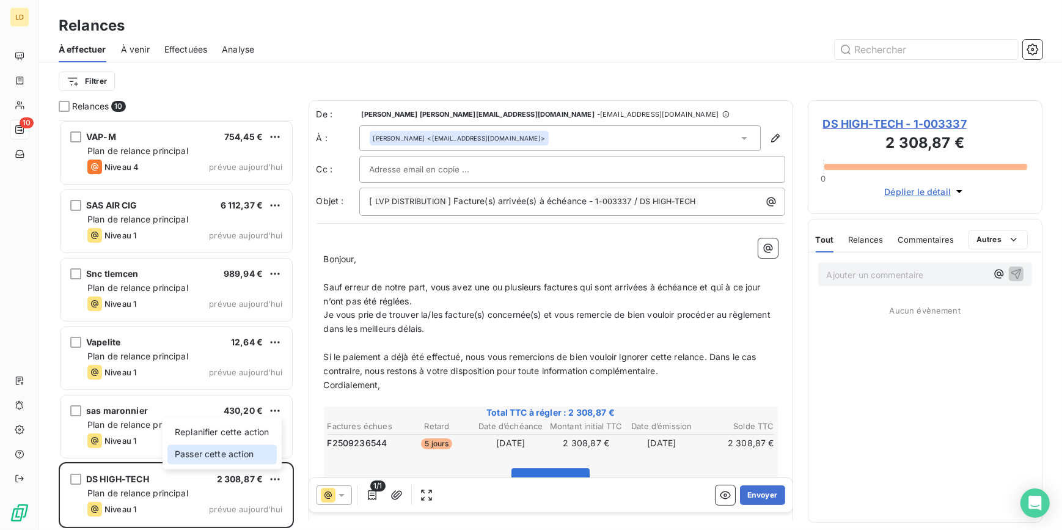
click at [227, 458] on div "Passer cette action" at bounding box center [221, 454] width 109 height 20
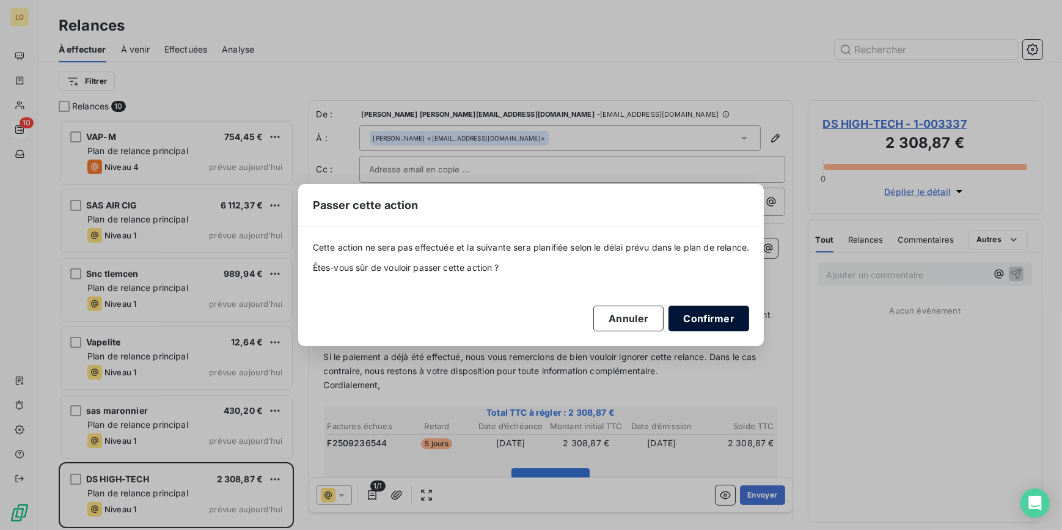
click at [702, 312] on button "Confirmer" at bounding box center [708, 318] width 81 height 26
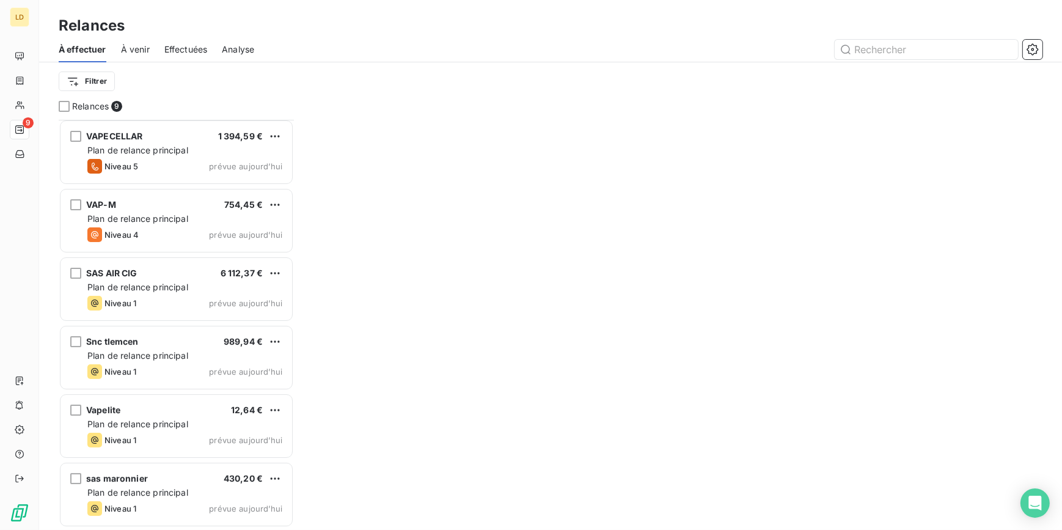
scroll to position [206, 0]
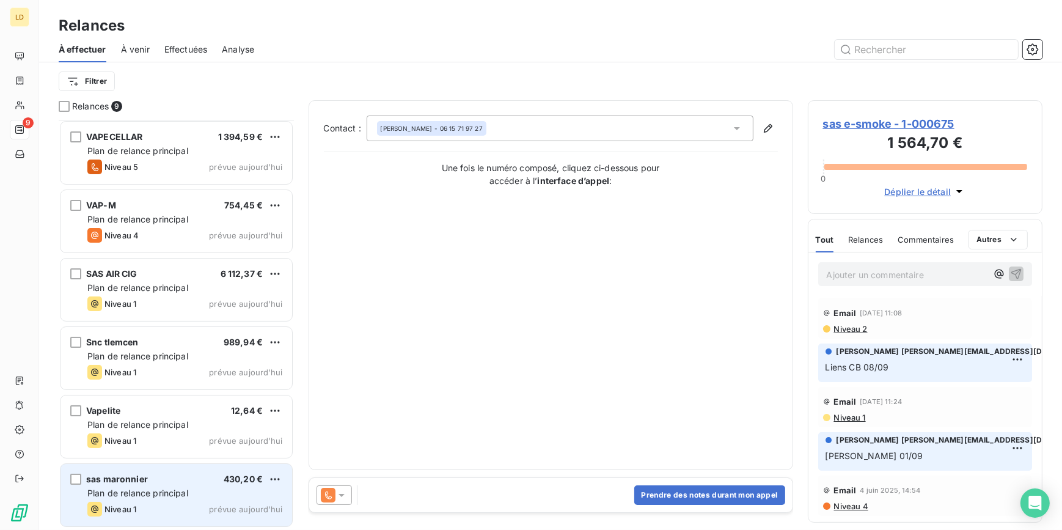
click at [144, 496] on span "Plan de relance principal" at bounding box center [137, 493] width 101 height 10
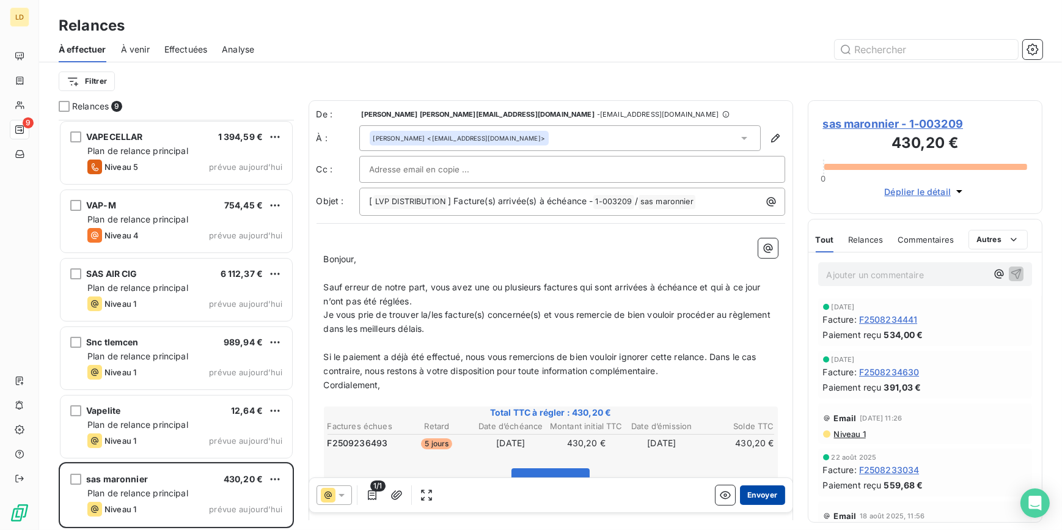
click at [756, 489] on button "Envoyer" at bounding box center [762, 495] width 45 height 20
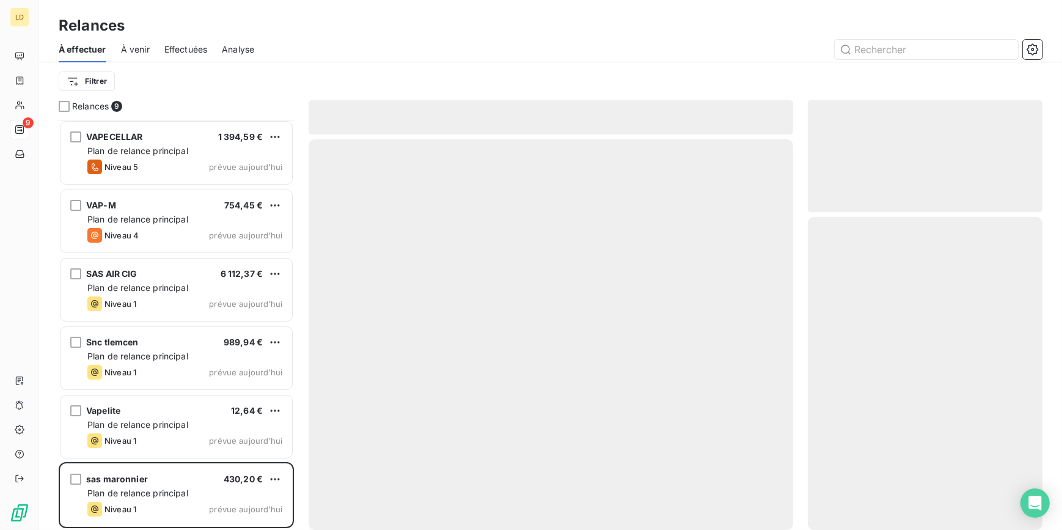
scroll to position [137, 0]
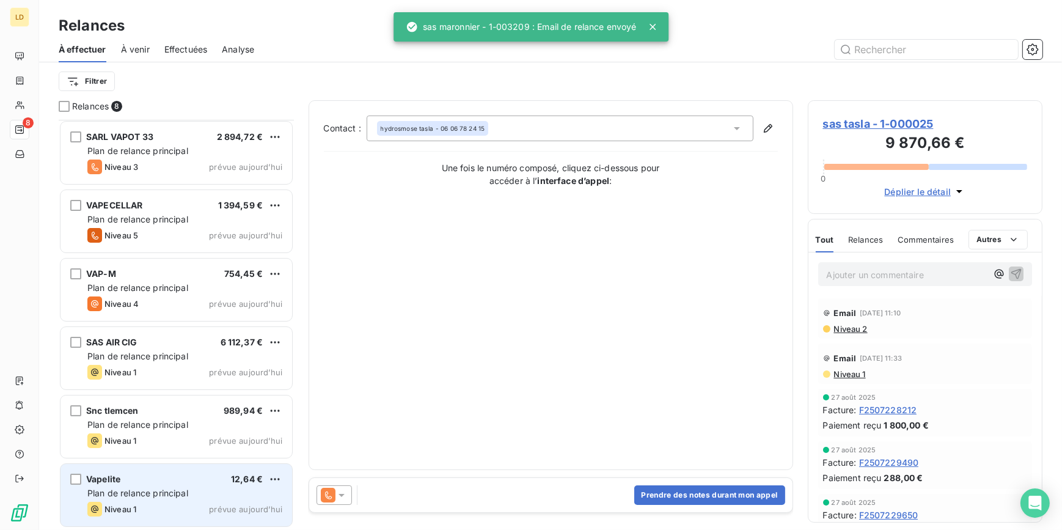
click at [180, 497] on span "Plan de relance principal" at bounding box center [137, 493] width 101 height 10
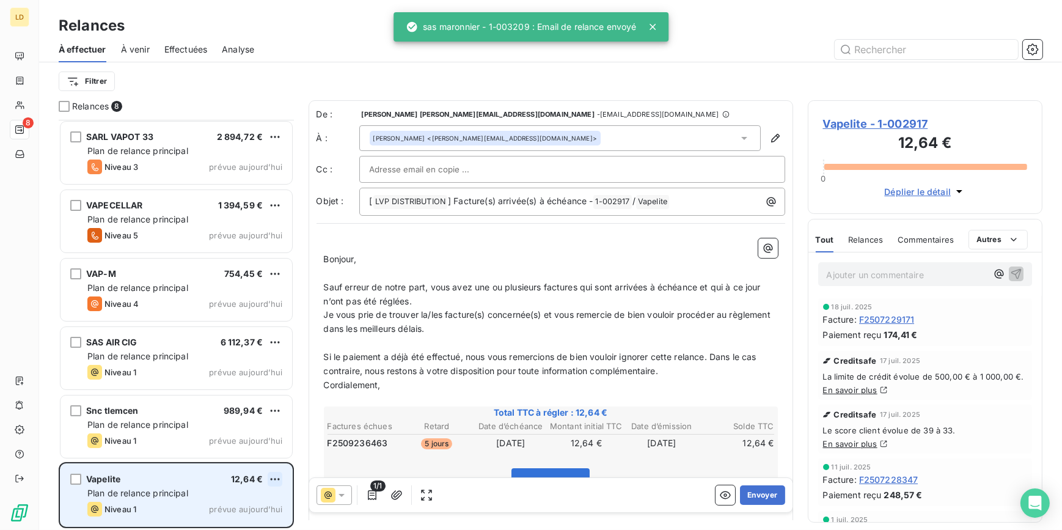
click at [274, 478] on html "LD 8 Relances À effectuer À venir Effectuées Analyse Filtrer Relances 8 sas tas…" at bounding box center [531, 265] width 1062 height 530
click at [232, 458] on div "Passer cette action" at bounding box center [221, 455] width 109 height 20
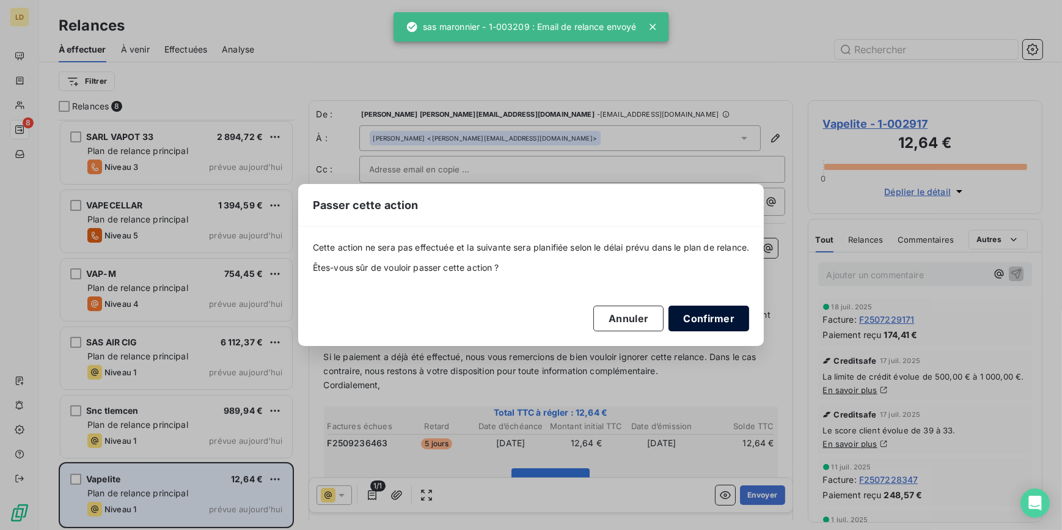
click at [746, 318] on button "Confirmer" at bounding box center [708, 318] width 81 height 26
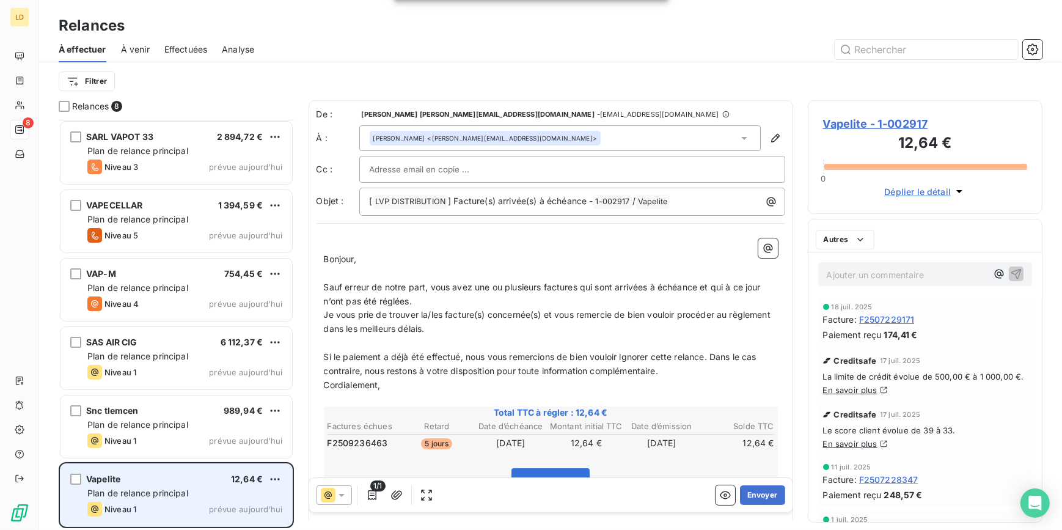
scroll to position [68, 0]
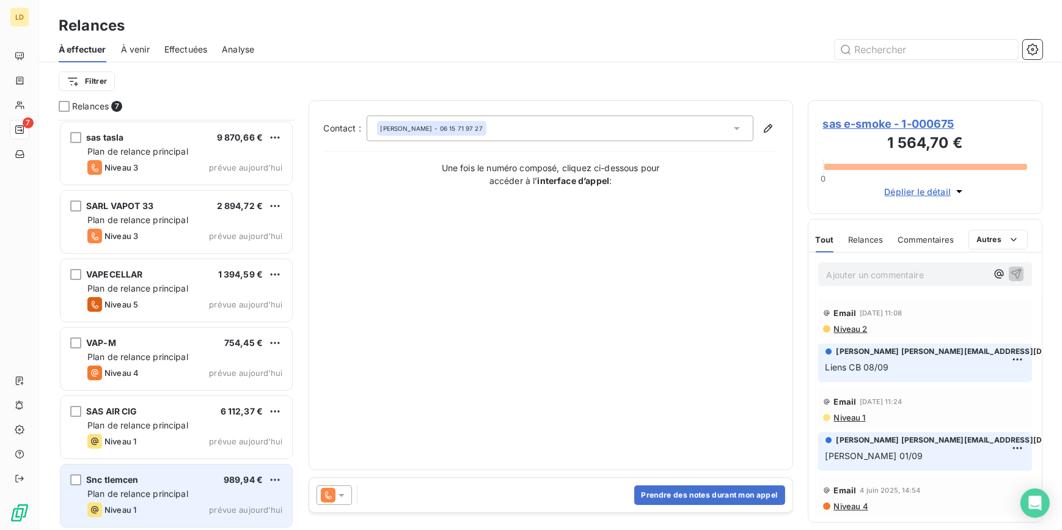
click at [199, 491] on div "Plan de relance principal" at bounding box center [184, 494] width 195 height 12
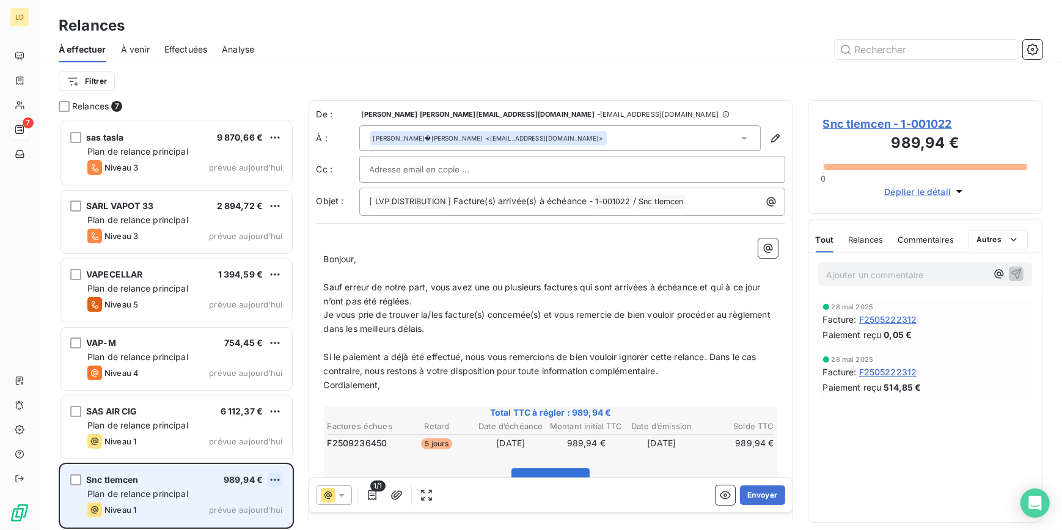
click at [276, 478] on html "LD 7 Relances À effectuer À venir Effectuées Analyse Filtrer Relances 7 sas e-s…" at bounding box center [531, 265] width 1062 height 530
click at [241, 456] on div "Passer cette action" at bounding box center [221, 455] width 109 height 20
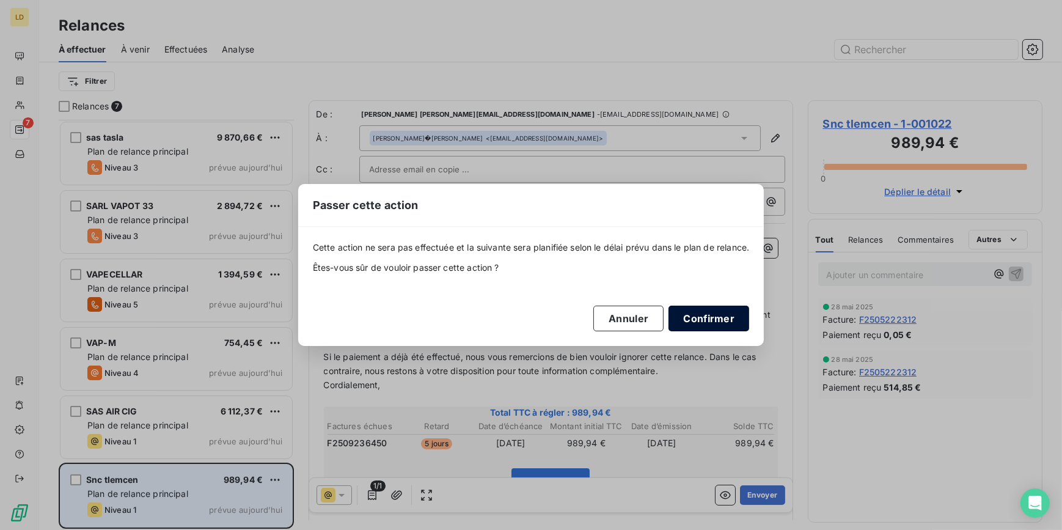
click at [723, 319] on button "Confirmer" at bounding box center [708, 318] width 81 height 26
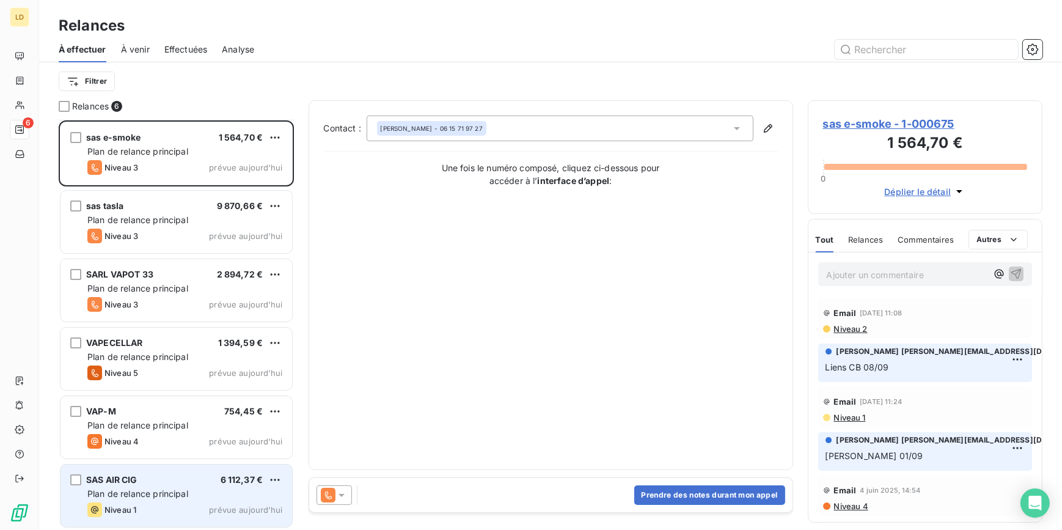
click at [185, 481] on div "SAS AIR CIG 6 112,37 €" at bounding box center [184, 479] width 195 height 11
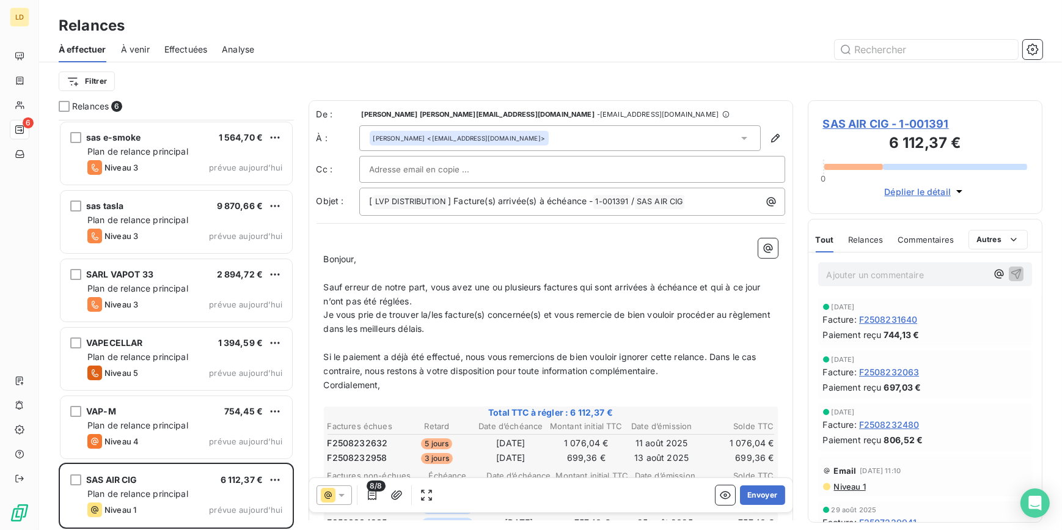
click at [874, 267] on p "Ajouter un commentaire ﻿" at bounding box center [907, 274] width 161 height 15
click at [824, 272] on div "Liens CB 15/09" at bounding box center [925, 273] width 214 height 23
click at [827, 274] on span "Liens CB 15/09" at bounding box center [857, 273] width 61 height 10
drag, startPoint x: 497, startPoint y: 332, endPoint x: 370, endPoint y: 333, distance: 127.7
click at [370, 333] on p "Je vous prie de trouver la/les facture(s) concernée(s) et vous remercie de bien…" at bounding box center [551, 322] width 454 height 28
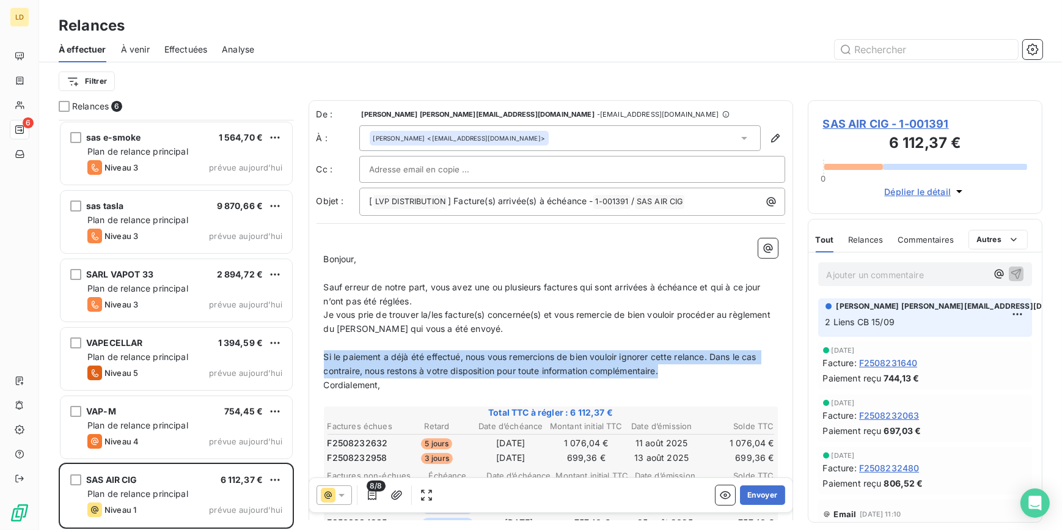
drag, startPoint x: 677, startPoint y: 368, endPoint x: 326, endPoint y: 359, distance: 352.0
click at [326, 359] on p "Si le paiement a déjà été effectué, nous vous remercions de bien vouloir ignore…" at bounding box center [551, 364] width 454 height 28
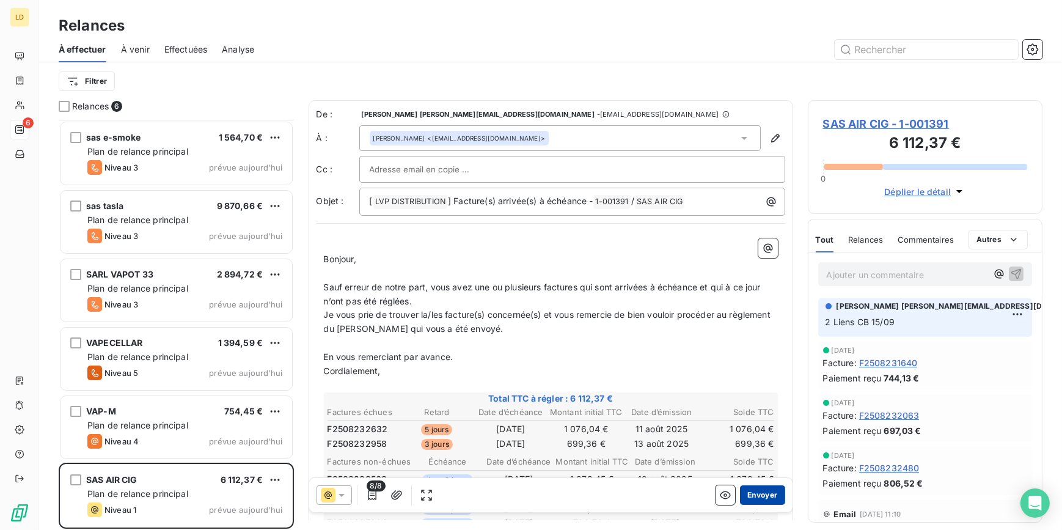
click at [756, 503] on button "Envoyer" at bounding box center [762, 495] width 45 height 20
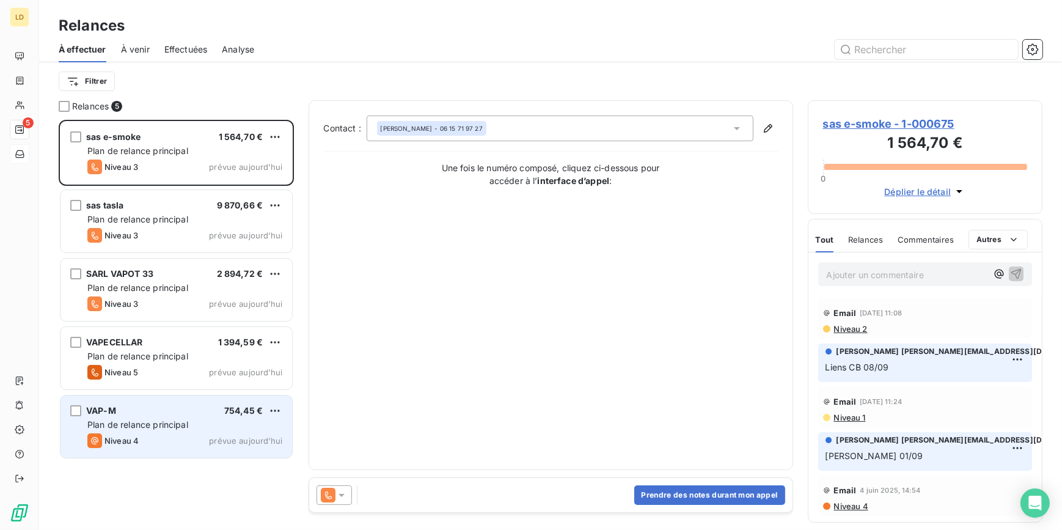
click at [211, 455] on div "VAP-M 754,45 € Plan de relance principal Niveau 4 prévue aujourd’hui" at bounding box center [176, 426] width 232 height 62
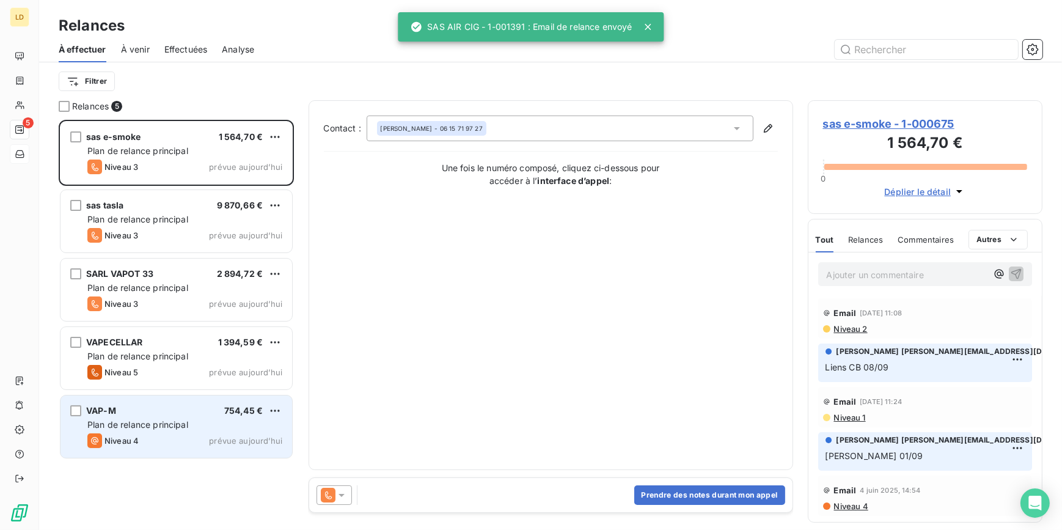
click at [170, 428] on span "Plan de relance principal" at bounding box center [137, 424] width 101 height 10
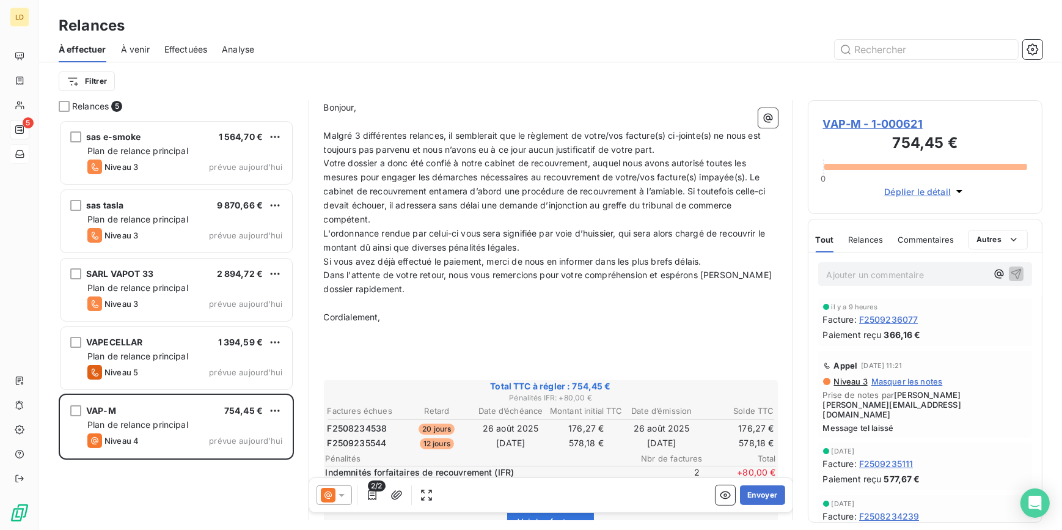
scroll to position [111, 0]
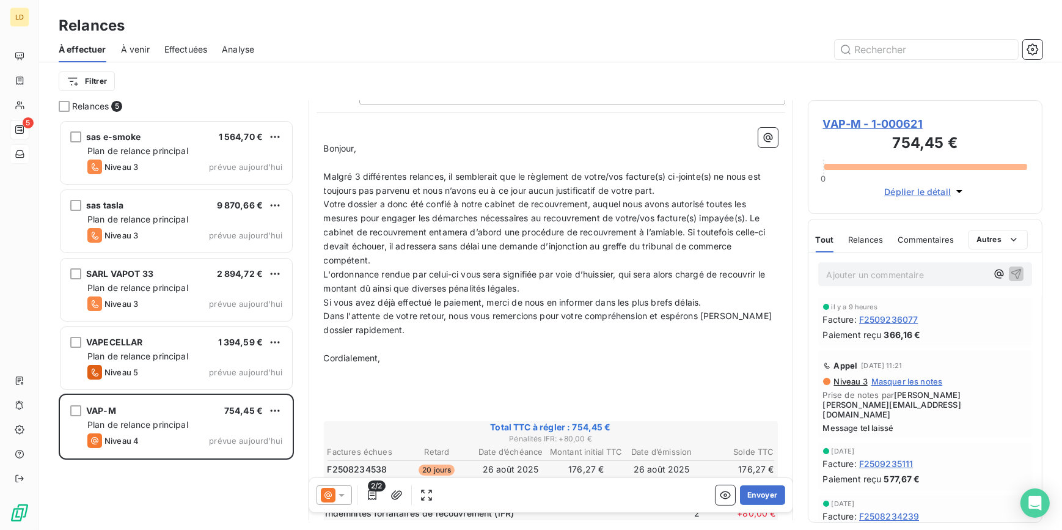
click at [866, 118] on span "VAP-M - 1-000621" at bounding box center [925, 123] width 205 height 16
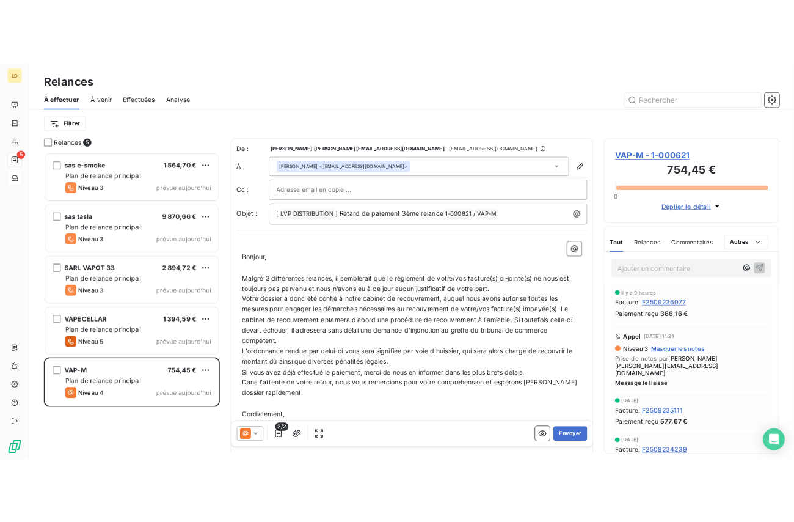
scroll to position [402, 226]
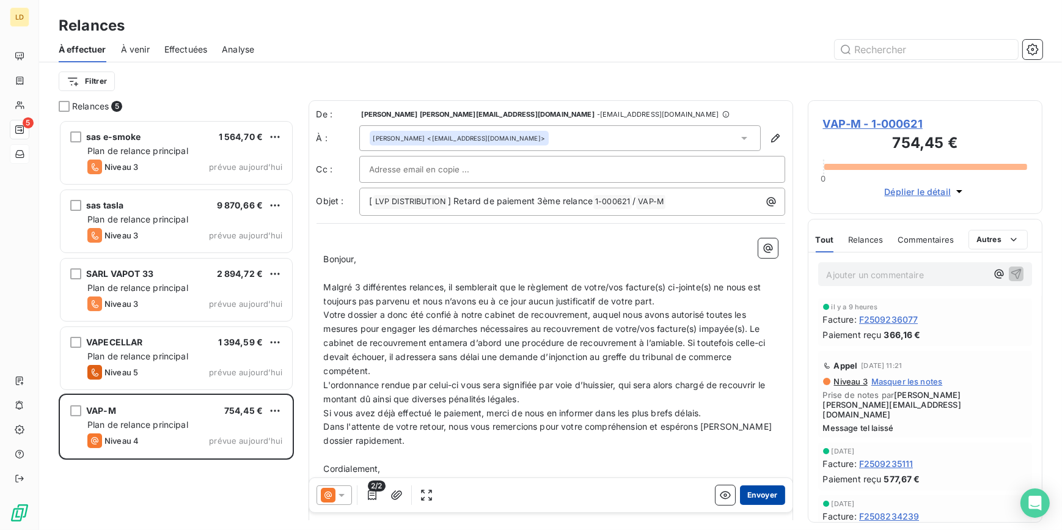
click at [759, 497] on button "Envoyer" at bounding box center [762, 495] width 45 height 20
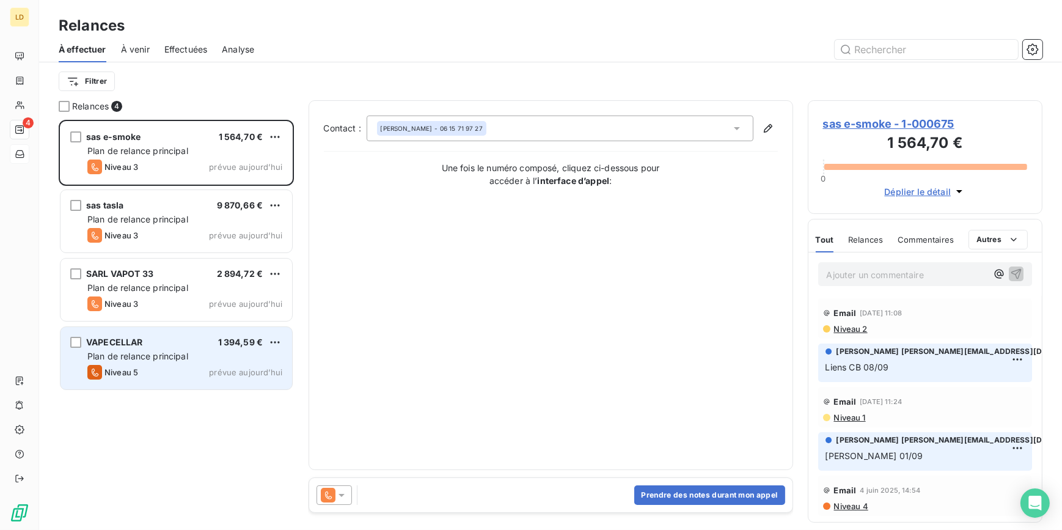
click at [189, 348] on div "VAPECELLAR 1 394,59 €" at bounding box center [184, 342] width 195 height 11
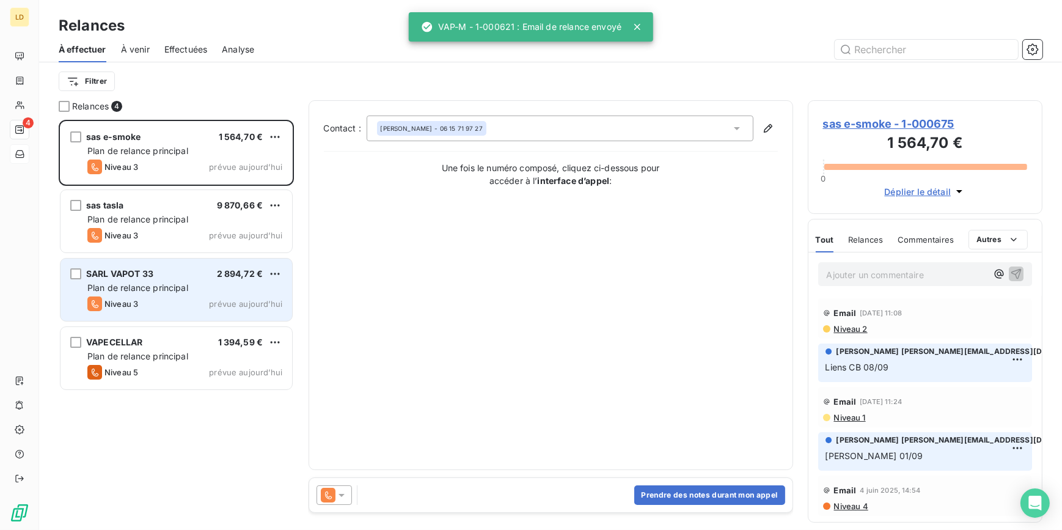
click at [145, 304] on div "Niveau 3 prévue aujourd’hui" at bounding box center [184, 303] width 195 height 15
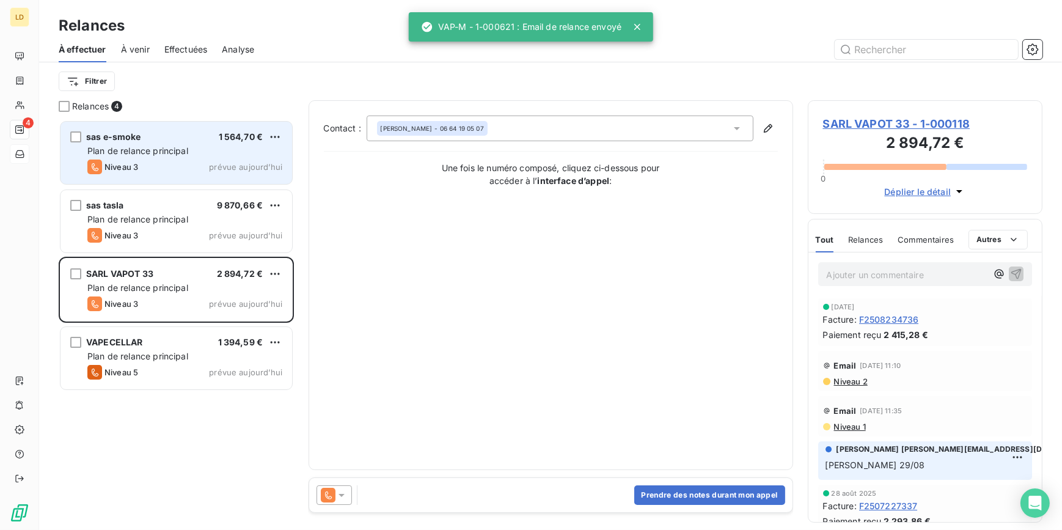
click at [171, 165] on div "Niveau 3 prévue aujourd’hui" at bounding box center [184, 166] width 195 height 15
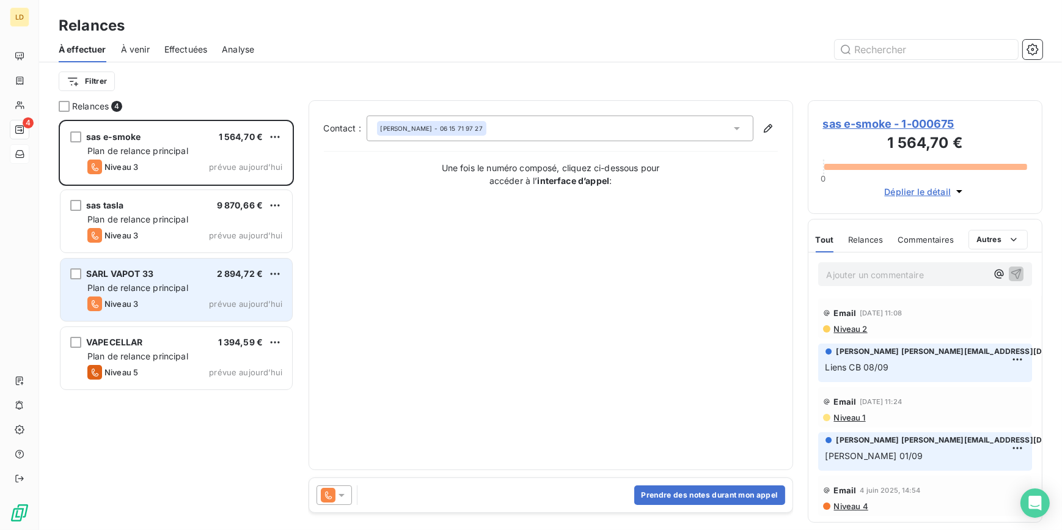
click at [156, 268] on div "SARL VAPOT 33 2 894,72 €" at bounding box center [184, 273] width 195 height 11
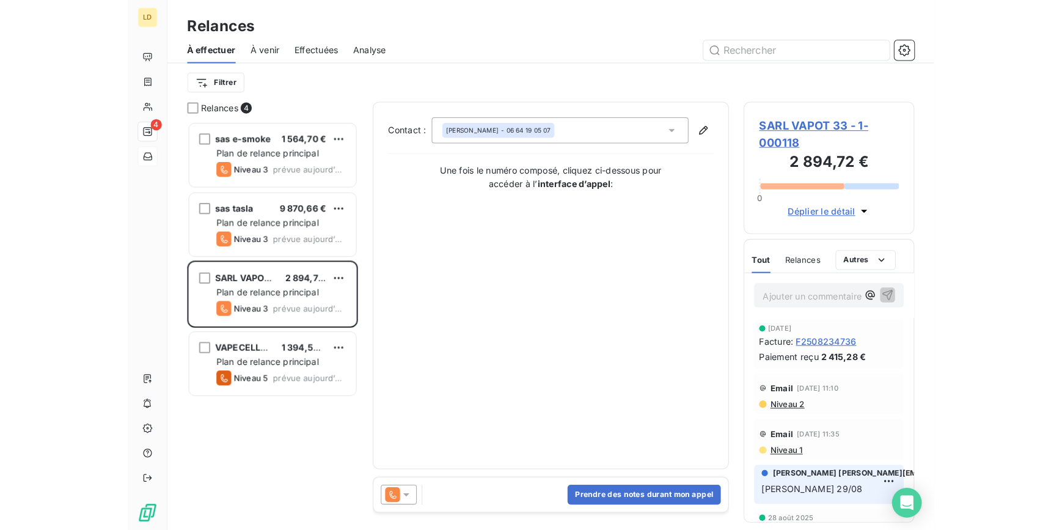
scroll to position [402, 226]
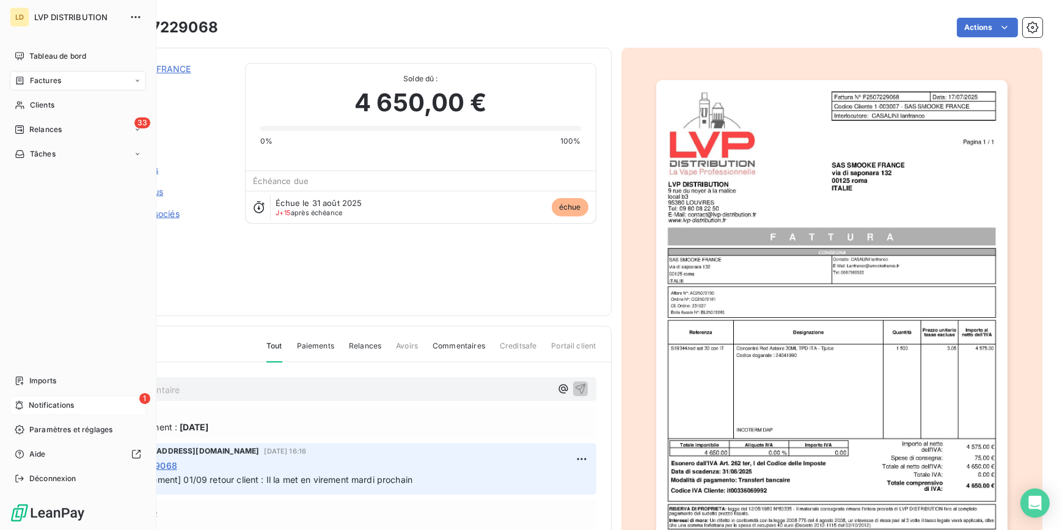
click at [34, 407] on span "Notifications" at bounding box center [51, 405] width 45 height 11
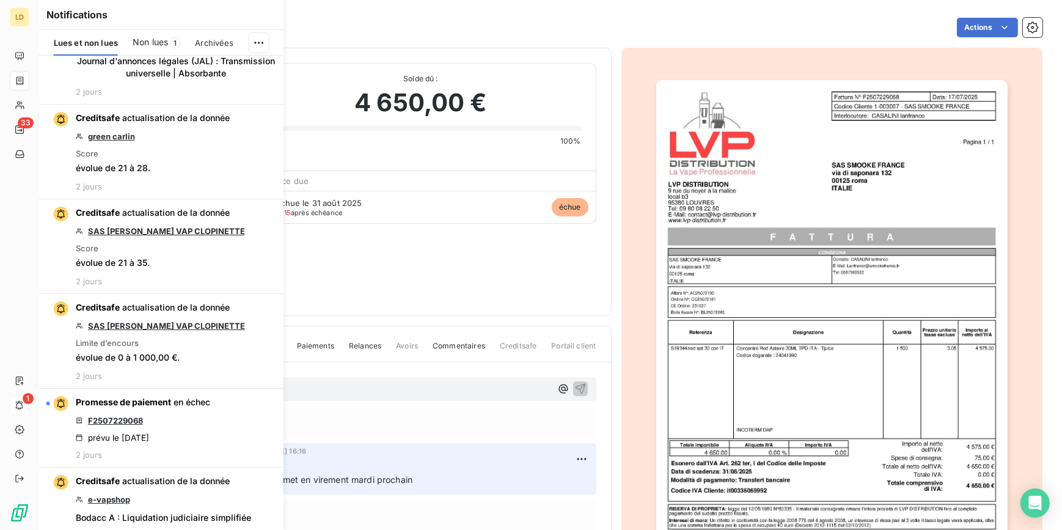
scroll to position [1111, 0]
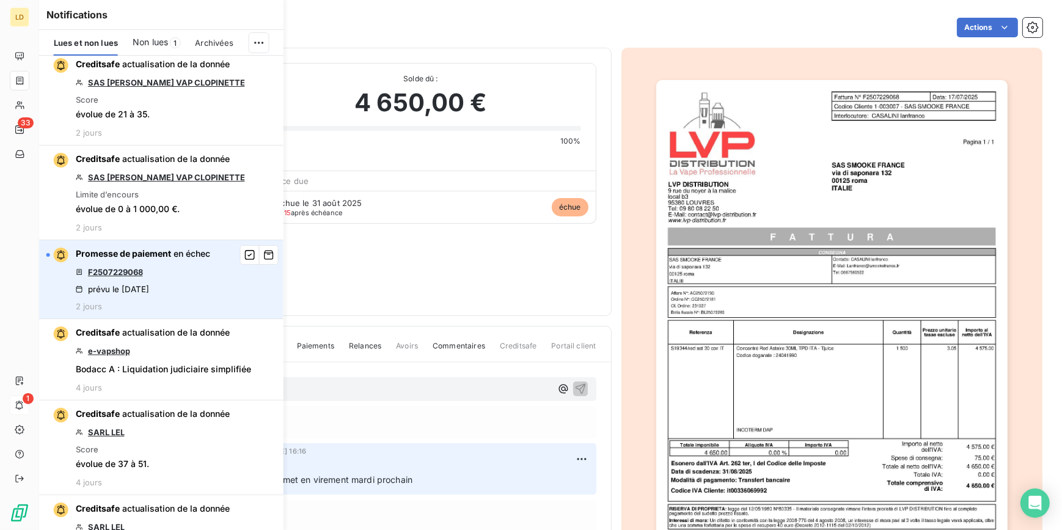
click at [133, 271] on link "F2507229068" at bounding box center [115, 272] width 55 height 10
click at [245, 255] on icon "button" at bounding box center [250, 255] width 10 height 10
